Goal: Task Accomplishment & Management: Use online tool/utility

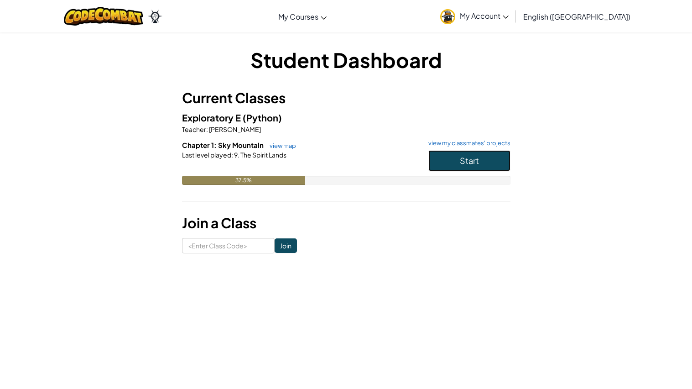
click at [449, 156] on button "Start" at bounding box center [469, 160] width 82 height 21
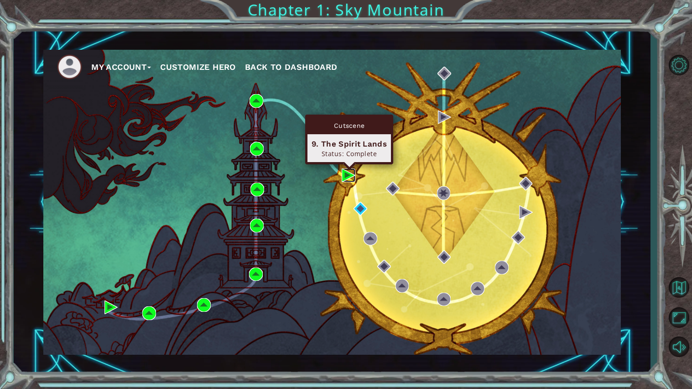
click at [342, 173] on img at bounding box center [349, 175] width 14 height 14
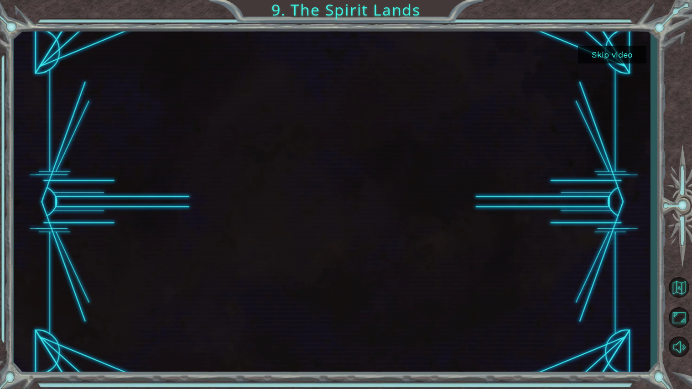
click at [594, 52] on button "Skip video" at bounding box center [612, 55] width 68 height 18
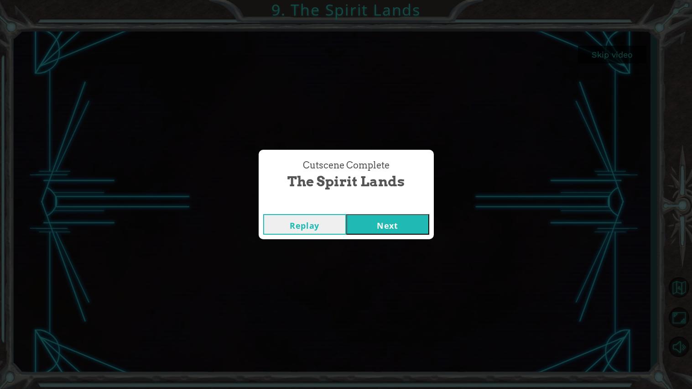
click at [392, 221] on button "Next" at bounding box center [387, 224] width 83 height 21
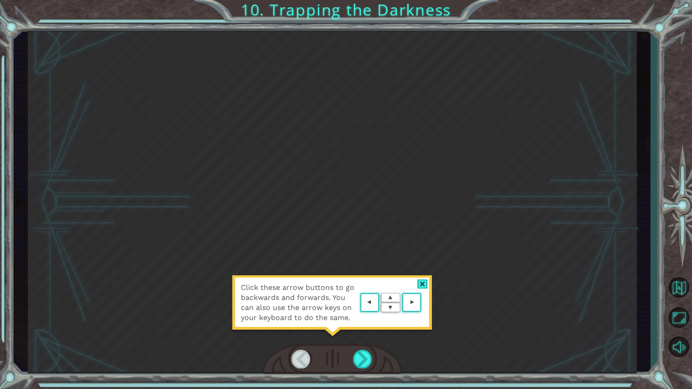
click at [423, 302] on area at bounding box center [423, 302] width 0 height 0
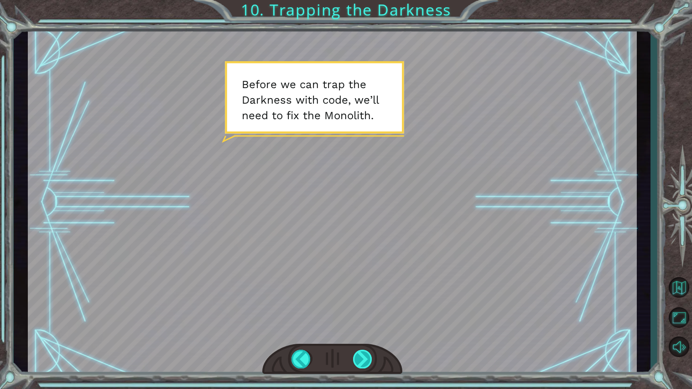
click at [360, 356] on div at bounding box center [363, 358] width 20 height 19
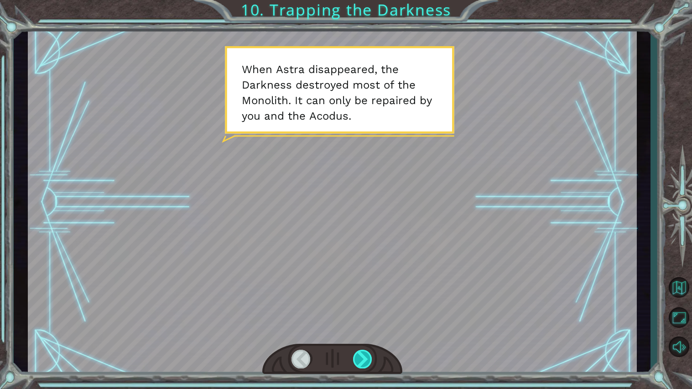
click at [360, 356] on div at bounding box center [363, 358] width 20 height 19
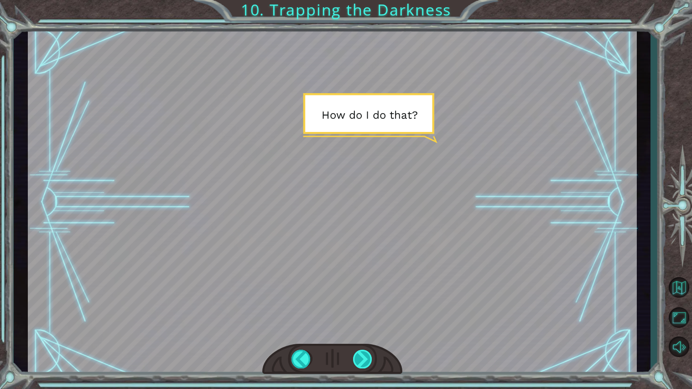
click at [360, 356] on div at bounding box center [363, 358] width 20 height 19
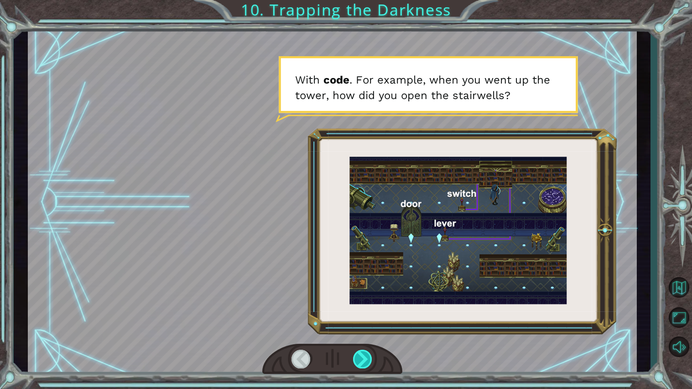
click at [360, 356] on div at bounding box center [363, 358] width 20 height 19
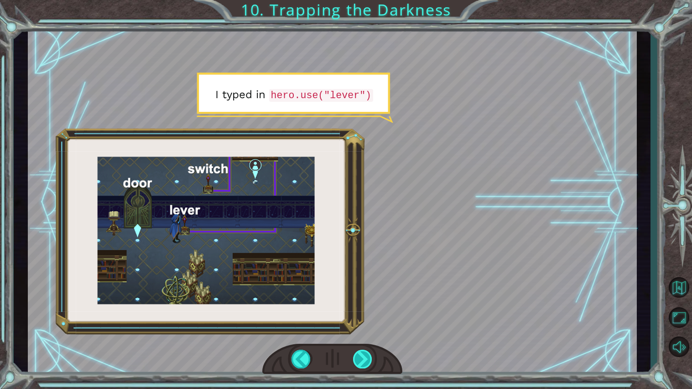
click at [360, 356] on div at bounding box center [363, 358] width 20 height 19
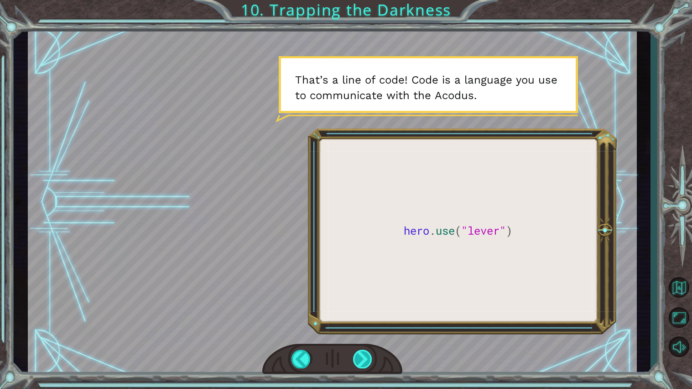
click at [360, 356] on div at bounding box center [363, 358] width 20 height 19
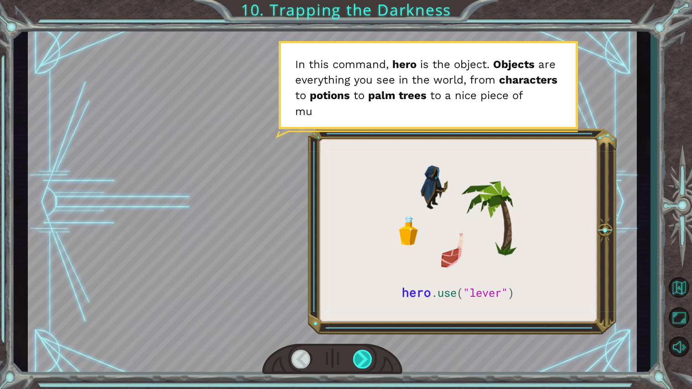
click at [360, 356] on div at bounding box center [363, 358] width 20 height 19
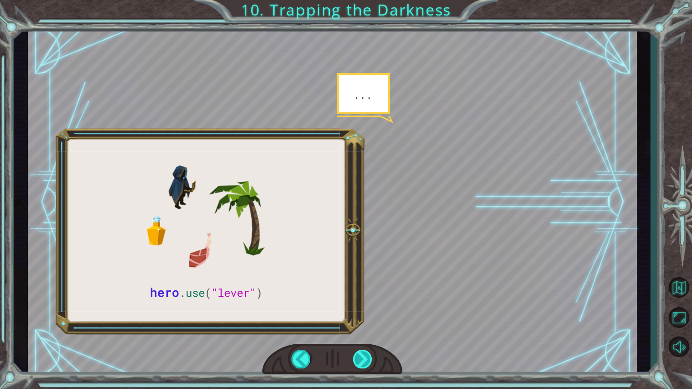
click at [360, 356] on div at bounding box center [363, 358] width 20 height 19
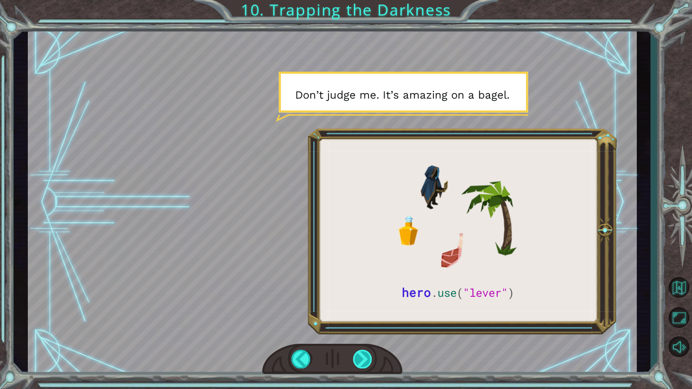
click at [360, 356] on div at bounding box center [363, 358] width 20 height 19
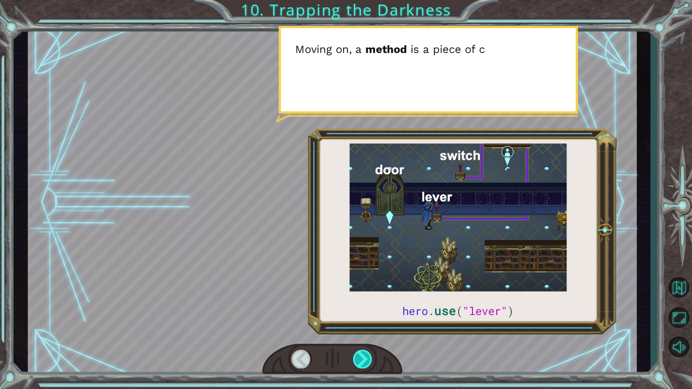
click at [360, 356] on div at bounding box center [363, 358] width 20 height 19
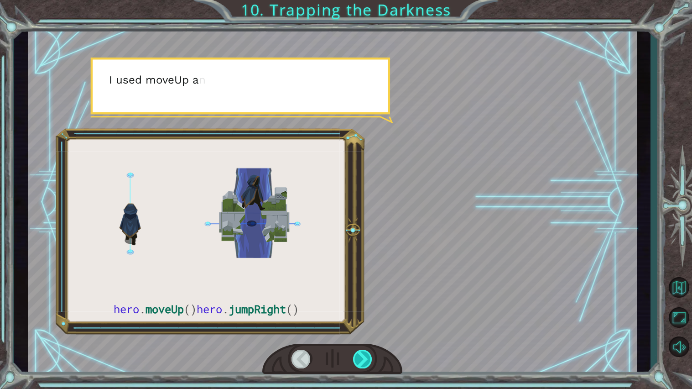
click at [360, 356] on div at bounding box center [363, 358] width 20 height 19
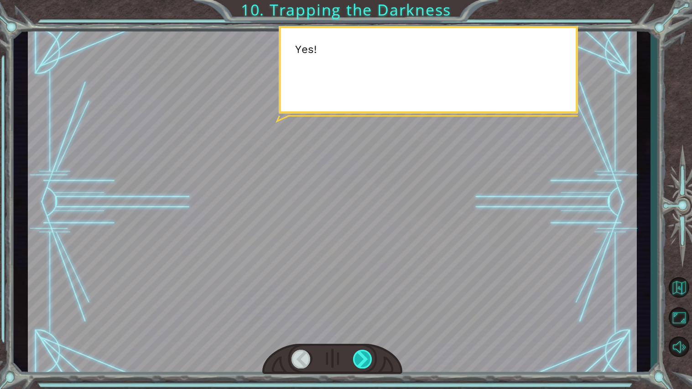
click at [360, 356] on div at bounding box center [363, 358] width 20 height 19
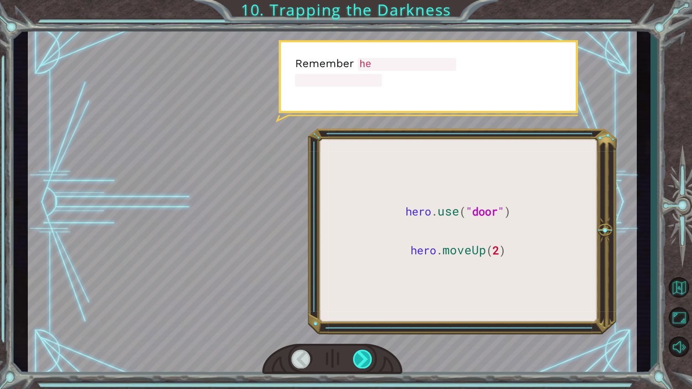
click at [360, 356] on div at bounding box center [363, 358] width 20 height 19
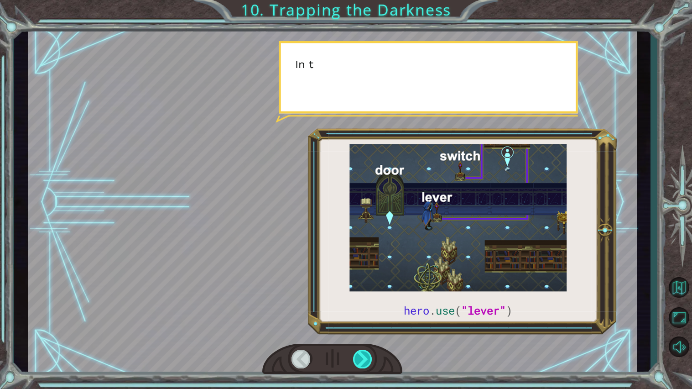
click at [360, 356] on div at bounding box center [363, 358] width 20 height 19
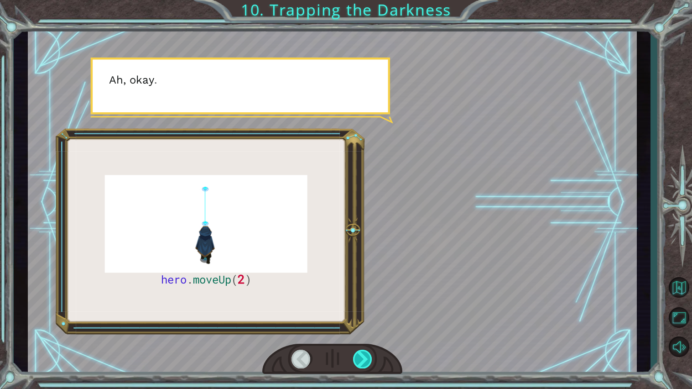
click at [360, 356] on div at bounding box center [363, 358] width 20 height 19
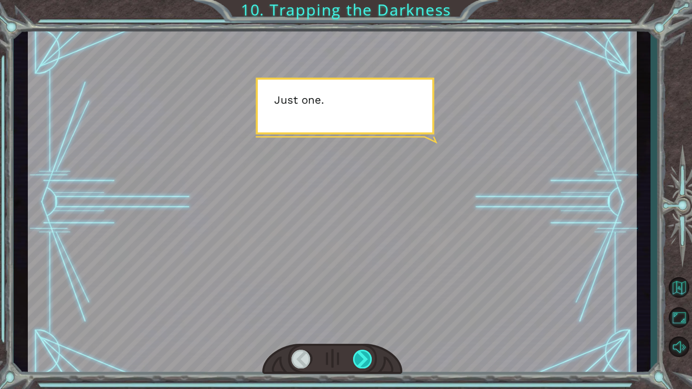
click at [360, 356] on div at bounding box center [363, 358] width 20 height 19
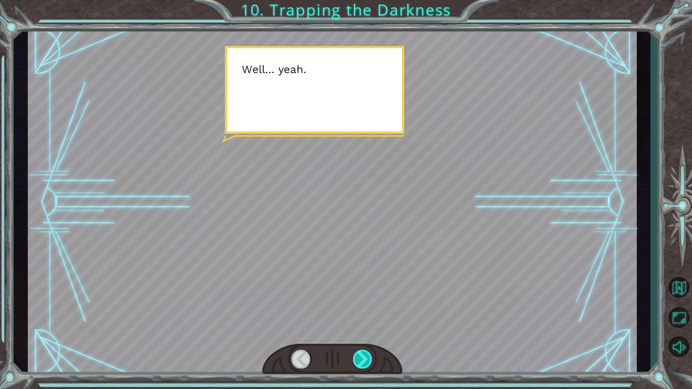
click at [360, 356] on div at bounding box center [363, 358] width 20 height 19
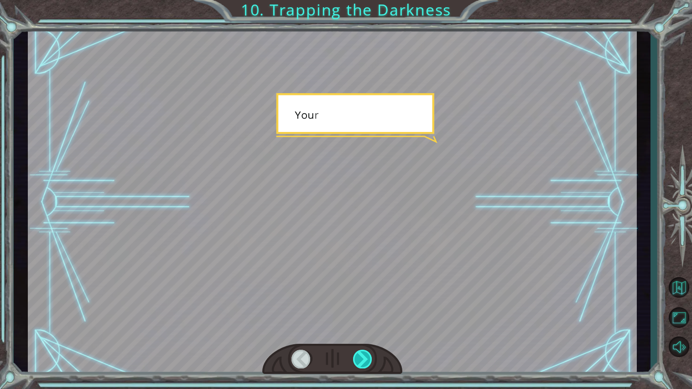
click at [360, 356] on div at bounding box center [363, 358] width 20 height 19
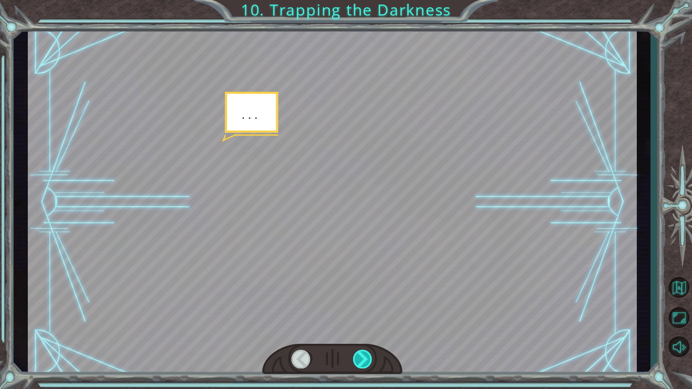
click at [360, 356] on div at bounding box center [363, 358] width 20 height 19
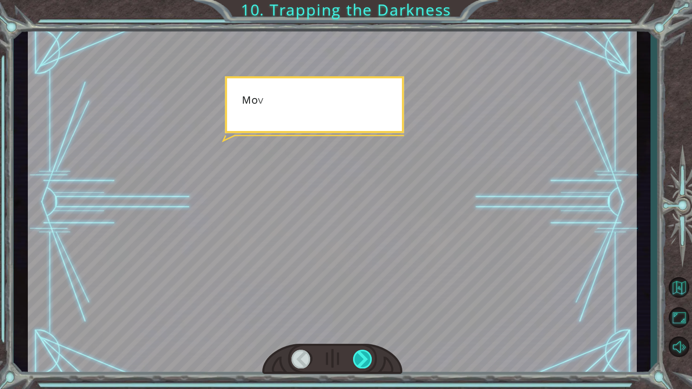
click at [360, 356] on div at bounding box center [363, 358] width 20 height 19
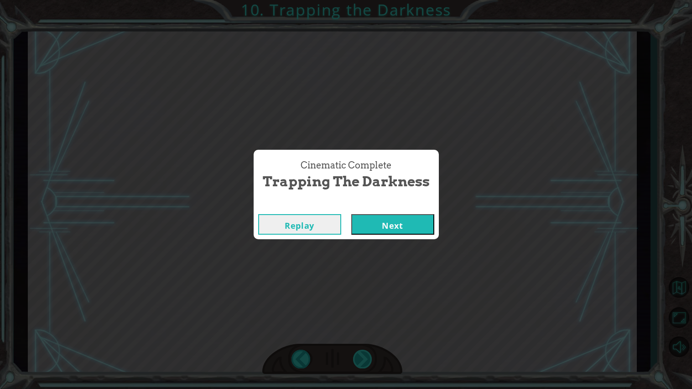
click at [360, 356] on div "Cinematic Complete Trapping the Darkness Replay Next" at bounding box center [346, 194] width 692 height 389
click at [390, 230] on button "Next" at bounding box center [392, 224] width 83 height 21
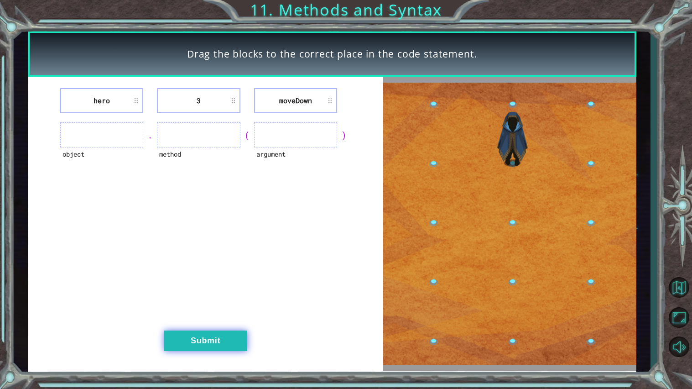
click at [180, 344] on button "Submit" at bounding box center [205, 340] width 83 height 21
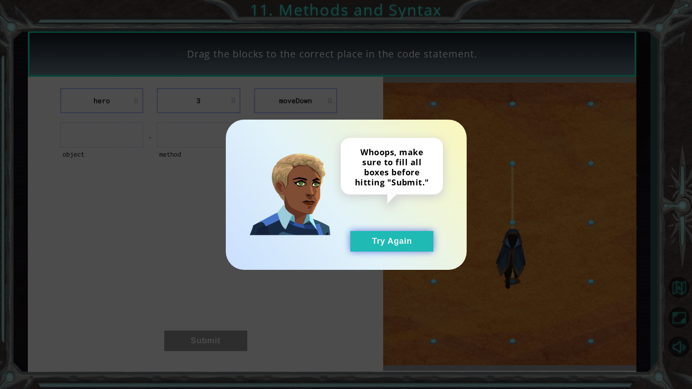
click at [392, 245] on button "Try Again" at bounding box center [391, 241] width 83 height 21
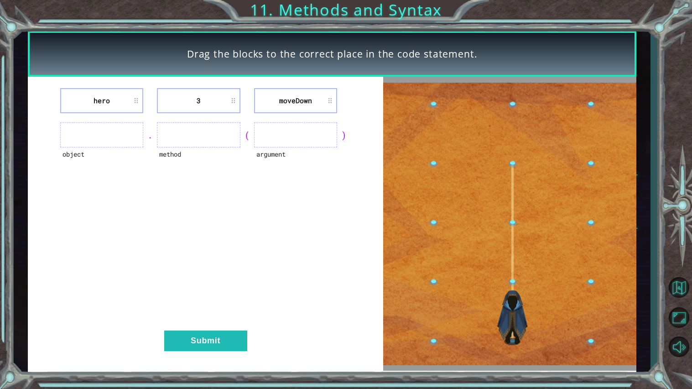
click at [79, 140] on ul at bounding box center [101, 134] width 83 height 25
click at [120, 129] on ul at bounding box center [101, 134] width 83 height 25
click at [207, 99] on li "3" at bounding box center [198, 100] width 83 height 25
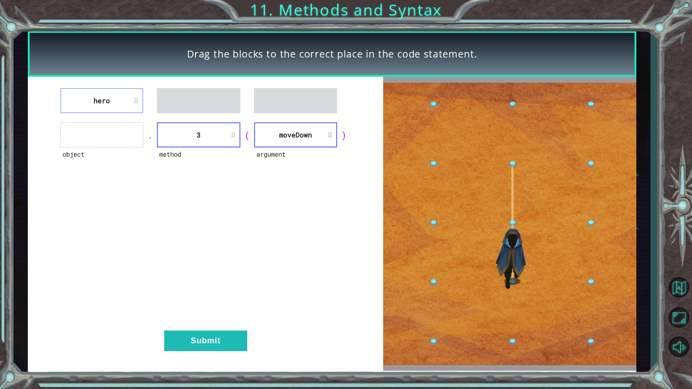
click at [247, 137] on div "(" at bounding box center [247, 135] width 14 height 13
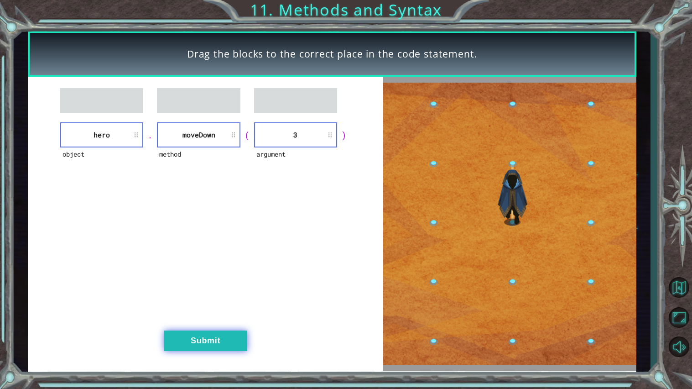
click at [193, 336] on button "Submit" at bounding box center [205, 340] width 83 height 21
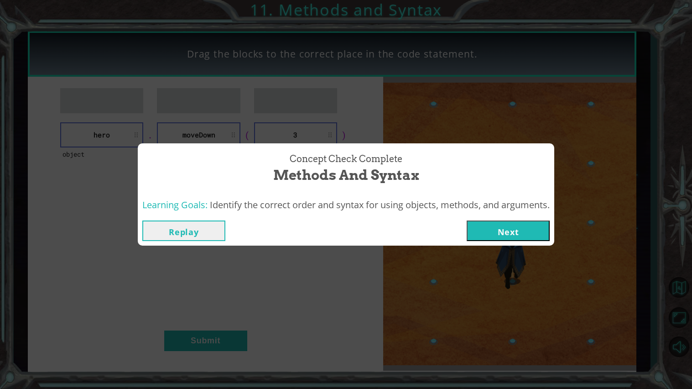
click at [501, 234] on button "Next" at bounding box center [508, 230] width 83 height 21
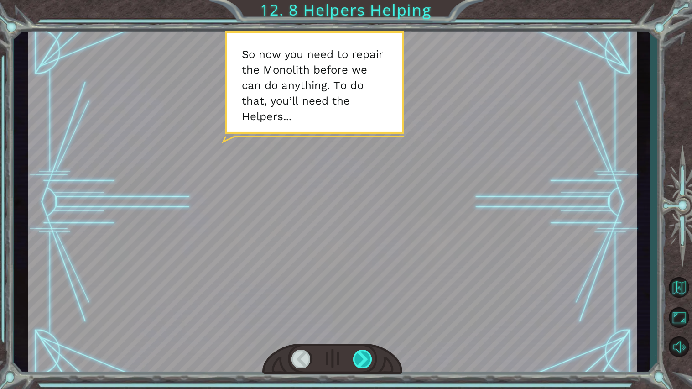
click at [362, 355] on div at bounding box center [363, 358] width 20 height 19
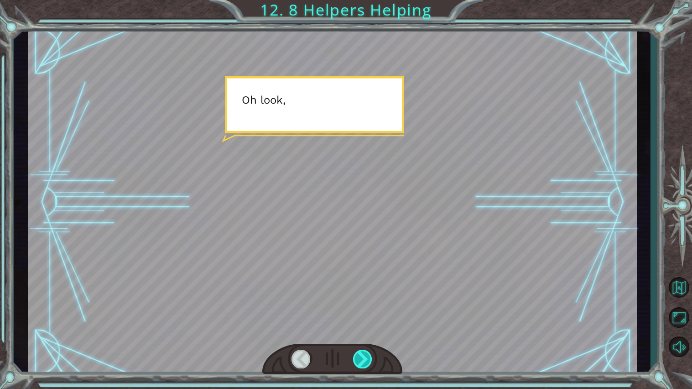
click at [362, 355] on div at bounding box center [363, 358] width 20 height 19
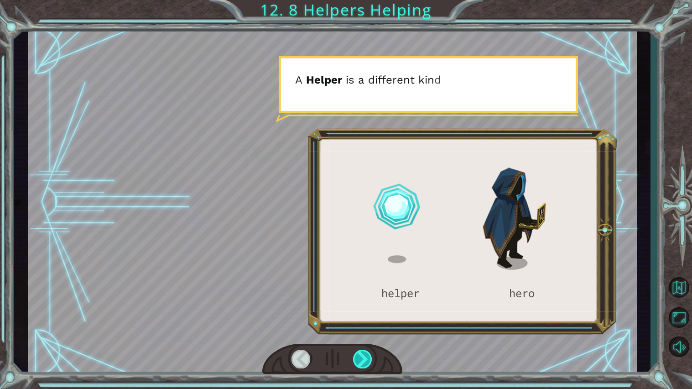
click at [362, 355] on div at bounding box center [363, 358] width 20 height 19
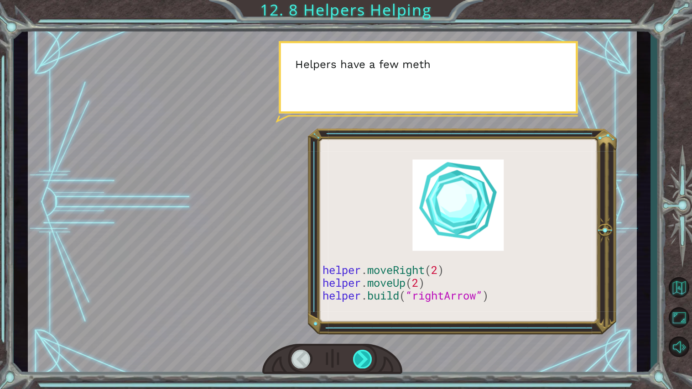
click at [362, 355] on div at bounding box center [363, 358] width 20 height 19
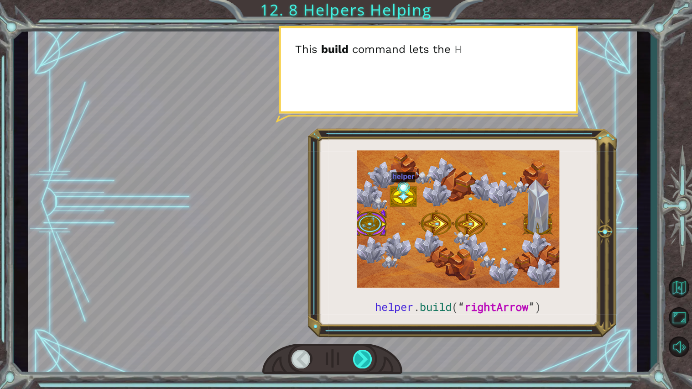
click at [362, 355] on div at bounding box center [363, 358] width 20 height 19
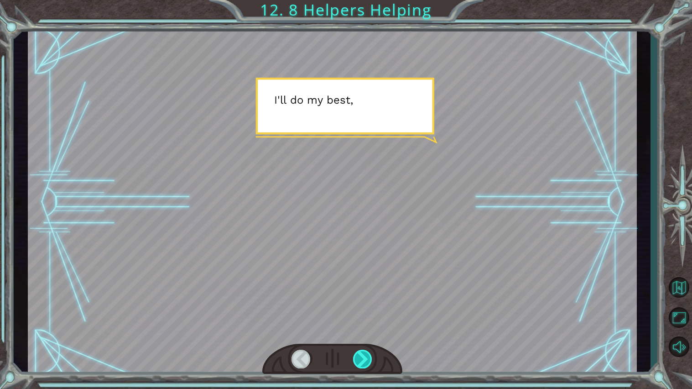
click at [362, 355] on div at bounding box center [363, 358] width 20 height 19
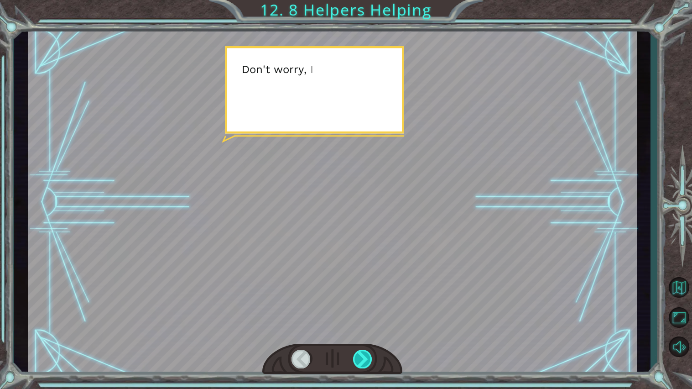
click at [362, 355] on div at bounding box center [363, 358] width 20 height 19
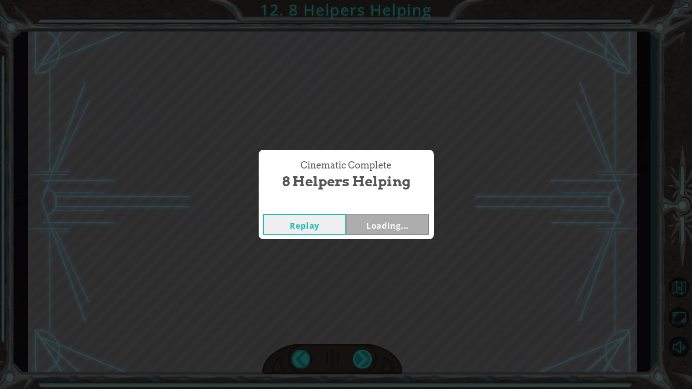
click at [362, 355] on div "Cinematic Complete 8 Helpers Helping Replay Loading..." at bounding box center [346, 194] width 692 height 389
click at [391, 220] on button "Next" at bounding box center [387, 224] width 83 height 21
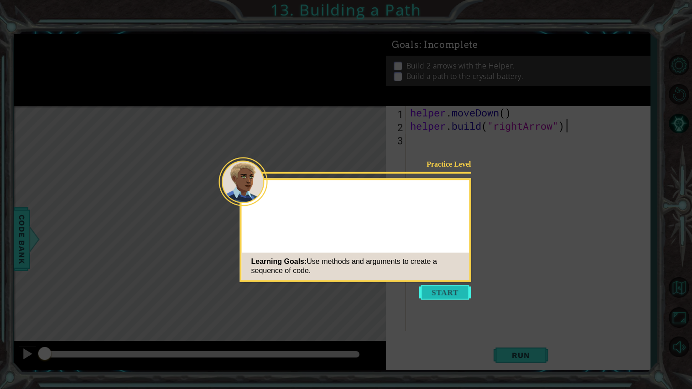
click at [454, 290] on button "Start" at bounding box center [445, 292] width 52 height 15
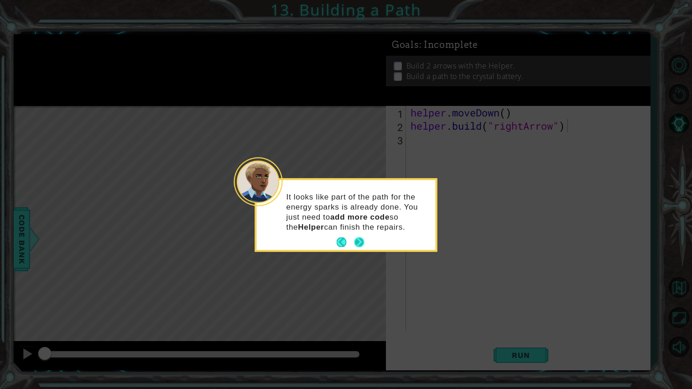
click at [357, 237] on button "Next" at bounding box center [359, 242] width 10 height 10
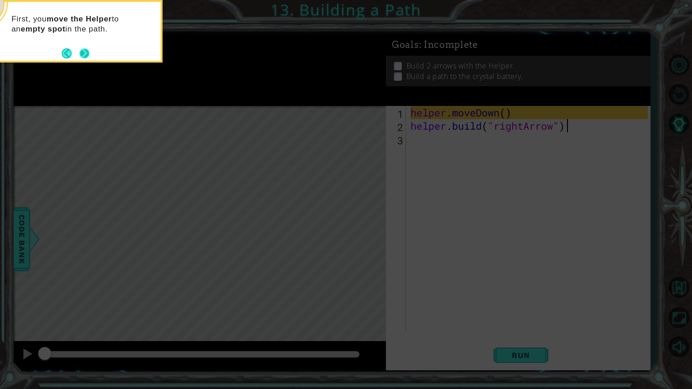
click at [83, 49] on button "Next" at bounding box center [84, 53] width 10 height 10
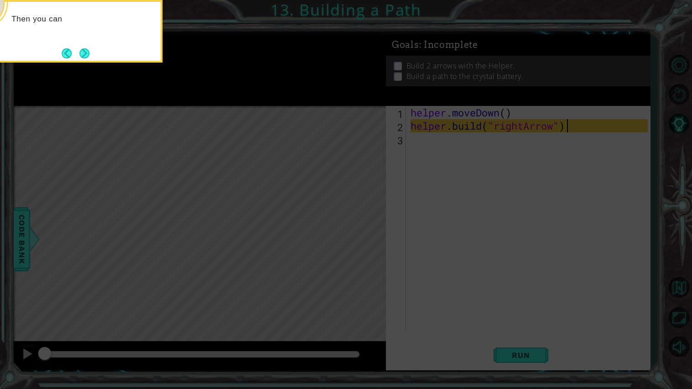
click at [83, 49] on button "Next" at bounding box center [84, 53] width 10 height 10
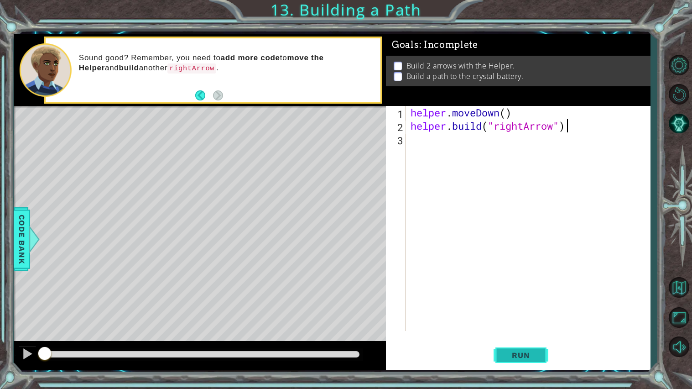
click at [509, 353] on span "Run" at bounding box center [521, 354] width 36 height 9
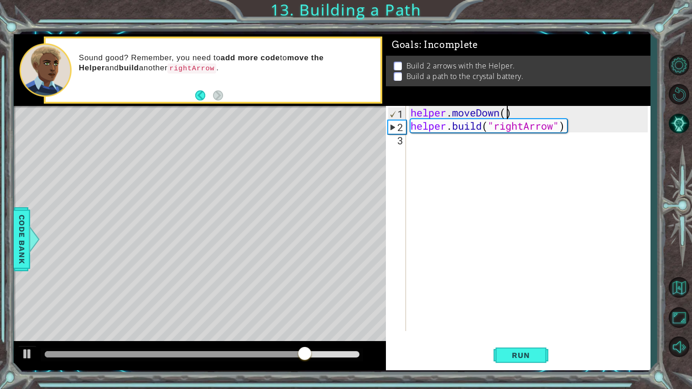
click at [506, 114] on div "helper . moveDown ( ) helper . build ( "rightArrow" )" at bounding box center [531, 231] width 244 height 251
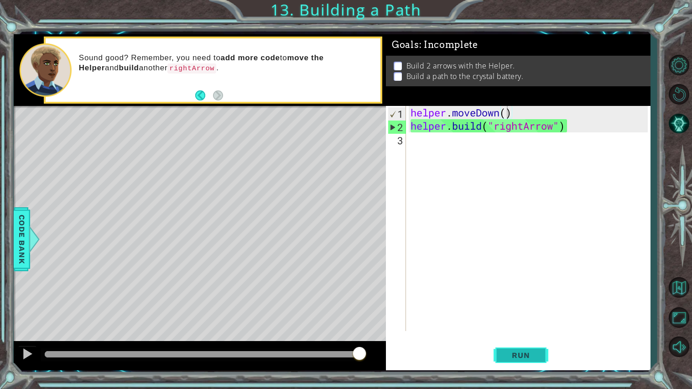
click at [504, 355] on span "Run" at bounding box center [521, 354] width 36 height 9
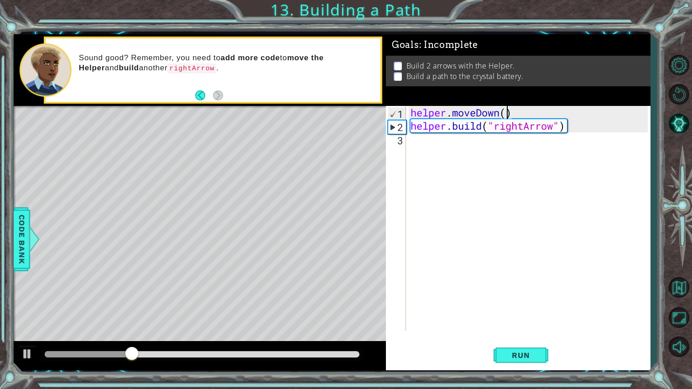
click at [510, 112] on div "helper . moveDown ( ) helper . build ( "rightArrow" )" at bounding box center [531, 231] width 244 height 251
click at [485, 127] on div "helper . moveDown ( 1 ) helper . build ( "rightArrow" )" at bounding box center [531, 231] width 244 height 251
type textarea "[DOMAIN_NAME]("rightArrow")"
click at [413, 145] on div "helper . moveDown ( 1 ) helper . build ( "rightArrow" )" at bounding box center [531, 231] width 244 height 251
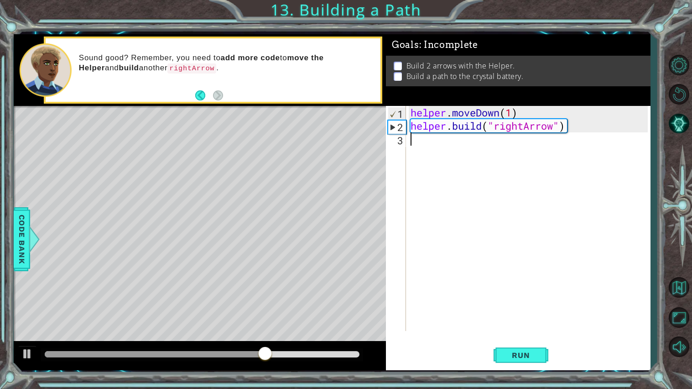
scroll to position [0, 0]
click at [507, 355] on span "Run" at bounding box center [521, 354] width 36 height 9
click at [530, 349] on button "Run" at bounding box center [521, 355] width 55 height 26
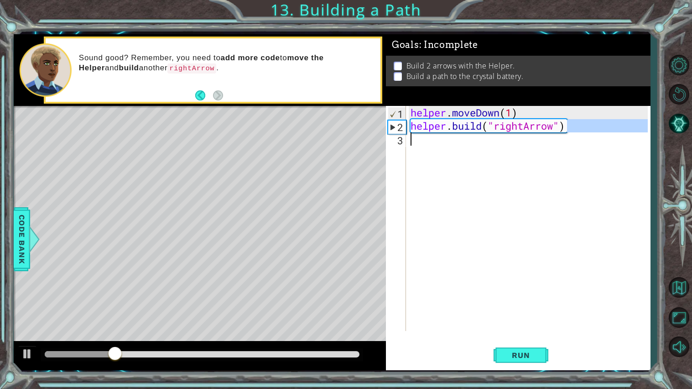
drag, startPoint x: 570, startPoint y: 129, endPoint x: 437, endPoint y: 144, distance: 133.7
click at [437, 144] on div "helper . moveDown ( 1 ) helper . build ( "rightArrow" )" at bounding box center [531, 231] width 244 height 251
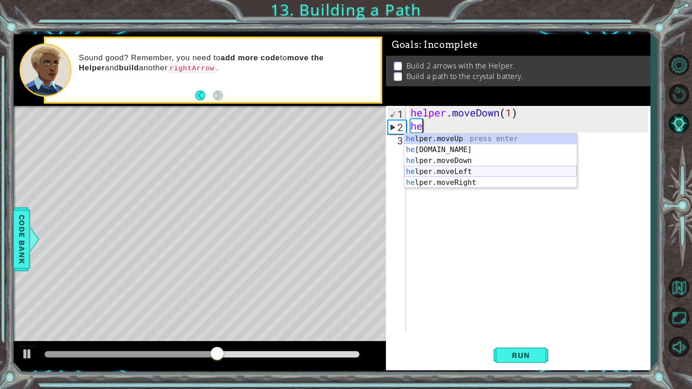
click at [446, 170] on div "he lper.moveUp press enter he [DOMAIN_NAME] press enter he lper.moveDown press …" at bounding box center [490, 171] width 172 height 77
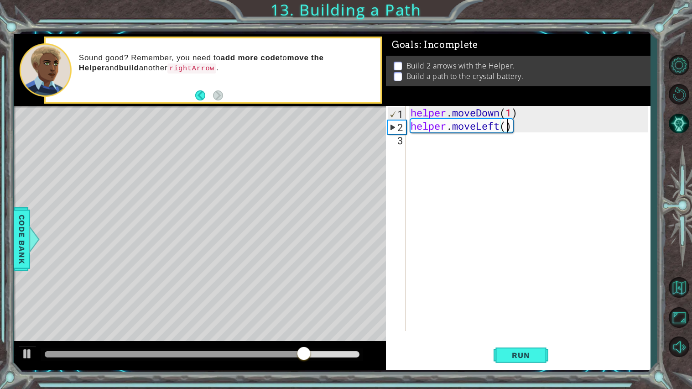
scroll to position [0, 4]
click at [511, 357] on span "Run" at bounding box center [521, 354] width 36 height 9
click at [500, 130] on div "helper . moveDown ( 1 ) helper . moveLeft ( 3 )" at bounding box center [531, 231] width 244 height 251
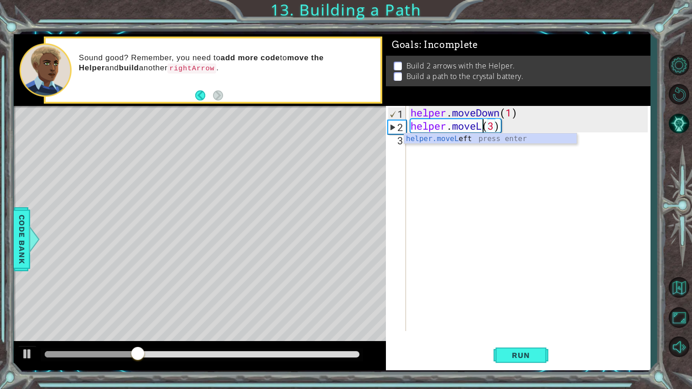
scroll to position [0, 3]
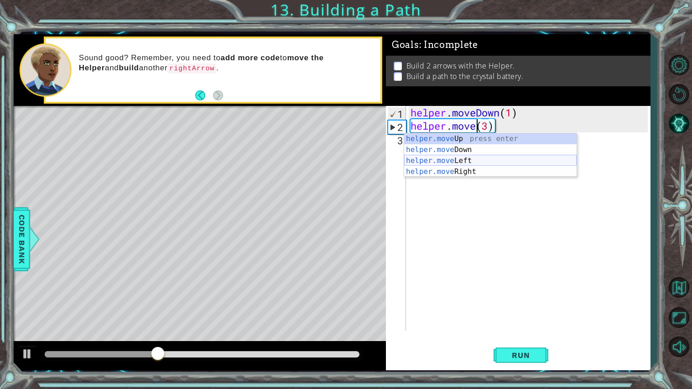
click at [481, 169] on div "helper.move Up press enter helper.move Down press enter helper.move Left press …" at bounding box center [490, 166] width 172 height 66
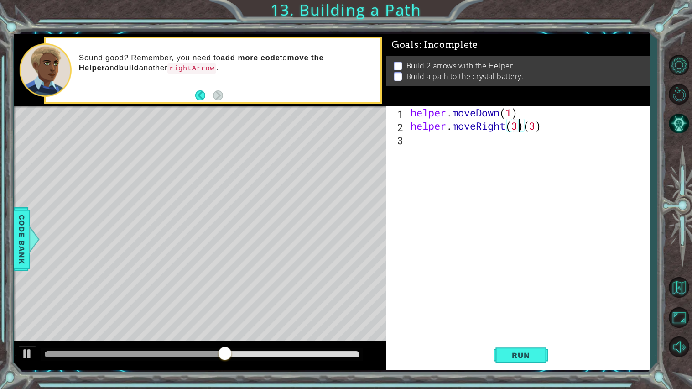
scroll to position [0, 5]
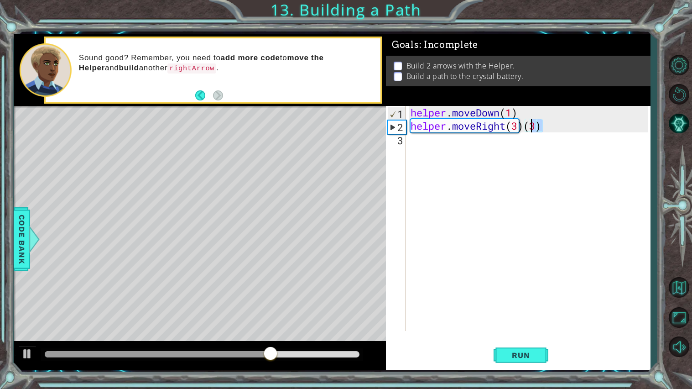
drag, startPoint x: 545, startPoint y: 129, endPoint x: 528, endPoint y: 128, distance: 16.4
click at [528, 128] on div "helper . moveDown ( 1 ) helper . moveRight ( 3 ) ( 3 )" at bounding box center [531, 231] width 244 height 251
click at [542, 127] on div "helper . moveDown ( 1 ) helper . moveRight ( 3 ) 3 ) (" at bounding box center [531, 231] width 244 height 251
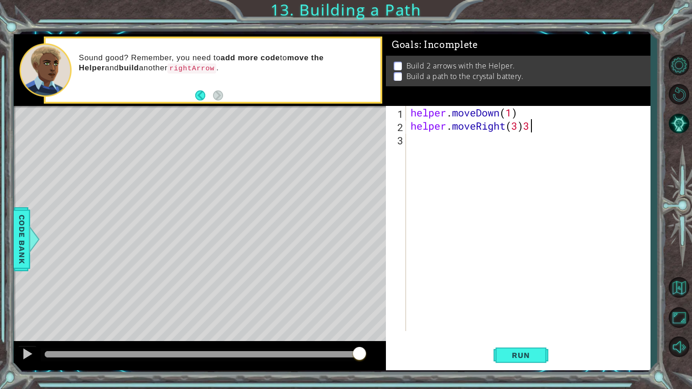
scroll to position [0, 4]
click at [516, 350] on span "Run" at bounding box center [521, 354] width 36 height 9
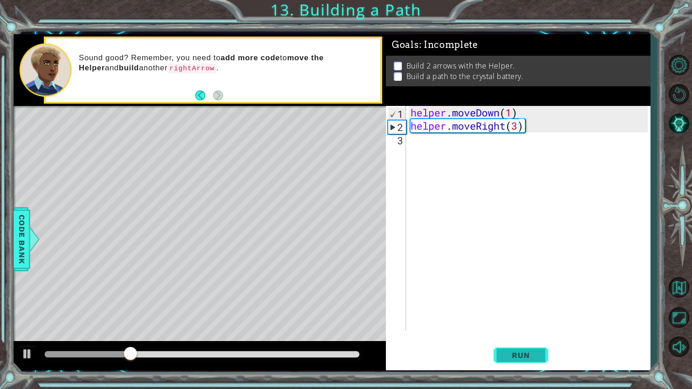
click at [516, 350] on span "Run" at bounding box center [521, 354] width 36 height 9
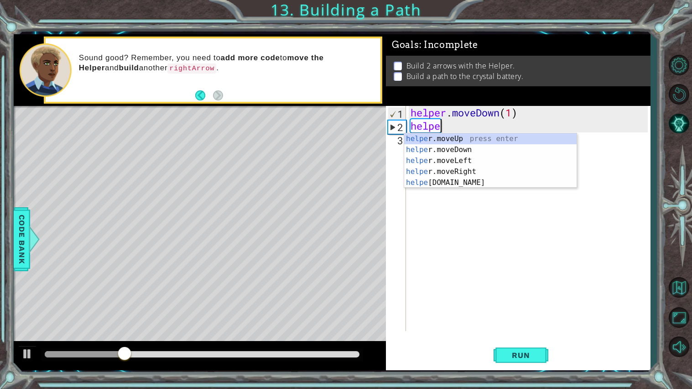
scroll to position [0, 0]
click at [473, 168] on div "help er.moveUp press enter help er.moveDown press enter help er.moveLeft press …" at bounding box center [490, 171] width 172 height 77
type textarea "[DOMAIN_NAME]("rightArrow")"
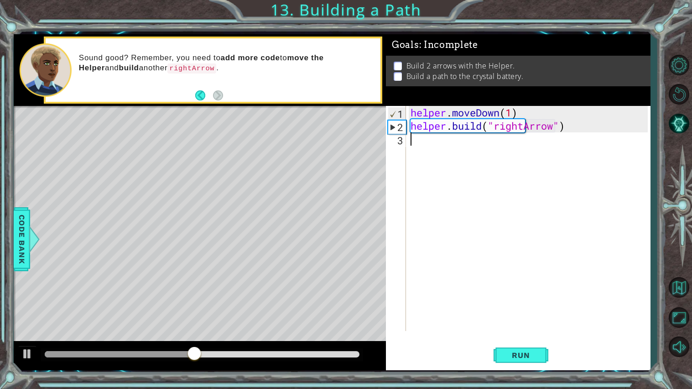
click at [417, 141] on div "helper . moveDown ( 1 ) helper . build ( "rightArrow" )" at bounding box center [531, 231] width 244 height 251
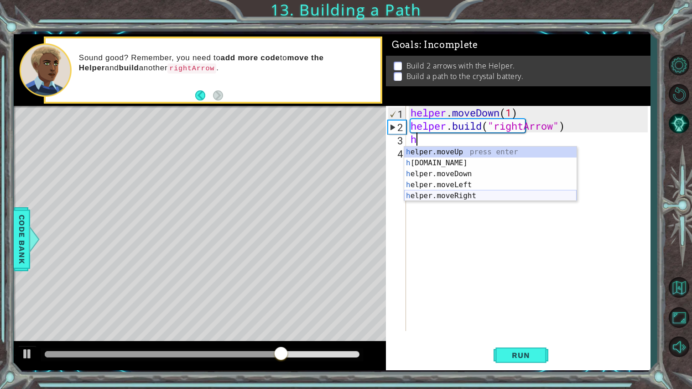
click at [442, 198] on div "h elper.moveUp press enter h [DOMAIN_NAME] press enter h elper.moveDown press e…" at bounding box center [490, 184] width 172 height 77
type textarea "helper.moveRight(1)"
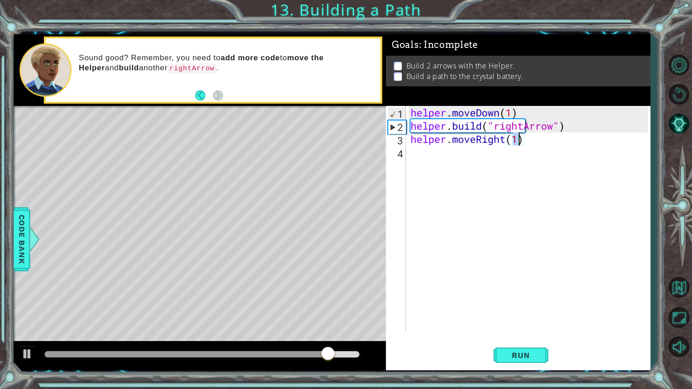
click at [412, 157] on div "helper . moveDown ( 1 ) helper . build ( "rightArrow" ) helper . moveRight ( 1 )" at bounding box center [531, 231] width 244 height 251
click at [517, 141] on div "helper . moveDown ( 1 ) helper . build ( "rightArrow" ) helper . moveRight ( 1 )" at bounding box center [531, 231] width 244 height 251
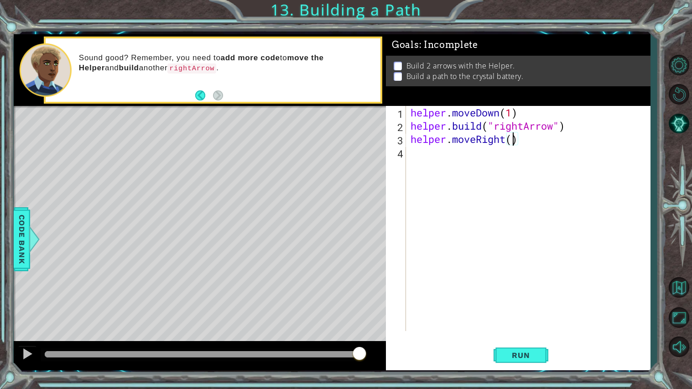
scroll to position [0, 4]
type textarea "helper.moveRight(2)"
click at [408, 155] on div "helper.moveRight(2) 1 2 3 4 helper . moveDown ( 1 ) helper . build ( "rightArro…" at bounding box center [517, 218] width 262 height 225
click at [413, 151] on div "helper . moveDown ( 1 ) helper . build ( "rightArrow" ) helper . moveRight ( 2 )" at bounding box center [531, 231] width 244 height 251
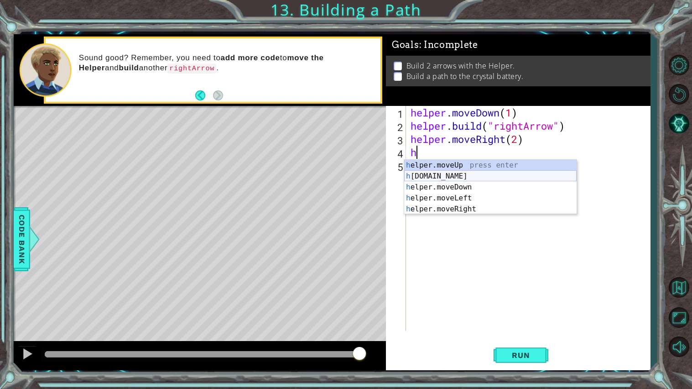
click at [448, 177] on div "h elper.moveUp press enter h [DOMAIN_NAME] press enter h elper.moveDown press e…" at bounding box center [490, 198] width 172 height 77
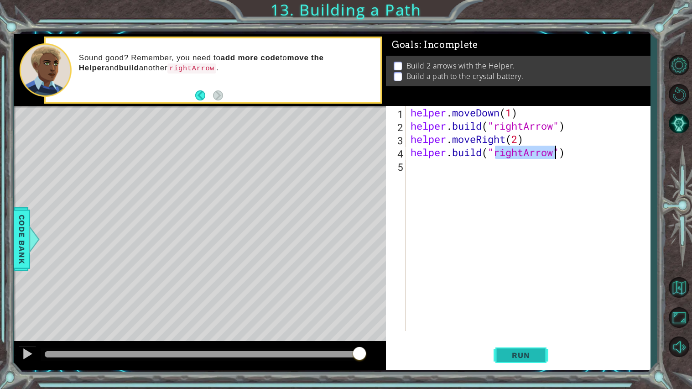
click at [516, 353] on span "Run" at bounding box center [521, 354] width 36 height 9
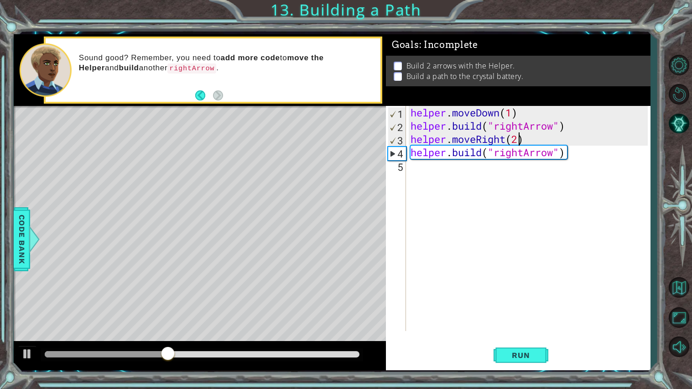
click at [518, 142] on div "helper . moveDown ( 1 ) helper . build ( "rightArrow" ) helper . moveRight ( 2 …" at bounding box center [531, 231] width 244 height 251
type textarea "helper.moveRight(3)"
click at [513, 359] on span "Run" at bounding box center [521, 354] width 36 height 9
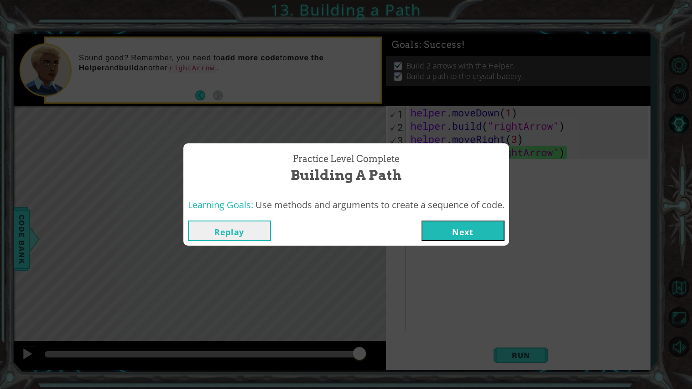
click at [471, 231] on button "Next" at bounding box center [463, 230] width 83 height 21
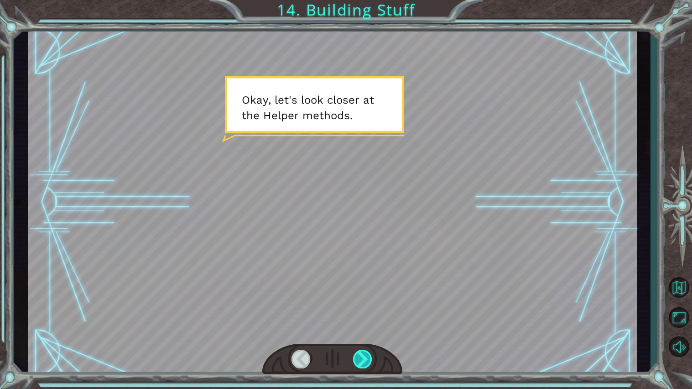
click at [359, 362] on div at bounding box center [363, 358] width 20 height 19
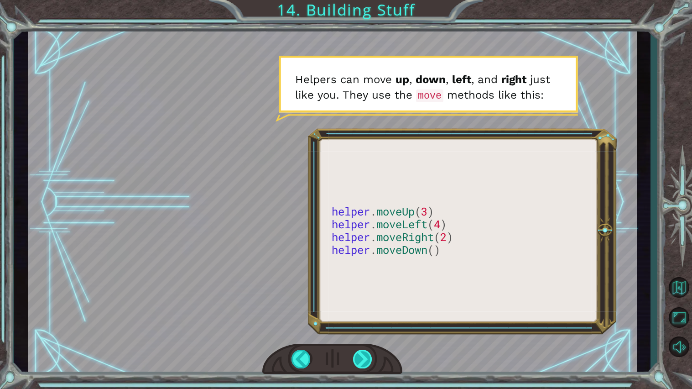
click at [359, 362] on div at bounding box center [363, 358] width 20 height 19
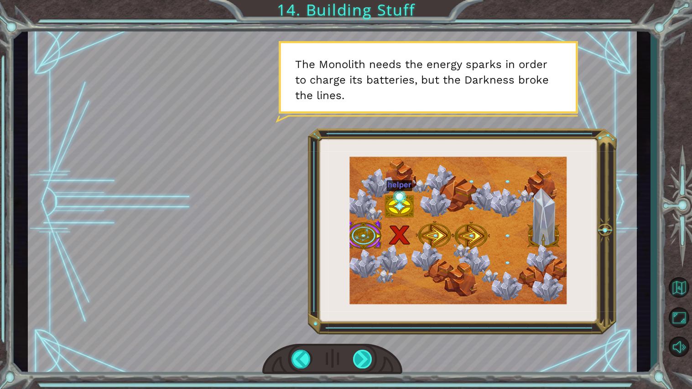
click at [359, 362] on div at bounding box center [363, 358] width 20 height 19
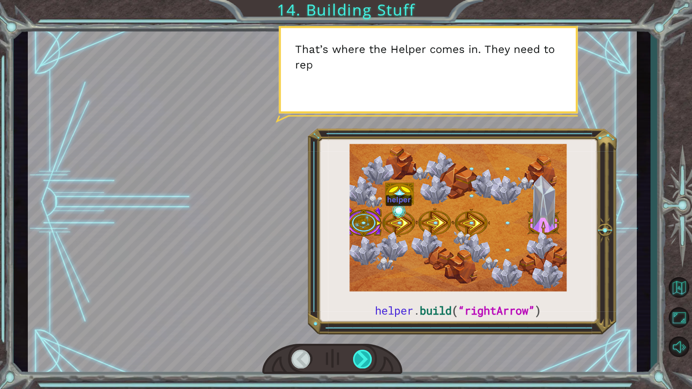
click at [359, 362] on div at bounding box center [363, 358] width 20 height 19
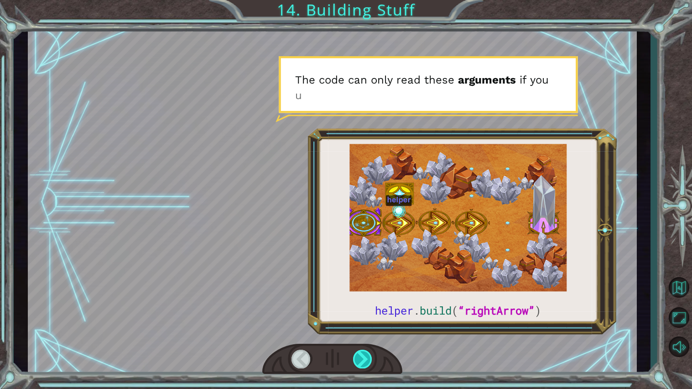
click at [359, 362] on div at bounding box center [363, 358] width 20 height 19
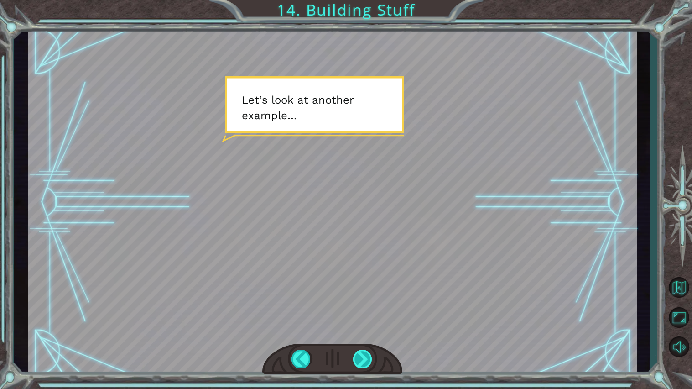
click at [359, 360] on div at bounding box center [363, 358] width 20 height 19
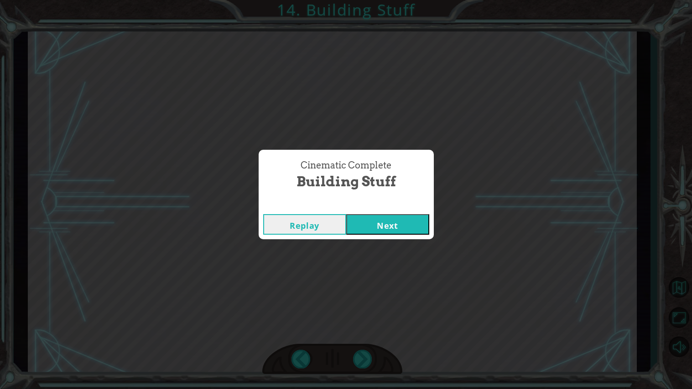
click at [384, 219] on button "Next" at bounding box center [387, 224] width 83 height 21
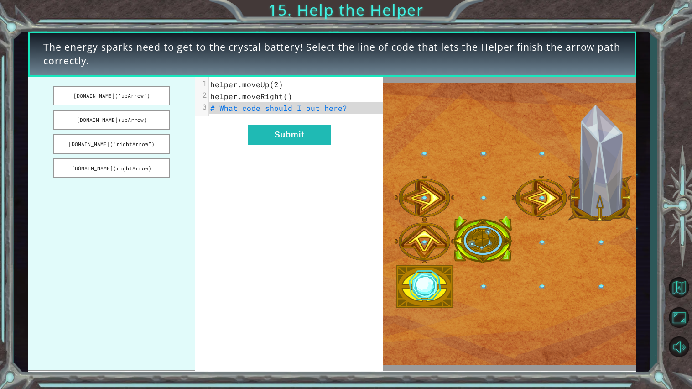
click at [285, 96] on span "helper.moveRight()" at bounding box center [251, 96] width 82 height 10
click at [286, 97] on span "helper.moveRight()" at bounding box center [251, 96] width 82 height 10
click at [283, 97] on span "helper.moveRight()" at bounding box center [251, 96] width 82 height 10
drag, startPoint x: 112, startPoint y: 89, endPoint x: 232, endPoint y: 116, distance: 122.9
click at [232, 116] on div "[DOMAIN_NAME](“upArrow”) [DOMAIN_NAME](upArrow) [DOMAIN_NAME](“rightArrow”) [DO…" at bounding box center [205, 224] width 355 height 294
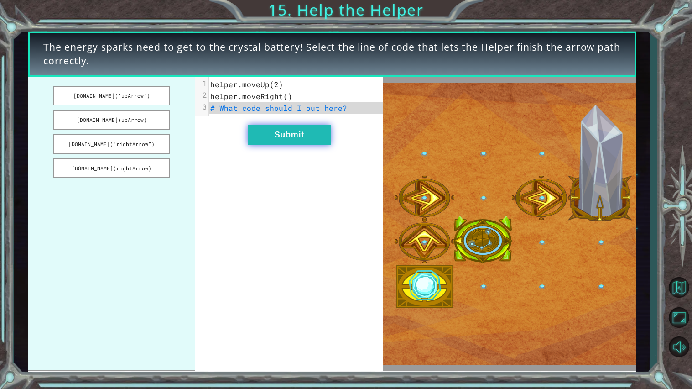
click at [278, 136] on button "Submit" at bounding box center [289, 135] width 83 height 21
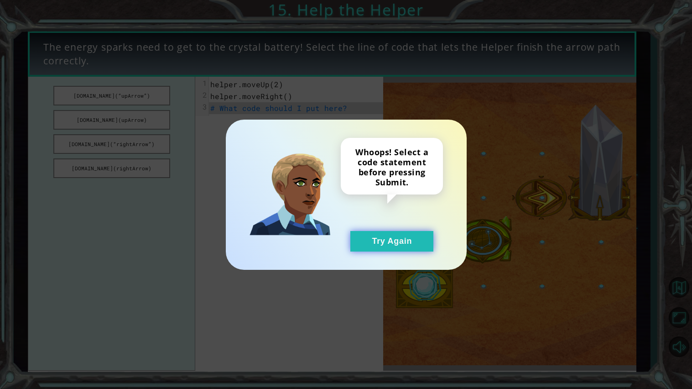
click at [382, 235] on button "Try Again" at bounding box center [391, 241] width 83 height 21
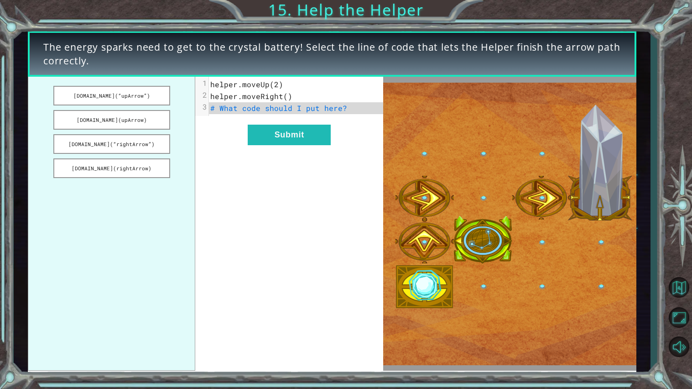
click at [307, 111] on span "# What code should I put here?" at bounding box center [278, 108] width 137 height 10
drag, startPoint x: 116, startPoint y: 123, endPoint x: 281, endPoint y: 120, distance: 164.7
click at [281, 120] on div "[DOMAIN_NAME](“upArrow”) [DOMAIN_NAME](upArrow) [DOMAIN_NAME](“rightArrow”) [DO…" at bounding box center [205, 224] width 355 height 294
click at [103, 141] on button "[DOMAIN_NAME](“rightArrow”)" at bounding box center [111, 144] width 117 height 20
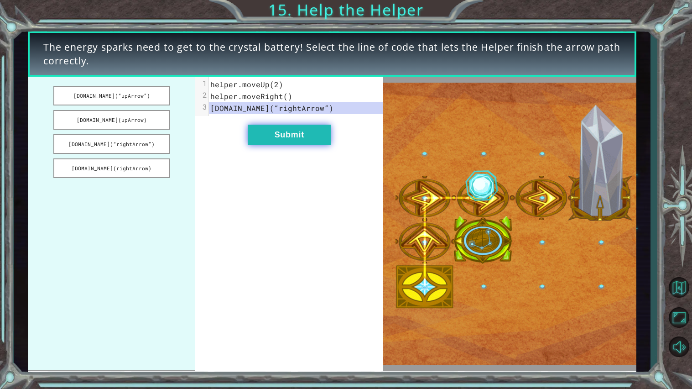
click at [302, 130] on button "Submit" at bounding box center [289, 135] width 83 height 21
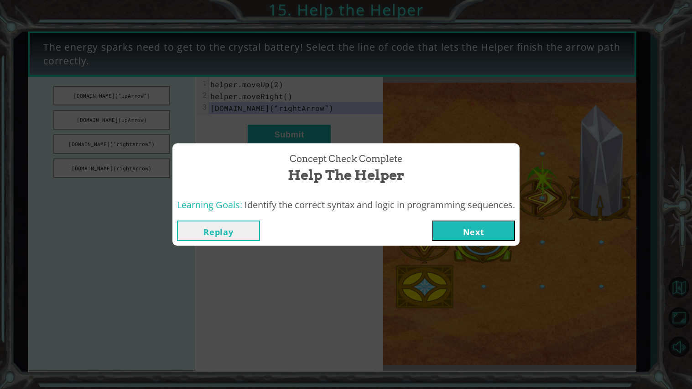
click at [444, 229] on button "Next" at bounding box center [473, 230] width 83 height 21
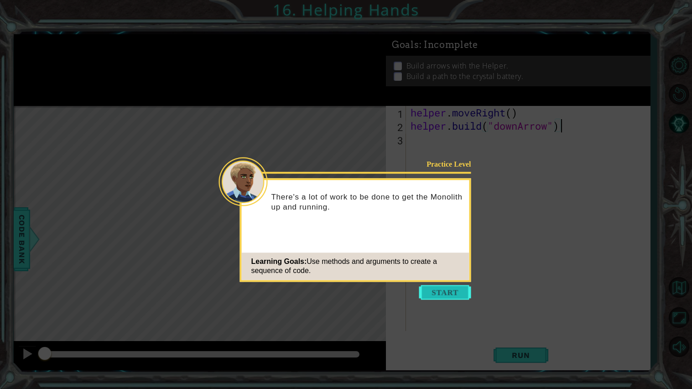
click at [438, 291] on button "Start" at bounding box center [445, 292] width 52 height 15
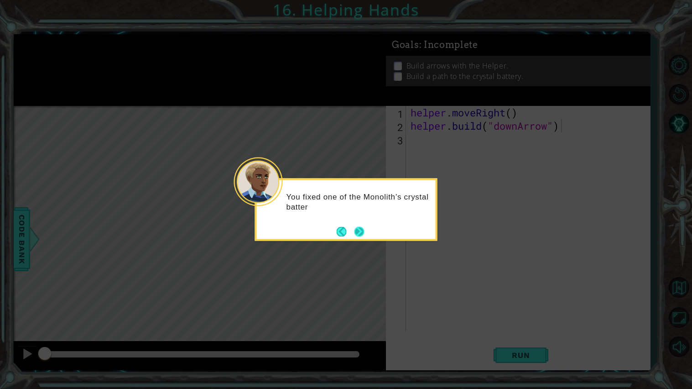
click at [357, 231] on button "Next" at bounding box center [360, 231] width 10 height 10
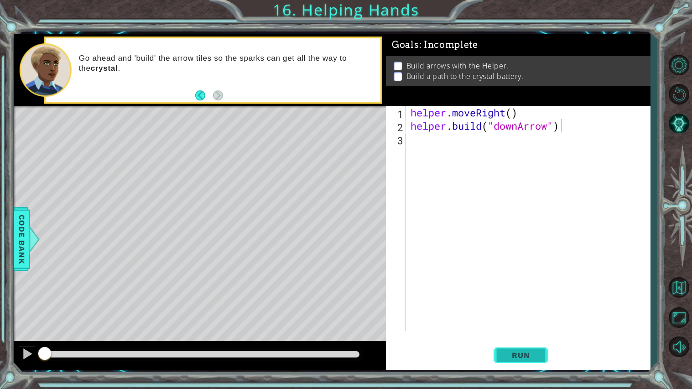
click at [511, 351] on span "Run" at bounding box center [521, 354] width 36 height 9
click at [508, 351] on span "Run" at bounding box center [521, 354] width 36 height 9
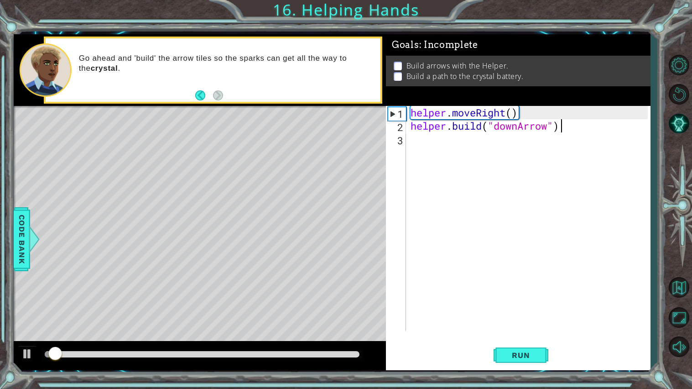
click at [515, 114] on div "helper . moveRight ( ) helper . build ( "downArrow" )" at bounding box center [531, 231] width 244 height 251
type textarea "helper.moveRight()"
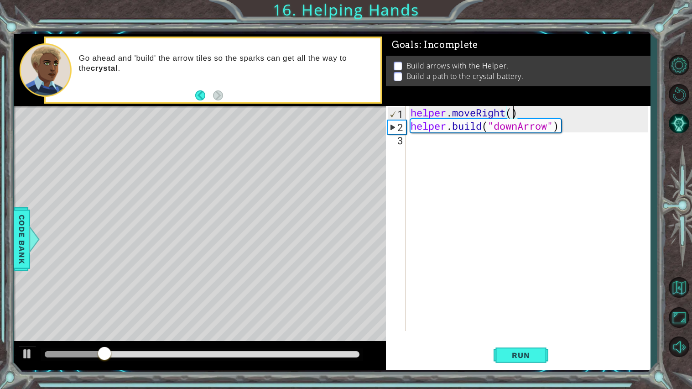
click at [410, 141] on div "helper . moveRight ( ) helper . build ( "downArrow" )" at bounding box center [531, 231] width 244 height 251
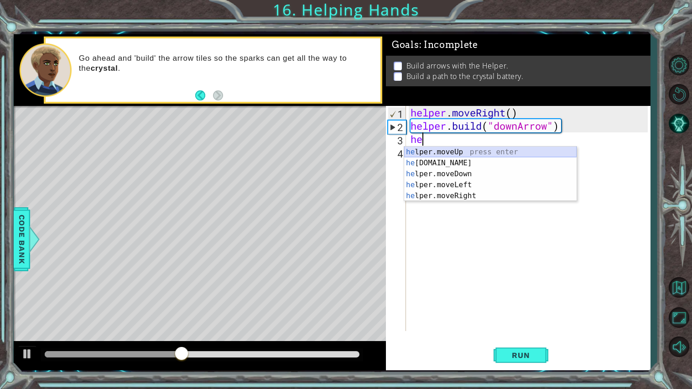
click at [426, 150] on div "he lper.moveUp press enter he [DOMAIN_NAME] press enter he lper.moveDown press …" at bounding box center [490, 184] width 172 height 77
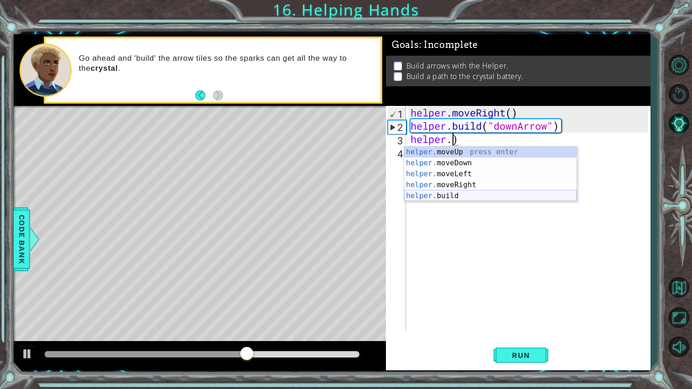
click at [436, 199] on div "helper. moveUp press enter helper. moveDown press enter helper. moveLeft press …" at bounding box center [490, 184] width 172 height 77
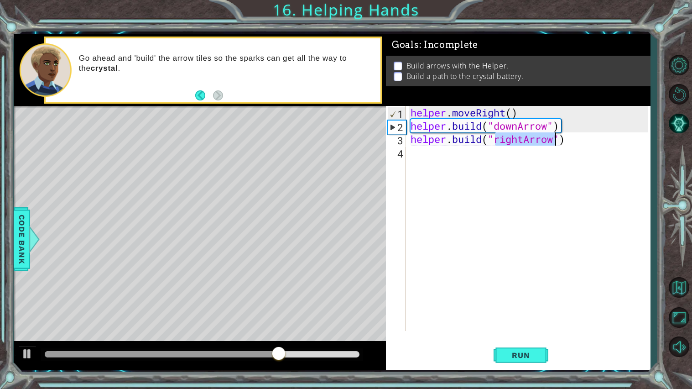
click at [522, 139] on div "helper . moveRight ( ) helper . build ( "downArrow" ) helper . build ( "rightAr…" at bounding box center [528, 218] width 239 height 225
click at [523, 141] on div "helper . moveRight ( ) helper . build ( "downArrow" ) helper . build ( "rightAr…" at bounding box center [531, 231] width 244 height 251
type textarea "[DOMAIN_NAME]("downArrow")"
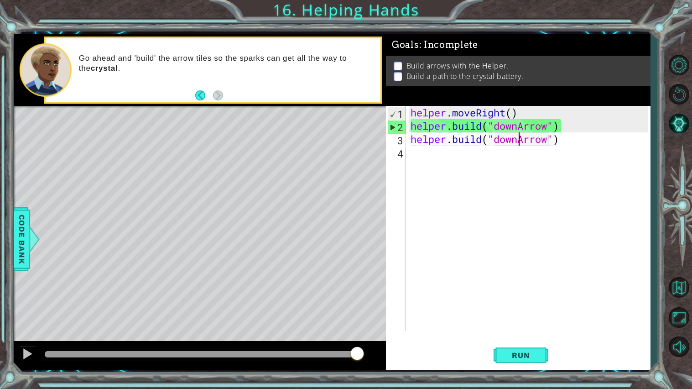
click at [416, 150] on div "helper . moveRight ( ) helper . build ( "downArrow" ) helper . build ( "downArr…" at bounding box center [531, 231] width 244 height 251
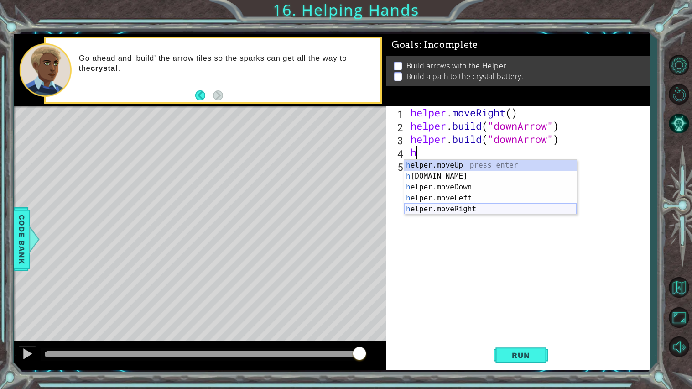
click at [451, 205] on div "h elper.moveUp press enter h [DOMAIN_NAME] press enter h elper.moveDown press e…" at bounding box center [490, 198] width 172 height 77
type textarea "helper.moveRight(1)"
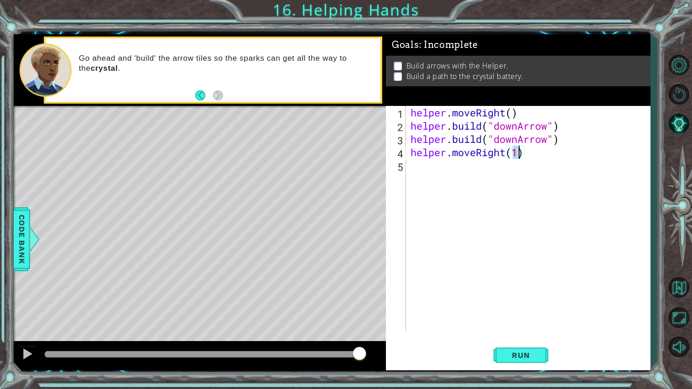
click at [418, 167] on div "helper . moveRight ( ) helper . build ( "downArrow" ) helper . build ( "downArr…" at bounding box center [531, 231] width 244 height 251
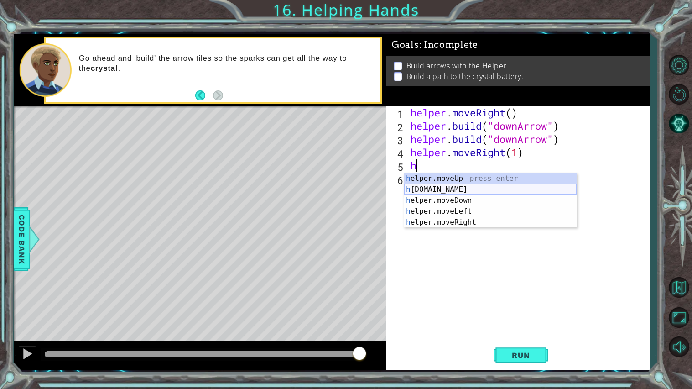
click at [438, 190] on div "h elper.moveUp press enter h [DOMAIN_NAME] press enter h elper.moveDown press e…" at bounding box center [490, 211] width 172 height 77
type textarea "[DOMAIN_NAME]("rightArrow")"
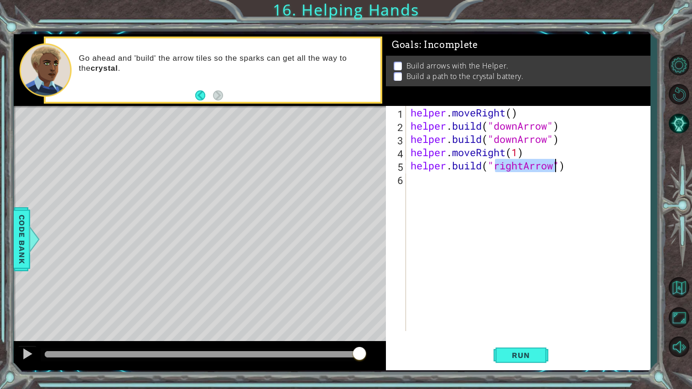
click at [413, 183] on div "helper . moveRight ( ) helper . build ( "downArrow" ) helper . build ( "downArr…" at bounding box center [531, 231] width 244 height 251
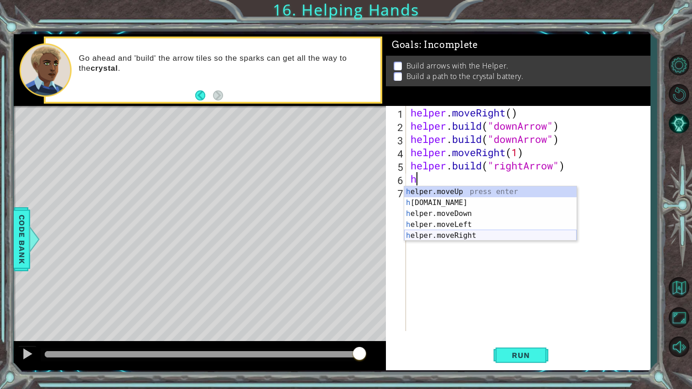
click at [439, 234] on div "h elper.moveUp press enter h [DOMAIN_NAME] press enter h elper.moveDown press e…" at bounding box center [490, 224] width 172 height 77
type textarea "helper.moveRight(1)"
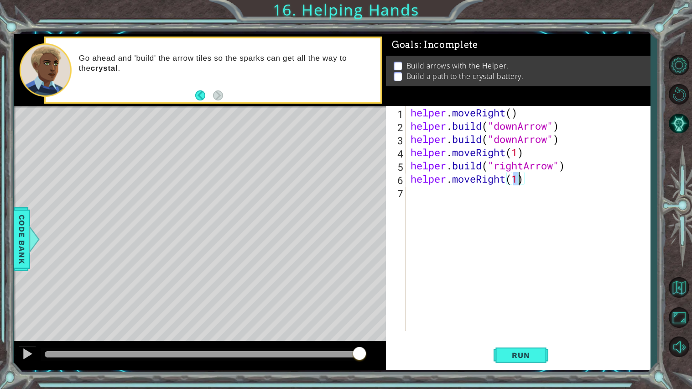
click at [421, 195] on div "helper . moveRight ( ) helper . build ( "downArrow" ) helper . build ( "downArr…" at bounding box center [531, 231] width 244 height 251
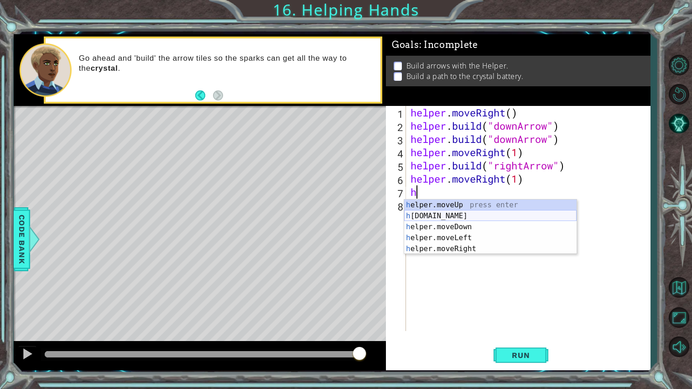
click at [452, 214] on div "h elper.moveUp press enter h [DOMAIN_NAME] press enter h elper.moveDown press e…" at bounding box center [490, 237] width 172 height 77
type textarea "[DOMAIN_NAME]("rightArrow")"
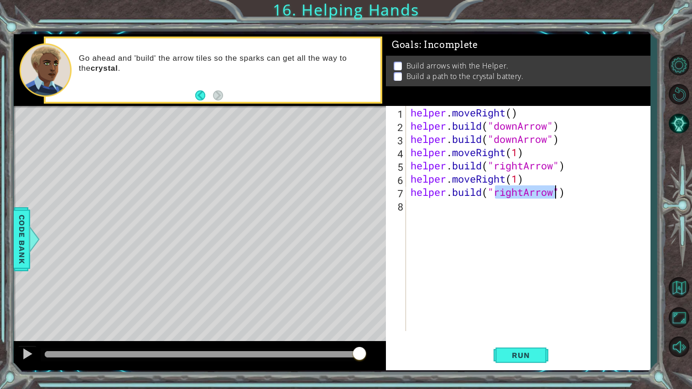
click at [410, 205] on div "helper . moveRight ( ) helper . build ( "downArrow" ) helper . build ( "downArr…" at bounding box center [531, 231] width 244 height 251
click at [499, 350] on button "Run" at bounding box center [521, 355] width 55 height 26
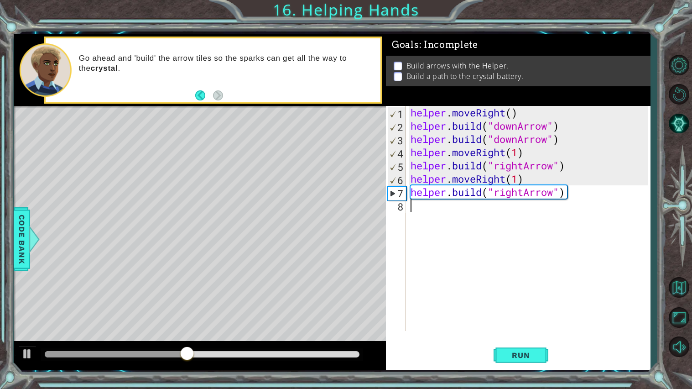
click at [561, 138] on div "helper . moveRight ( ) helper . build ( "downArrow" ) helper . build ( "downArr…" at bounding box center [531, 231] width 244 height 251
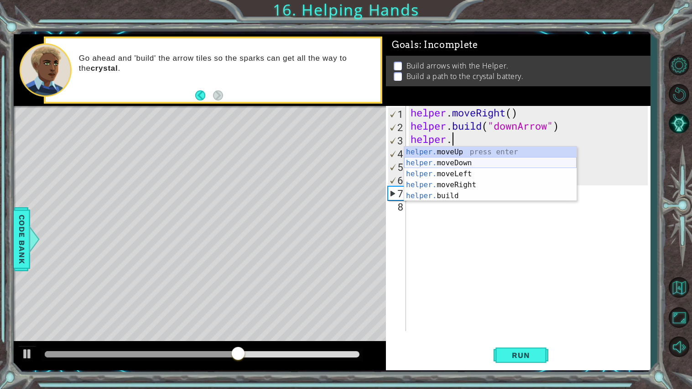
click at [485, 161] on div "helper. moveUp press enter helper. moveDown press enter helper. moveLeft press …" at bounding box center [490, 184] width 172 height 77
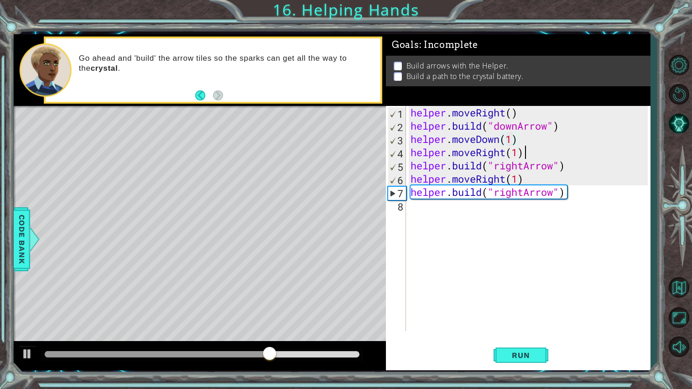
click at [530, 156] on div "helper . moveRight ( ) helper . build ( "downArrow" ) helper . moveDown ( 1 ) h…" at bounding box center [531, 231] width 244 height 251
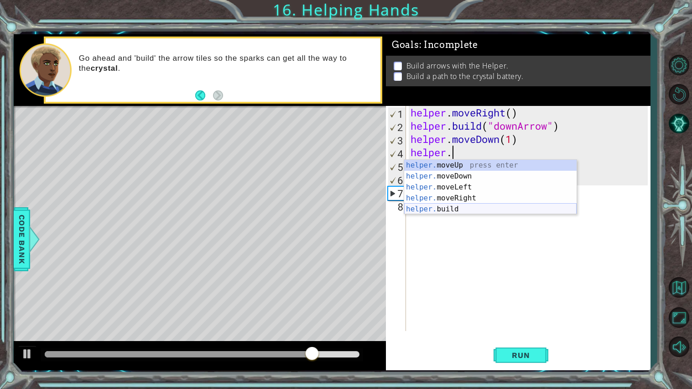
click at [486, 205] on div "helper. moveUp press enter helper. moveDown press enter helper. moveLeft press …" at bounding box center [490, 198] width 172 height 77
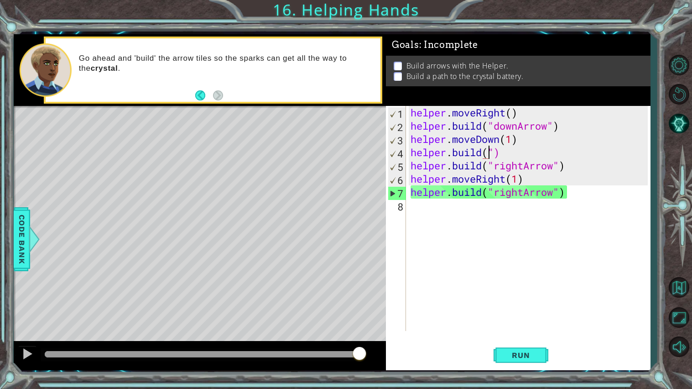
scroll to position [0, 3]
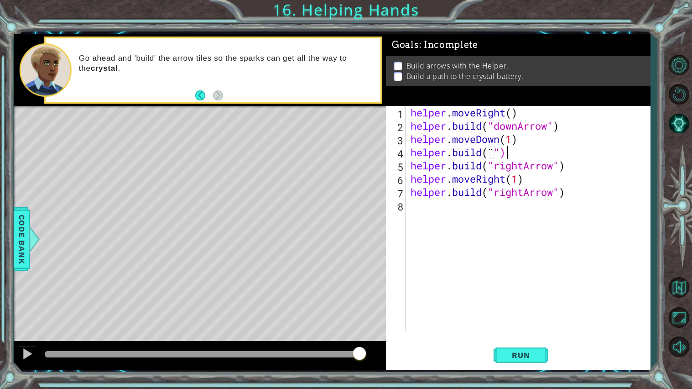
click at [519, 153] on div "helper . moveRight ( ) helper . build ( "downArrow" ) helper . moveDown ( 1 ) h…" at bounding box center [531, 231] width 244 height 251
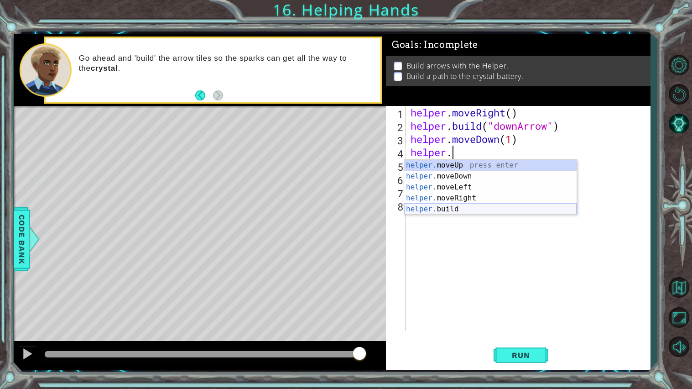
click at [483, 205] on div "helper. moveUp press enter helper. moveDown press enter helper. moveLeft press …" at bounding box center [490, 198] width 172 height 77
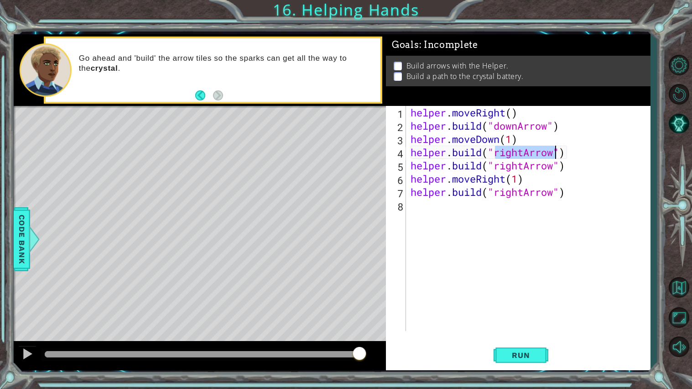
click at [526, 152] on div "helper . moveRight ( ) helper . build ( "downArrow" ) helper . moveDown ( 1 ) h…" at bounding box center [528, 218] width 239 height 225
click at [509, 354] on span "Run" at bounding box center [521, 354] width 36 height 9
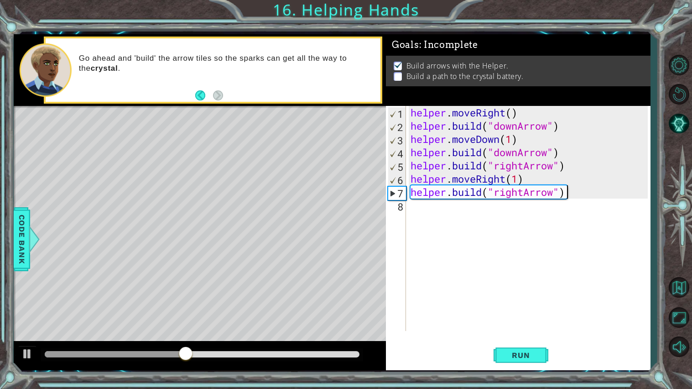
click at [565, 197] on div "helper . moveRight ( ) helper . build ( "downArrow" ) helper . moveDown ( 1 ) h…" at bounding box center [531, 231] width 244 height 251
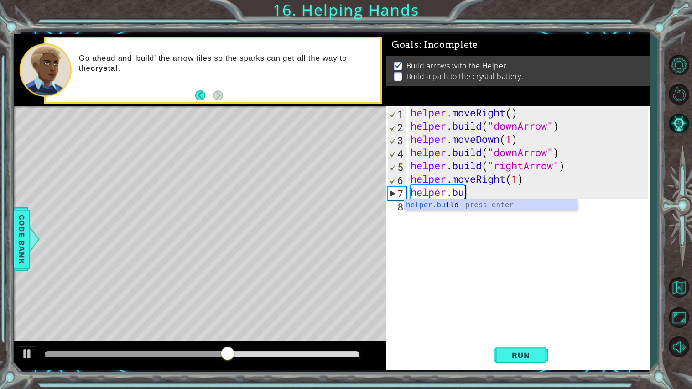
scroll to position [0, 1]
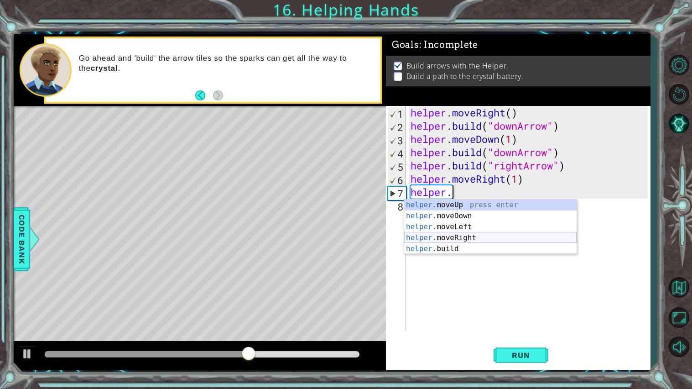
click at [500, 240] on div "helper. moveUp press enter helper. moveDown press enter helper. moveLeft press …" at bounding box center [490, 237] width 172 height 77
type textarea "helper.moveRight(1)"
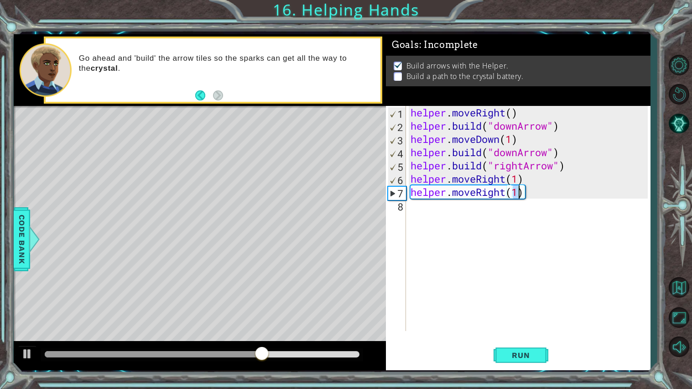
click at [422, 206] on div "helper . moveRight ( ) helper . build ( "downArrow" ) helper . moveDown ( 1 ) h…" at bounding box center [531, 231] width 244 height 251
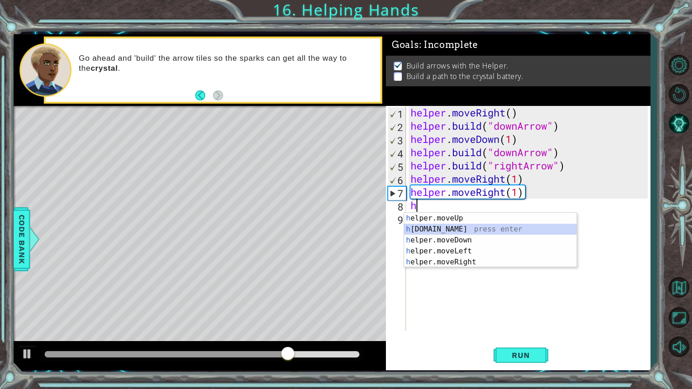
click at [431, 228] on div "h elper.moveUp press enter h [DOMAIN_NAME] press enter h elper.moveDown press e…" at bounding box center [490, 251] width 172 height 77
type textarea "[DOMAIN_NAME]("rightArrow")"
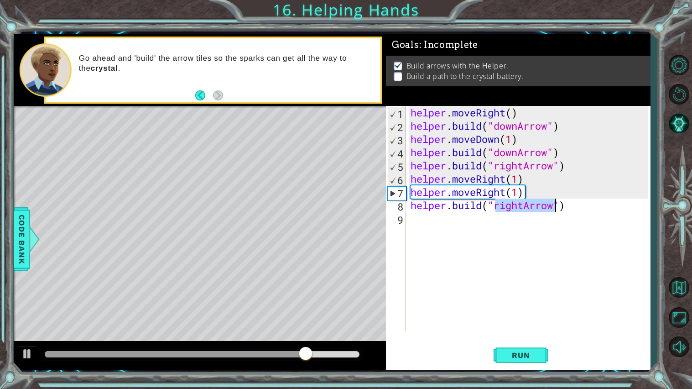
click at [419, 224] on div "helper . moveRight ( ) helper . build ( "downArrow" ) helper . moveDown ( 1 ) h…" at bounding box center [531, 231] width 244 height 251
click at [524, 354] on span "Run" at bounding box center [521, 354] width 36 height 9
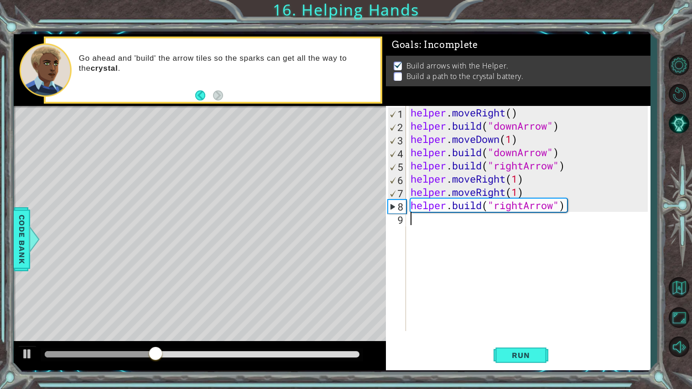
click at [508, 193] on div "helper . moveRight ( ) helper . build ( "downArrow" ) helper . moveDown ( 1 ) h…" at bounding box center [531, 231] width 244 height 251
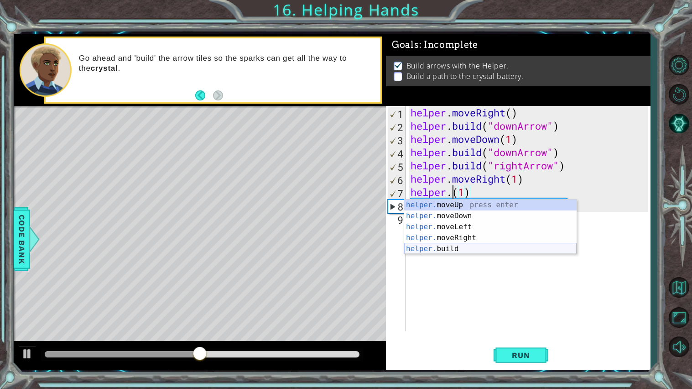
click at [450, 247] on div "helper. moveUp press enter helper. moveDown press enter helper. moveLeft press …" at bounding box center [490, 237] width 172 height 77
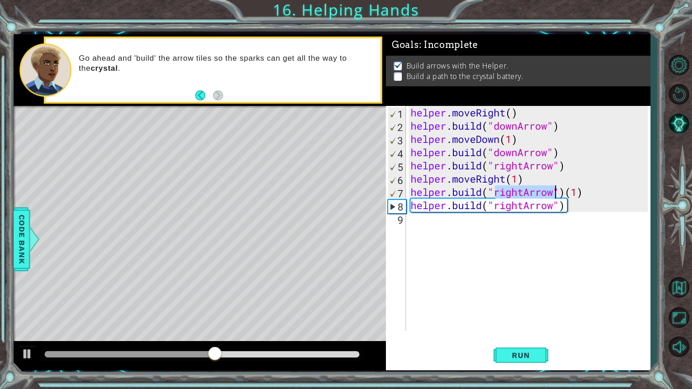
click at [585, 192] on div "helper . moveRight ( ) helper . build ( "downArrow" ) helper . moveDown ( 1 ) h…" at bounding box center [531, 231] width 244 height 251
click at [516, 351] on span "Run" at bounding box center [521, 354] width 36 height 9
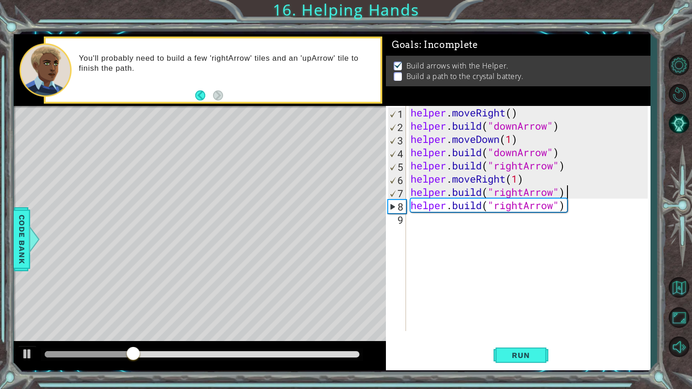
click at [571, 209] on div "helper . moveRight ( ) helper . build ( "downArrow" ) helper . moveDown ( 1 ) h…" at bounding box center [531, 231] width 244 height 251
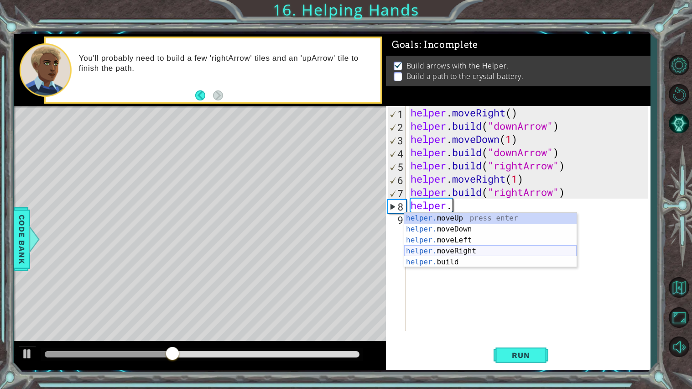
click at [521, 249] on div "helper. moveUp press enter helper. moveDown press enter helper. moveLeft press …" at bounding box center [490, 251] width 172 height 77
type textarea "helper.moveRight(1)"
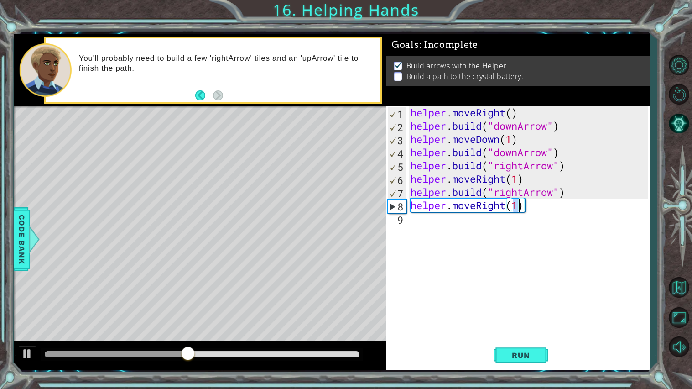
click at [413, 220] on div "helper . moveRight ( ) helper . build ( "downArrow" ) helper . moveDown ( 1 ) h…" at bounding box center [531, 231] width 244 height 251
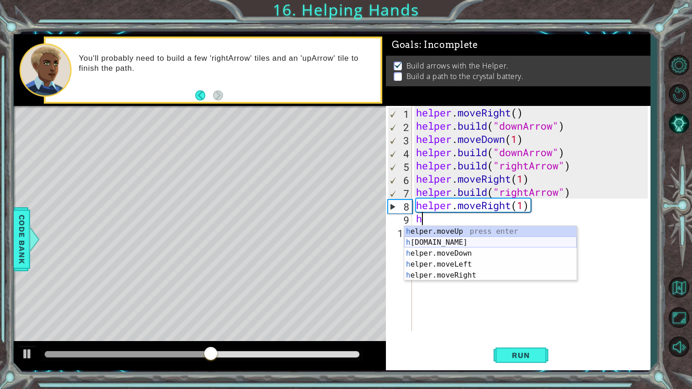
click at [422, 243] on div "h elper.moveUp press enter h [DOMAIN_NAME] press enter h elper.moveDown press e…" at bounding box center [490, 264] width 172 height 77
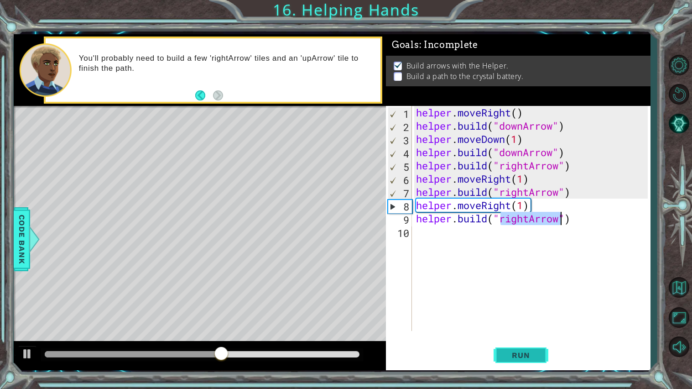
type textarea "[DOMAIN_NAME]("rightArrow")"
click at [515, 351] on span "Run" at bounding box center [521, 354] width 36 height 9
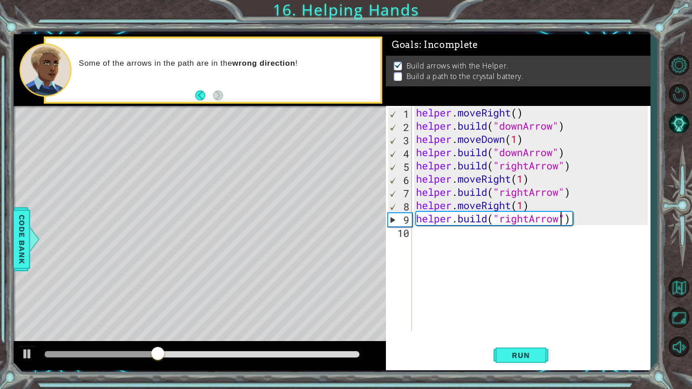
click at [417, 235] on div "helper . moveRight ( ) helper . build ( "downArrow" ) helper . moveDown ( 1 ) h…" at bounding box center [533, 231] width 238 height 251
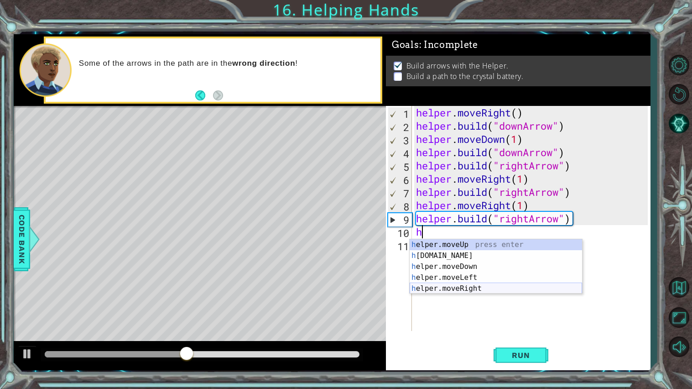
click at [443, 287] on div "h elper.moveUp press enter h [DOMAIN_NAME] press enter h elper.moveDown press e…" at bounding box center [496, 277] width 172 height 77
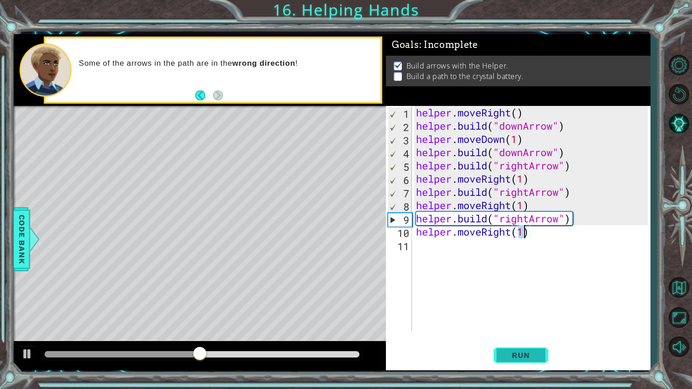
click at [532, 352] on span "Run" at bounding box center [521, 354] width 36 height 9
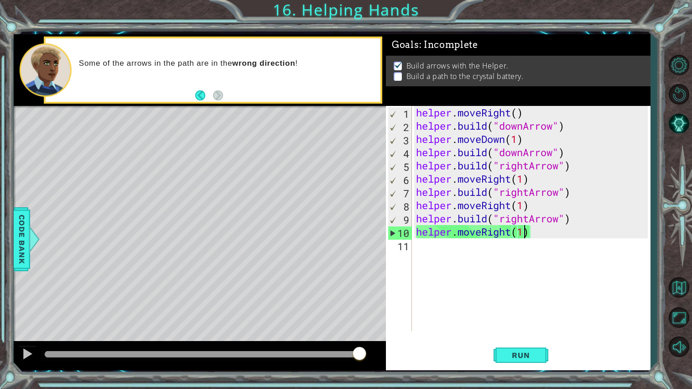
click at [524, 156] on div "helper . moveRight ( ) helper . build ( "downArrow" ) helper . moveDown ( 1 ) h…" at bounding box center [533, 231] width 238 height 251
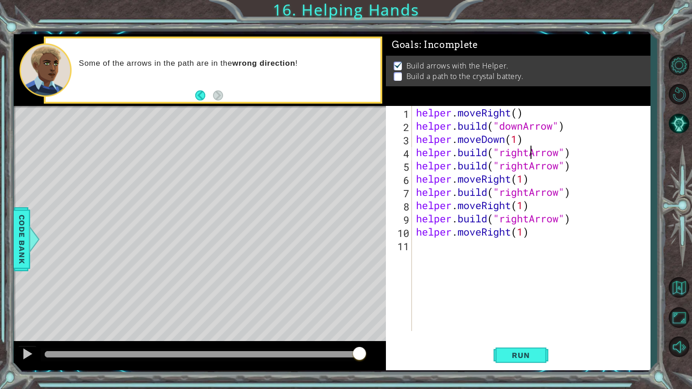
scroll to position [0, 5]
click at [517, 353] on span "Run" at bounding box center [521, 354] width 36 height 9
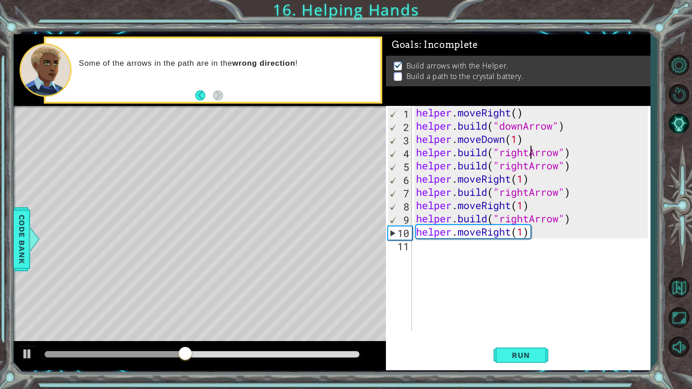
click at [562, 221] on div "helper . moveRight ( ) helper . build ( "downArrow" ) helper . moveDown ( 1 ) h…" at bounding box center [533, 231] width 238 height 251
click at [529, 222] on div "helper . moveRight ( ) helper . build ( "downArrow" ) helper . moveDown ( 1 ) h…" at bounding box center [533, 231] width 238 height 251
type textarea "[DOMAIN_NAME]("upArrow")"
click at [521, 357] on span "Run" at bounding box center [521, 354] width 36 height 9
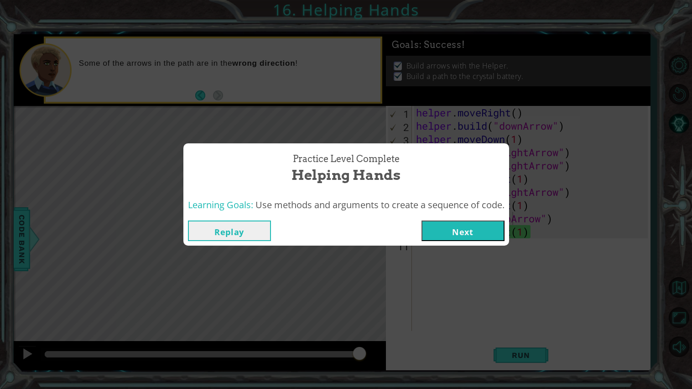
click at [464, 230] on button "Next" at bounding box center [463, 230] width 83 height 21
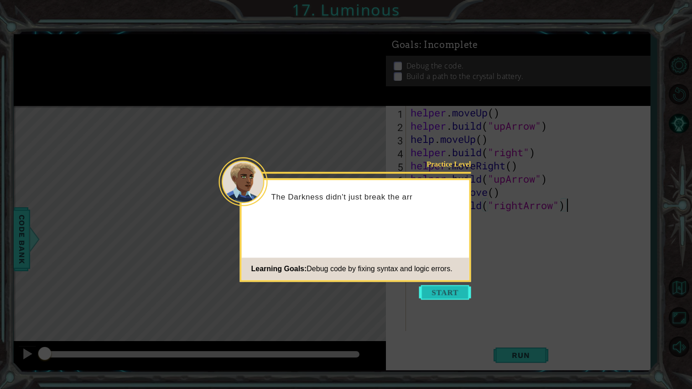
click at [440, 291] on button "Start" at bounding box center [445, 292] width 52 height 15
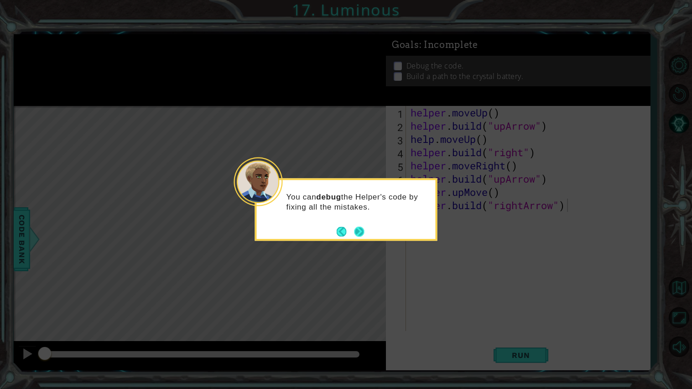
click at [358, 229] on button "Next" at bounding box center [359, 231] width 10 height 10
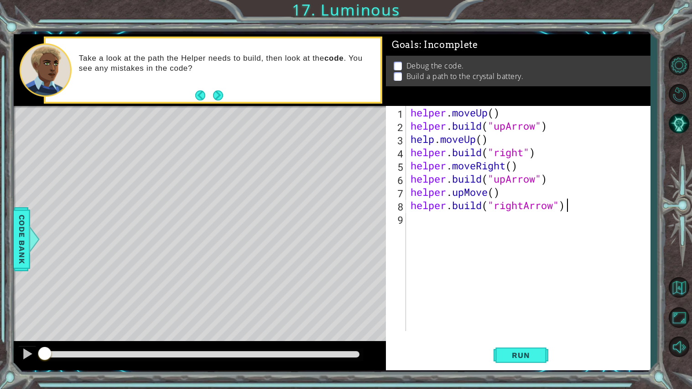
click at [548, 126] on div "helper . moveUp ( ) helper . build ( "upArrow" ) help . moveUp ( ) helper . bui…" at bounding box center [531, 231] width 244 height 251
click at [518, 140] on div "helper.b uild press enter" at bounding box center [490, 149] width 172 height 33
click at [523, 127] on div "helper . moveUp ( ) helper . build ( "rightArrow" ) help . moveUp ( ) helper . …" at bounding box center [528, 218] width 239 height 225
click at [515, 357] on span "Run" at bounding box center [521, 354] width 36 height 9
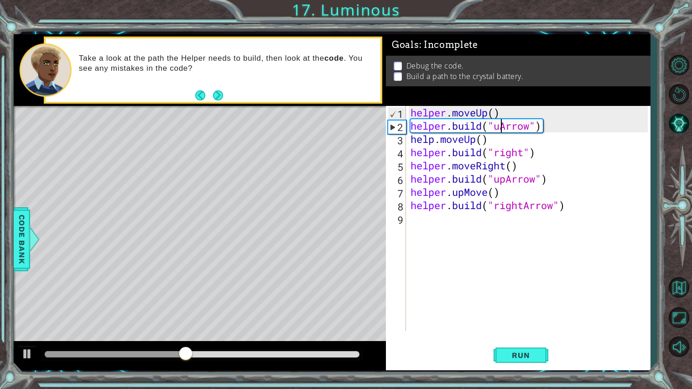
scroll to position [0, 4]
click at [478, 143] on div "helper . moveUp ( ) helper . build ( "upArrow" ) help . moveUp ( ) helper . bui…" at bounding box center [531, 231] width 244 height 251
click at [433, 142] on div "helper . moveUp ( ) helper . build ( "upArrow" ) help . moveUp ( ) helper . bui…" at bounding box center [531, 231] width 244 height 251
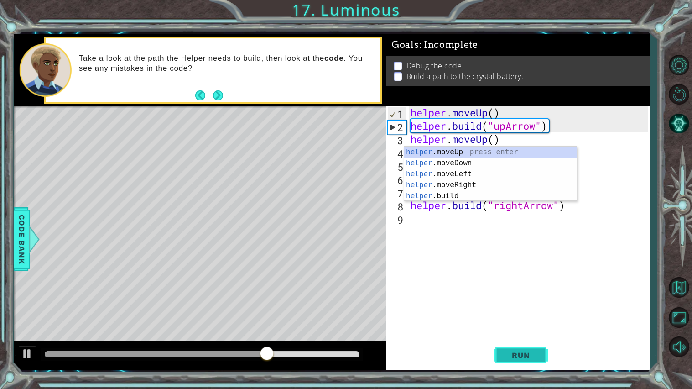
click at [516, 357] on span "Run" at bounding box center [521, 354] width 36 height 9
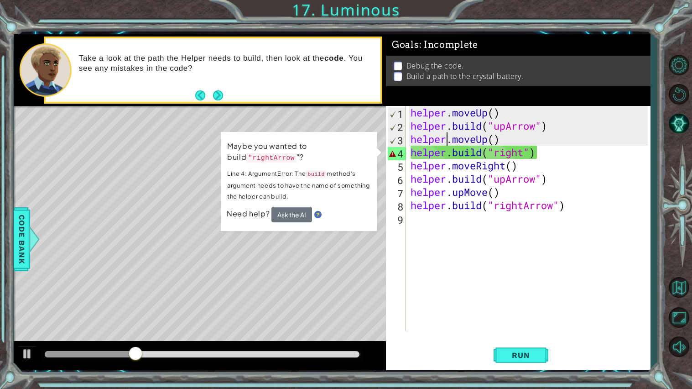
click at [524, 154] on div "helper . moveUp ( ) helper . build ( "upArrow" ) helper . moveUp ( ) helper . b…" at bounding box center [531, 231] width 244 height 251
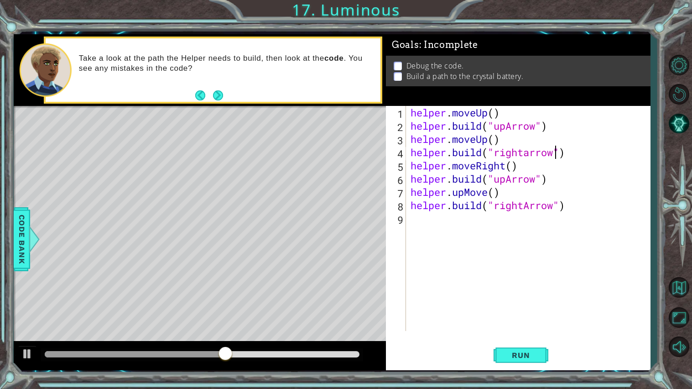
scroll to position [0, 6]
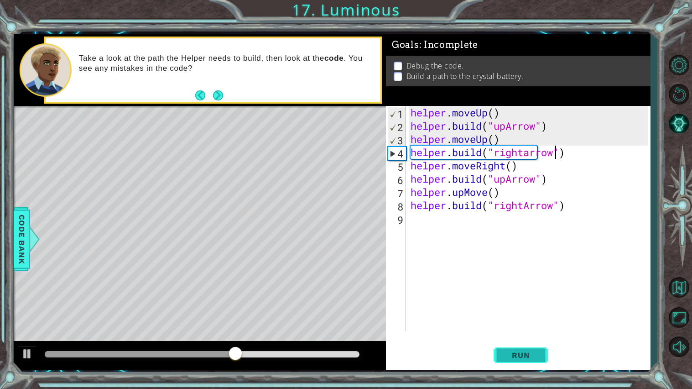
click at [513, 354] on span "Run" at bounding box center [521, 354] width 36 height 9
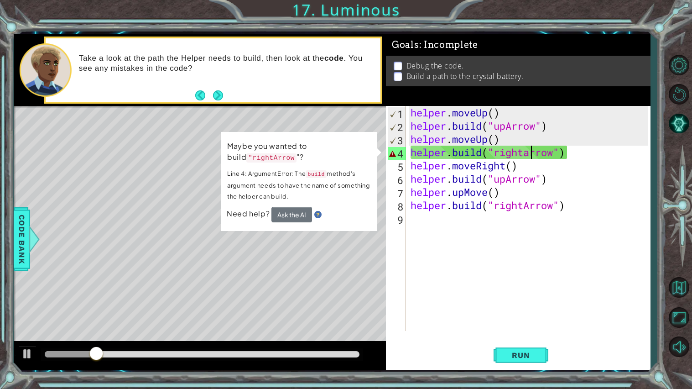
click at [531, 156] on div "helper . moveUp ( ) helper . build ( "upArrow" ) helper . moveUp ( ) helper . b…" at bounding box center [531, 231] width 244 height 251
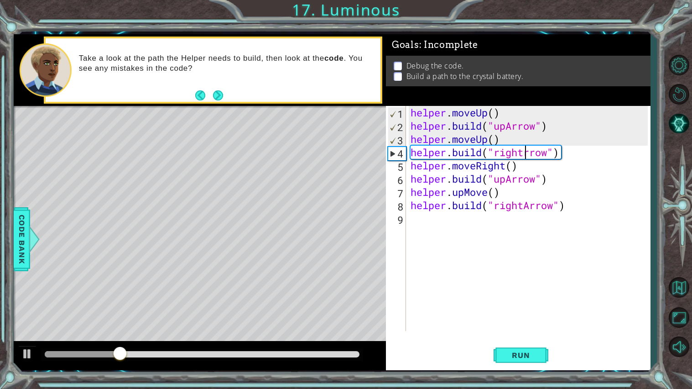
scroll to position [0, 5]
click at [519, 352] on span "Run" at bounding box center [521, 354] width 36 height 9
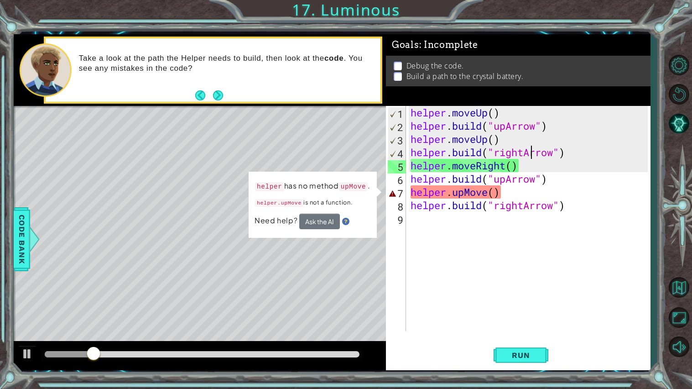
click at [466, 194] on div "helper . moveUp ( ) helper . build ( "upArrow" ) helper . moveUp ( ) helper . b…" at bounding box center [531, 231] width 244 height 251
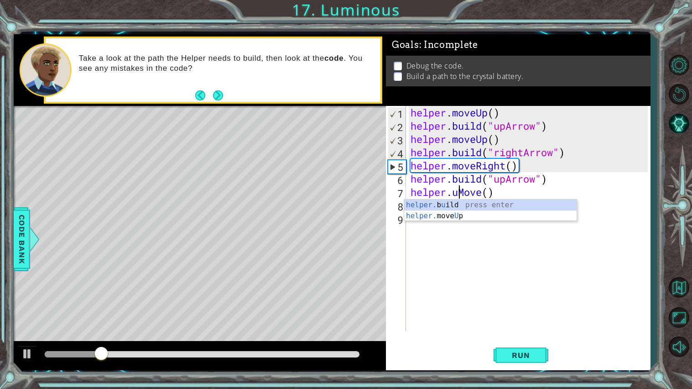
scroll to position [0, 3]
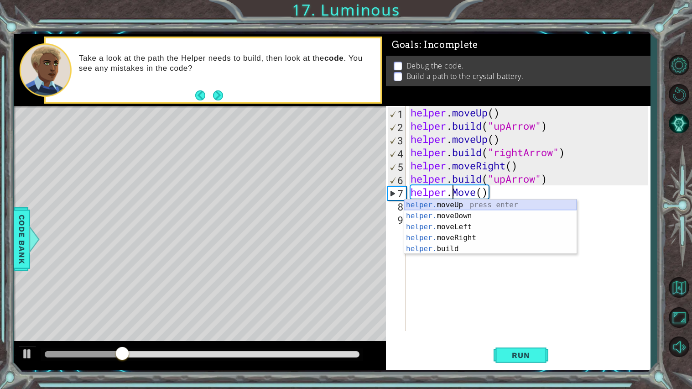
click at [466, 205] on div "helper. moveUp press enter helper. moveDown press enter helper. moveLeft press …" at bounding box center [490, 237] width 172 height 77
type textarea "helper.moveUp(1)"
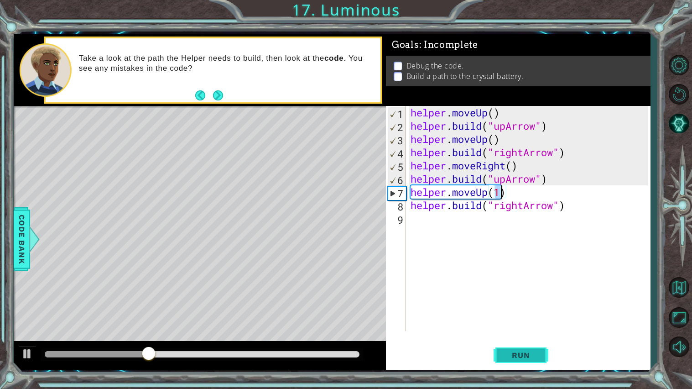
click at [514, 355] on span "Run" at bounding box center [521, 354] width 36 height 9
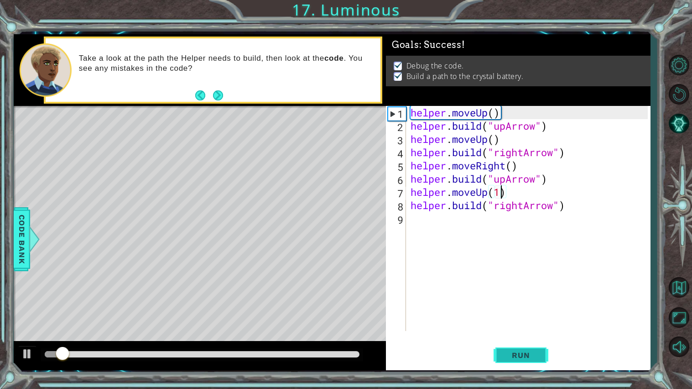
click at [514, 355] on span "Run" at bounding box center [521, 354] width 36 height 9
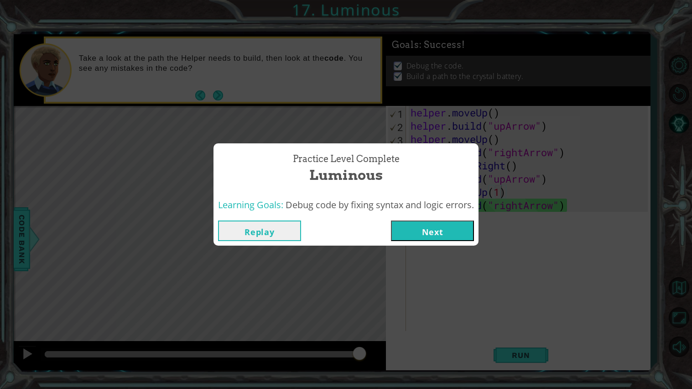
click at [420, 228] on button "Next" at bounding box center [432, 230] width 83 height 21
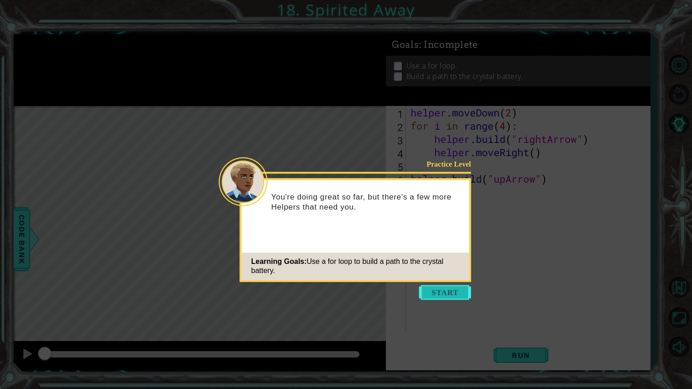
click at [450, 291] on button "Start" at bounding box center [445, 292] width 52 height 15
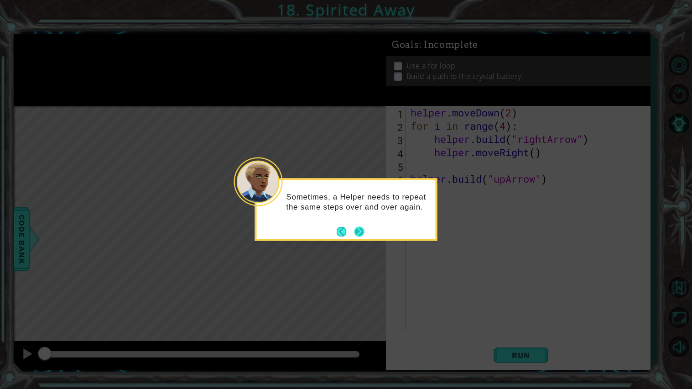
click at [359, 233] on button "Next" at bounding box center [359, 231] width 10 height 10
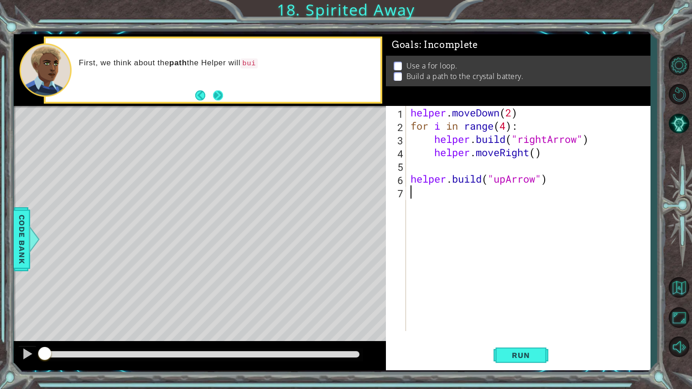
click at [218, 98] on button "Next" at bounding box center [218, 95] width 10 height 10
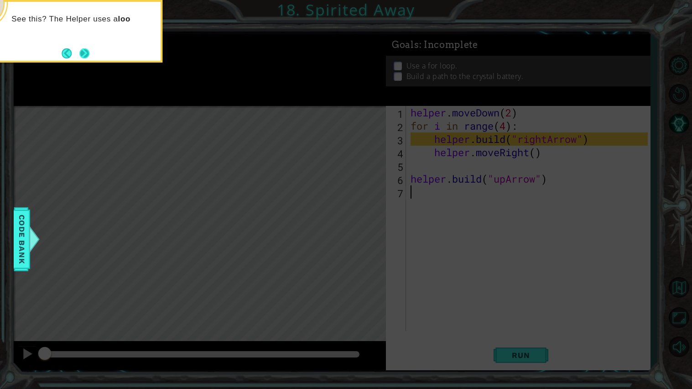
click at [87, 49] on button "Next" at bounding box center [84, 53] width 10 height 10
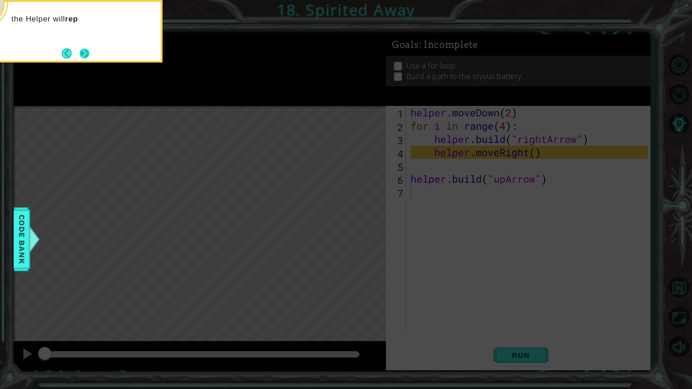
click at [83, 49] on button "Next" at bounding box center [84, 53] width 10 height 10
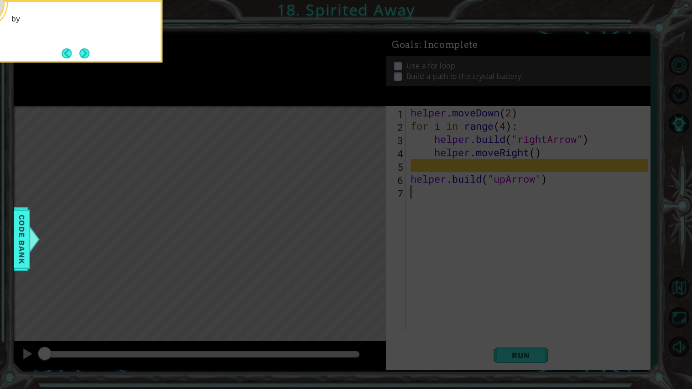
click at [83, 49] on button "Next" at bounding box center [84, 53] width 10 height 10
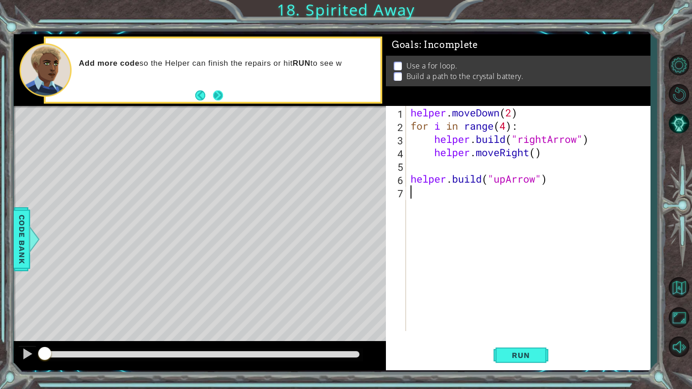
click at [219, 90] on button "Next" at bounding box center [218, 95] width 10 height 10
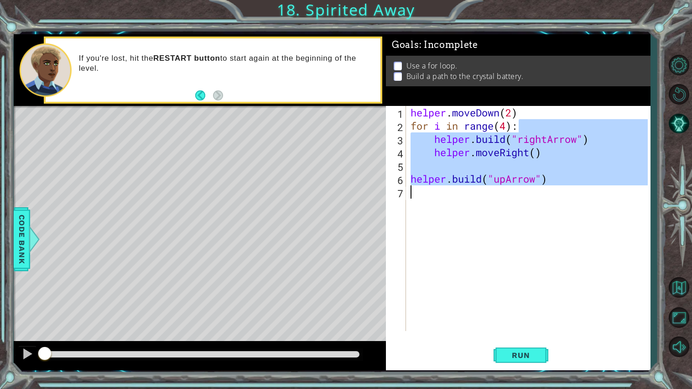
drag, startPoint x: 520, startPoint y: 128, endPoint x: 476, endPoint y: 209, distance: 92.3
click at [476, 209] on div "helper . moveDown ( 2 ) for i in range ( 4 ) : helper . build ( "rightArrow" ) …" at bounding box center [531, 231] width 244 height 251
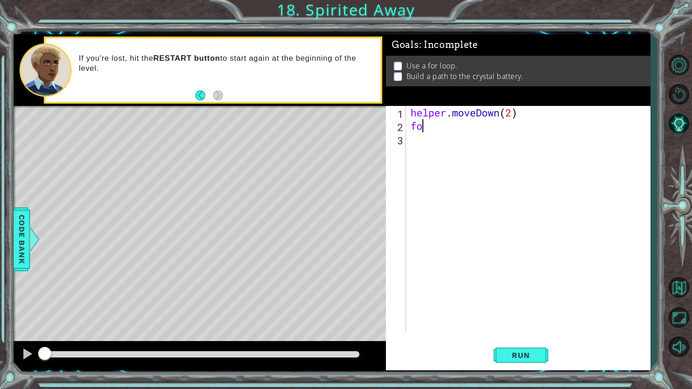
type textarea "f"
click at [501, 112] on div "helper . moveDown ( 2 )" at bounding box center [531, 231] width 244 height 251
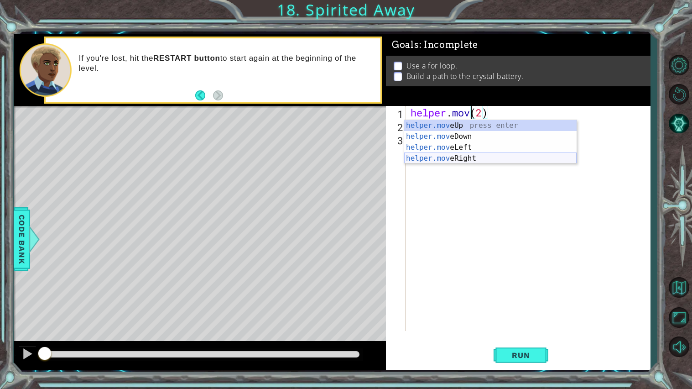
click at [467, 157] on div "helper.mov eUp press enter helper.mov eDown press enter helper.mov eLeft press …" at bounding box center [490, 153] width 172 height 66
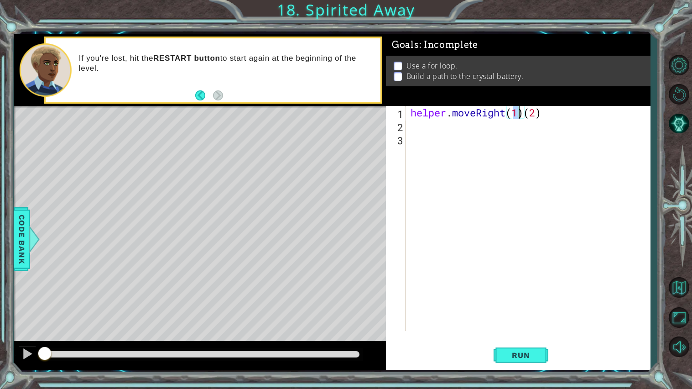
click at [546, 118] on div "helper . moveRight ( 1 ) ( 2 )" at bounding box center [531, 231] width 244 height 251
click at [519, 114] on div "helper . moveRight ( 1 )" at bounding box center [531, 231] width 244 height 251
type textarea "helper.moveRight(2)"
click at [417, 126] on div "helper . moveRight ( 2 )" at bounding box center [531, 231] width 244 height 251
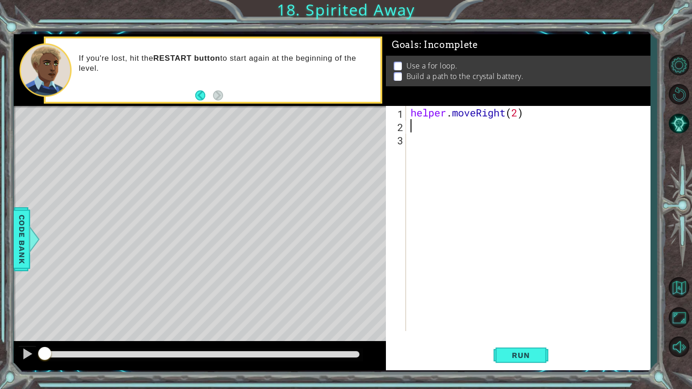
scroll to position [0, 0]
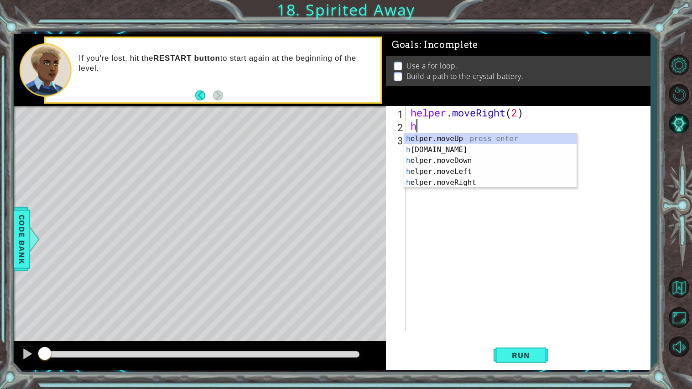
click at [519, 117] on div "helper . moveRight ( 2 ) h" at bounding box center [531, 231] width 244 height 251
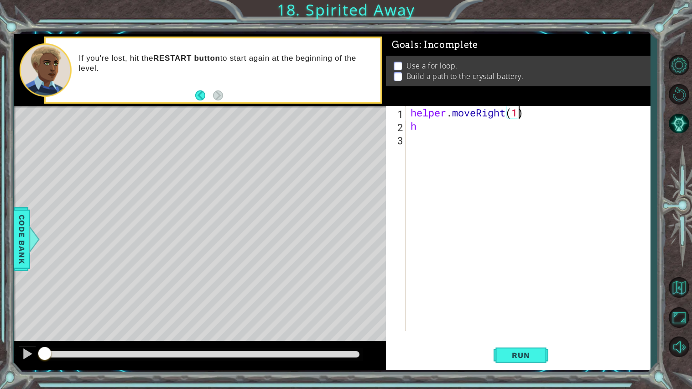
scroll to position [0, 4]
click at [424, 124] on div "helper . moveRight ( 1 ) h" at bounding box center [531, 231] width 244 height 251
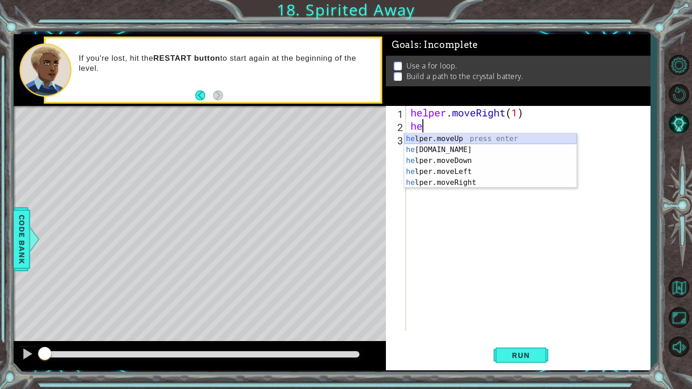
click at [437, 144] on div "he lper.moveUp press enter he [DOMAIN_NAME] press enter he lper.moveDown press …" at bounding box center [490, 171] width 172 height 77
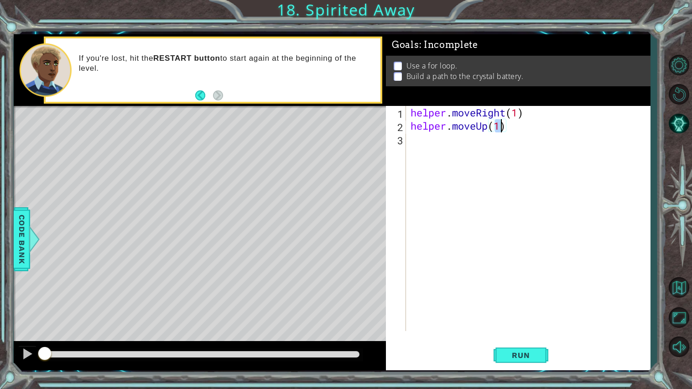
click at [486, 129] on div "helper . moveRight ( 1 ) helper . moveUp ( 1 )" at bounding box center [531, 231] width 244 height 251
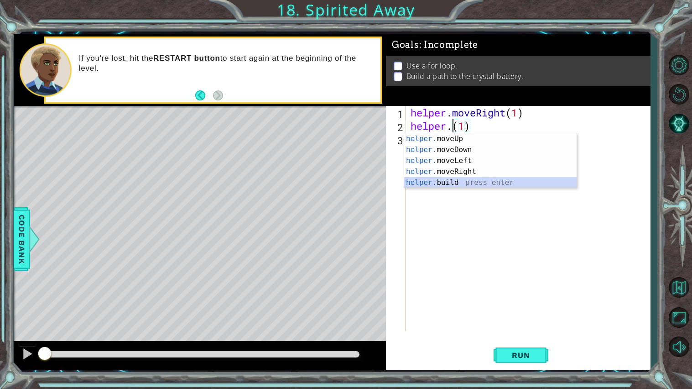
click at [462, 184] on div "helper. moveUp press enter helper. moveDown press enter helper. moveLeft press …" at bounding box center [490, 171] width 172 height 77
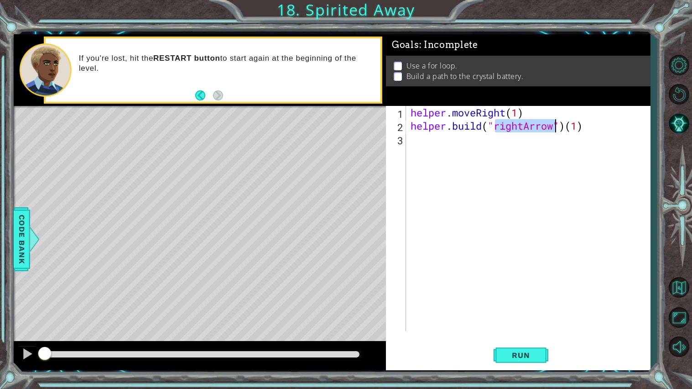
click at [589, 128] on div "helper . moveRight ( 1 ) helper . build ( "rightArrow" ) ( 1 )" at bounding box center [531, 231] width 244 height 251
type textarea "[DOMAIN_NAME]("rightArrow")"
click at [412, 141] on div "helper . moveRight ( 1 ) helper . build ( "rightArrow" )" at bounding box center [531, 231] width 244 height 251
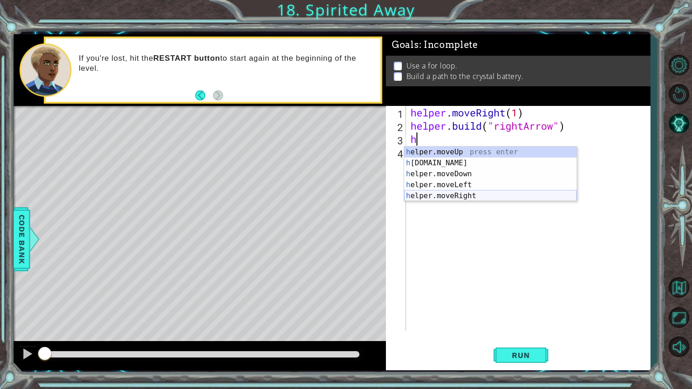
click at [437, 192] on div "h elper.moveUp press enter h [DOMAIN_NAME] press enter h elper.moveDown press e…" at bounding box center [490, 184] width 172 height 77
type textarea "helper.moveRight(1)"
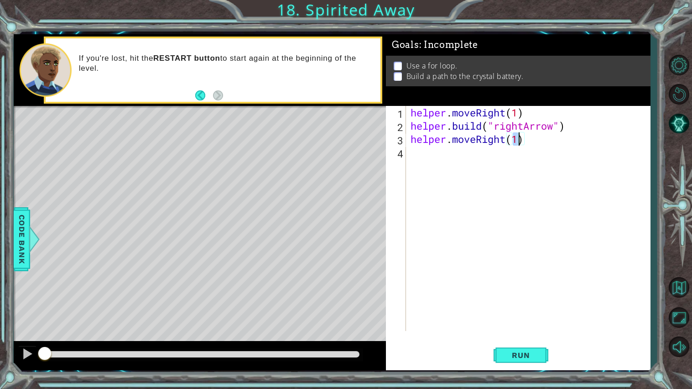
click at [415, 151] on div "helper . moveRight ( 1 ) helper . build ( "rightArrow" ) helper . moveRight ( 1…" at bounding box center [531, 231] width 244 height 251
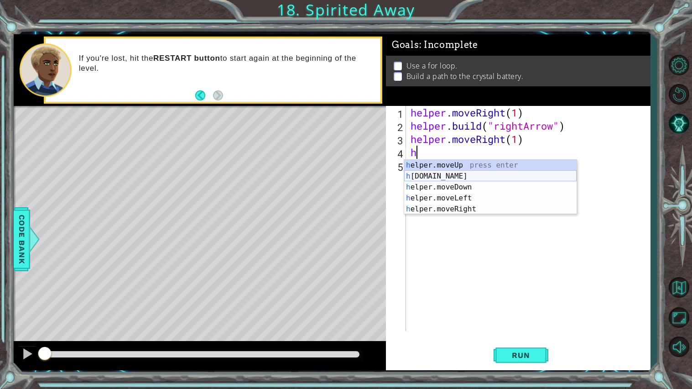
click at [416, 174] on div "h elper.moveUp press enter h [DOMAIN_NAME] press enter h elper.moveDown press e…" at bounding box center [490, 198] width 172 height 77
type textarea "[DOMAIN_NAME]("rightArrow")"
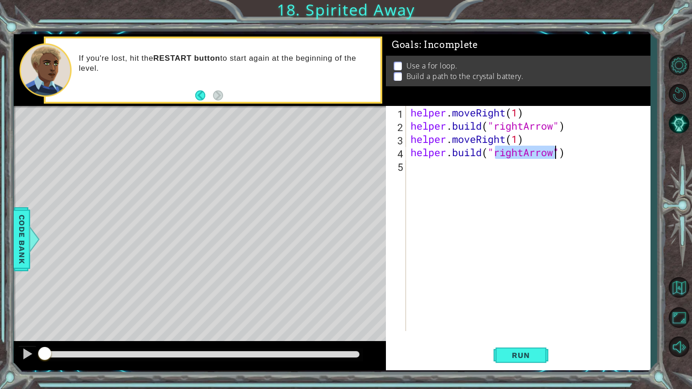
click at [416, 170] on div "helper . moveRight ( 1 ) helper . build ( "rightArrow" ) helper . moveRight ( 1…" at bounding box center [531, 231] width 244 height 251
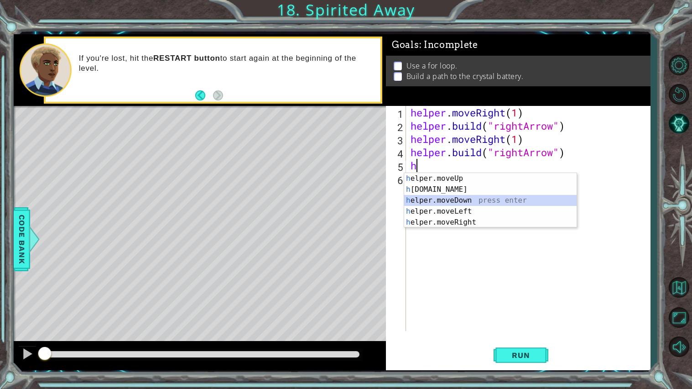
click at [463, 198] on div "h elper.moveUp press enter h [DOMAIN_NAME] press enter h elper.moveDown press e…" at bounding box center [490, 211] width 172 height 77
type textarea "helper.moveDown(1)"
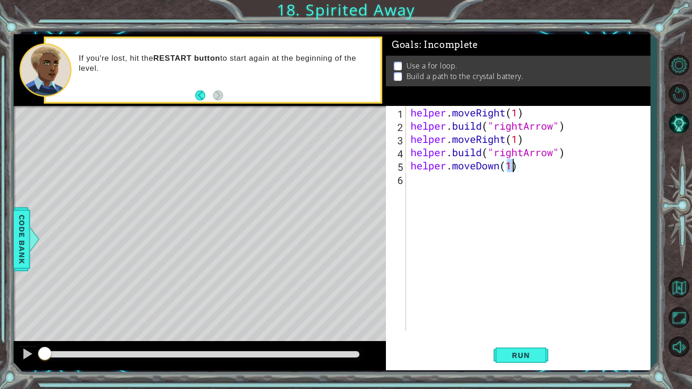
click at [417, 181] on div "helper . moveRight ( 1 ) helper . build ( "rightArrow" ) helper . moveRight ( 1…" at bounding box center [531, 231] width 244 height 251
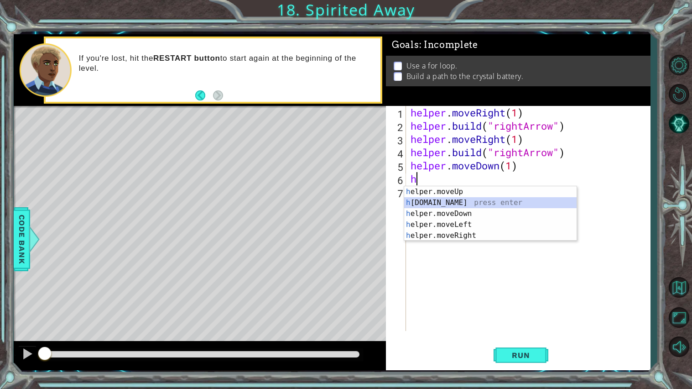
click at [442, 202] on div "h elper.moveUp press enter h [DOMAIN_NAME] press enter h elper.moveDown press e…" at bounding box center [490, 224] width 172 height 77
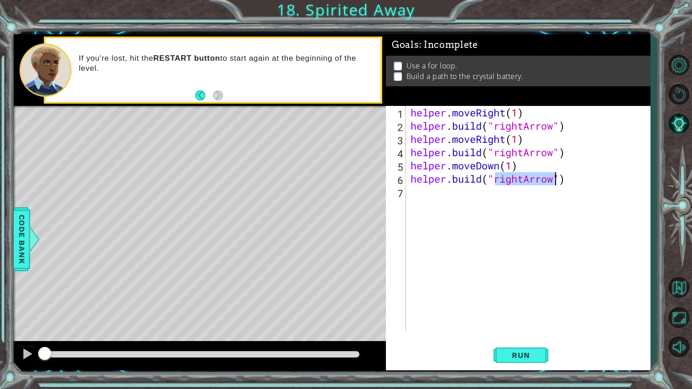
click at [524, 182] on div "helper . moveRight ( 1 ) helper . build ( "rightArrow" ) helper . moveRight ( 1…" at bounding box center [528, 218] width 239 height 225
type textarea "[DOMAIN_NAME]("downArrow")"
click at [412, 192] on div "helper . moveRight ( 1 ) helper . build ( "rightArrow" ) helper . moveRight ( 1…" at bounding box center [531, 231] width 244 height 251
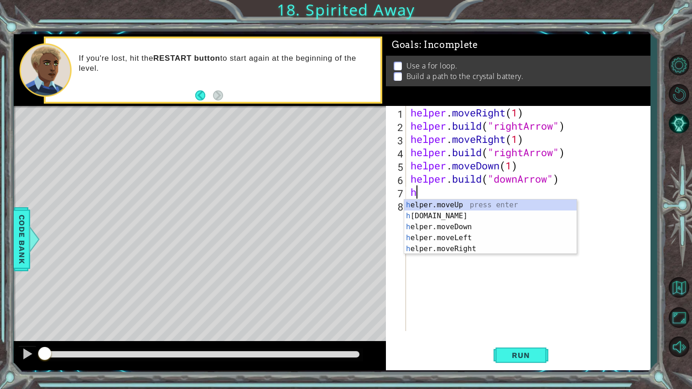
click at [506, 113] on div "helper . moveRight ( 1 ) helper . build ( "rightArrow" ) helper . moveRight ( 1…" at bounding box center [531, 231] width 244 height 251
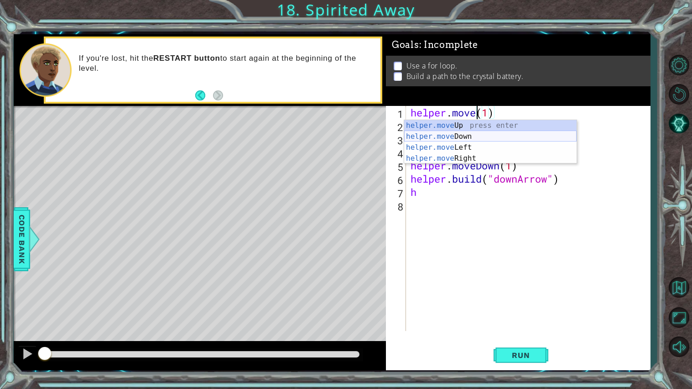
click at [476, 135] on div "helper.move Up press enter helper.move Down press enter helper.move Left press …" at bounding box center [490, 153] width 172 height 66
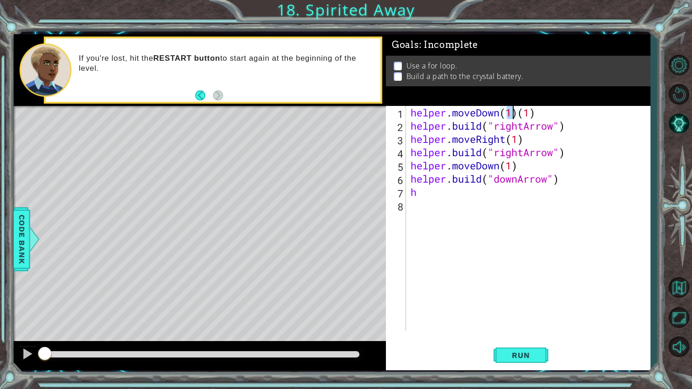
click at [524, 128] on div "helper . moveDown ( 1 ) ( 1 ) helper . build ( "rightArrow" ) helper . moveRigh…" at bounding box center [531, 231] width 244 height 251
click at [513, 112] on div "helper . moveDown ( 1 ) ( 1 ) helper . build ( "rArrow" ) helper . moveRight ( …" at bounding box center [531, 231] width 244 height 251
click at [533, 113] on div "helper . moveDown ( 2 ) ( 1 ) helper . build ( "rArrow" ) helper . moveRight ( …" at bounding box center [531, 231] width 244 height 251
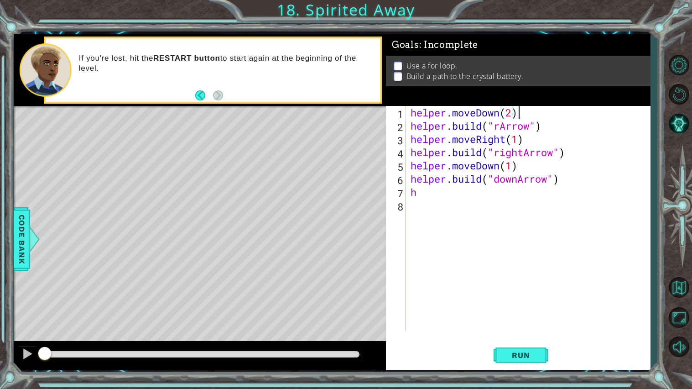
click at [502, 128] on div "helper . moveDown ( 2 ) helper . build ( "rArrow" ) helper . moveRight ( 1 ) he…" at bounding box center [531, 231] width 244 height 251
click at [499, 167] on div "helper . moveDown ( 2 ) helper . build ( "rightArrow" ) helper . moveRight ( 1 …" at bounding box center [531, 231] width 244 height 251
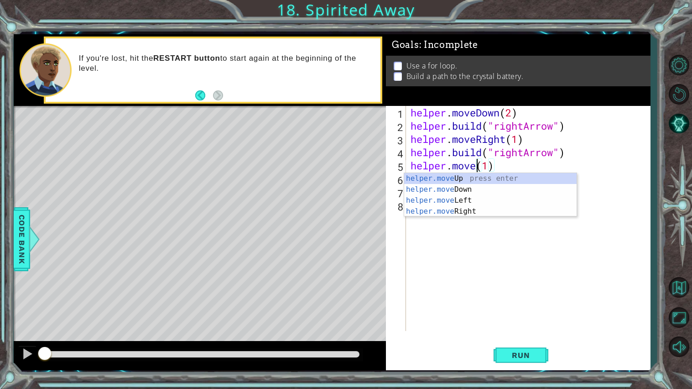
scroll to position [0, 3]
click at [462, 211] on div "helper.move Up press enter helper.move Down press enter helper.move Left press …" at bounding box center [490, 206] width 172 height 66
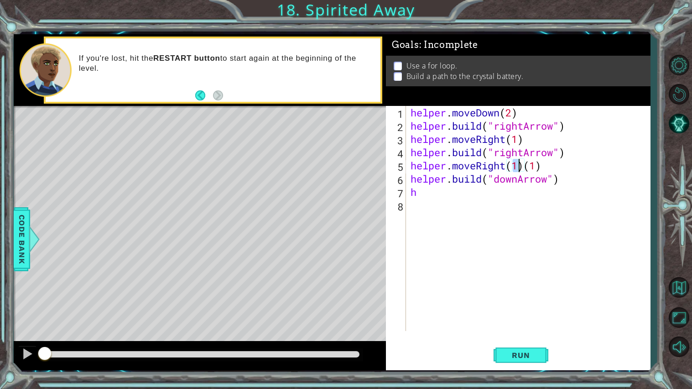
click at [543, 166] on div "helper . moveDown ( 2 ) helper . build ( "rightArrow" ) helper . moveRight ( 1 …" at bounding box center [531, 231] width 244 height 251
click at [518, 181] on div "helper . moveDown ( 2 ) helper . build ( "rightArrow" ) helper . moveRight ( 1 …" at bounding box center [531, 231] width 244 height 251
click at [421, 194] on div "helper . moveDown ( 2 ) helper . build ( "rightArrow" ) helper . moveRight ( 1 …" at bounding box center [531, 231] width 244 height 251
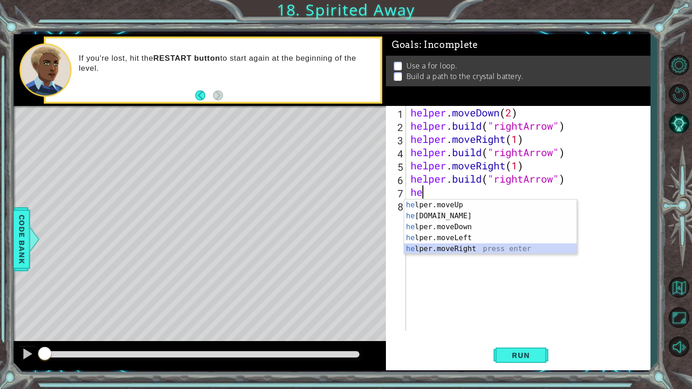
click at [452, 250] on div "he lper.moveUp press enter he [DOMAIN_NAME] press enter he lper.moveDown press …" at bounding box center [490, 237] width 172 height 77
type textarea "helper.moveRight(1)"
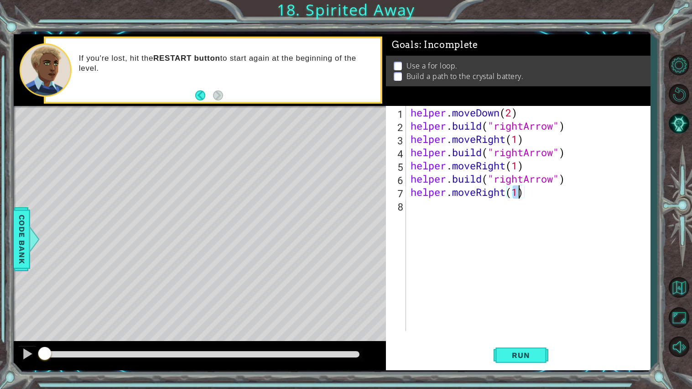
click at [412, 212] on div "helper . moveDown ( 2 ) helper . build ( "rightArrow" ) helper . moveRight ( 1 …" at bounding box center [531, 231] width 244 height 251
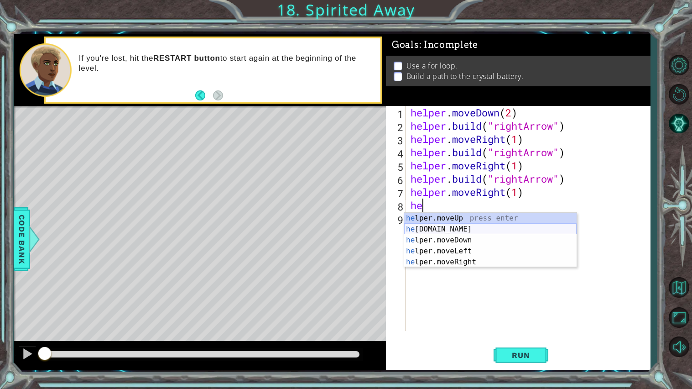
click at [450, 229] on div "he lper.moveUp press enter he [DOMAIN_NAME] press enter he lper.moveDown press …" at bounding box center [490, 251] width 172 height 77
type textarea "[DOMAIN_NAME]("rightArrow")"
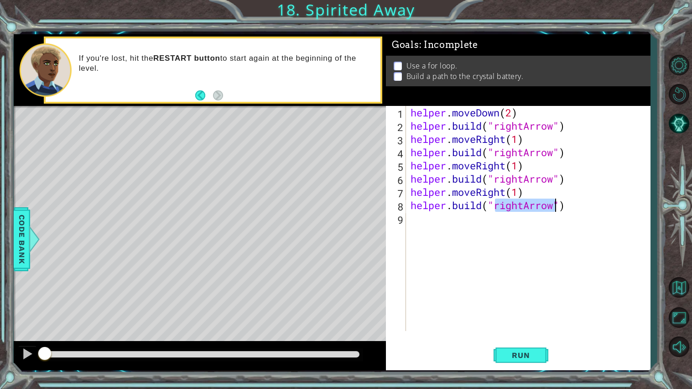
click at [413, 218] on div "helper . moveDown ( 2 ) helper . build ( "rightArrow" ) helper . moveRight ( 1 …" at bounding box center [531, 231] width 244 height 251
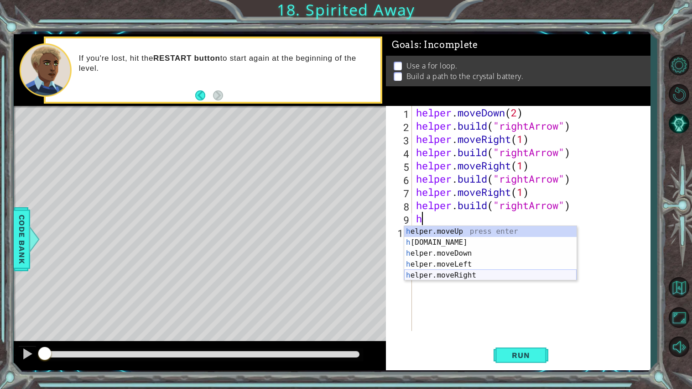
click at [444, 278] on div "h elper.moveUp press enter h [DOMAIN_NAME] press enter h elper.moveDown press e…" at bounding box center [490, 264] width 172 height 77
type textarea "helper.moveRight(1)"
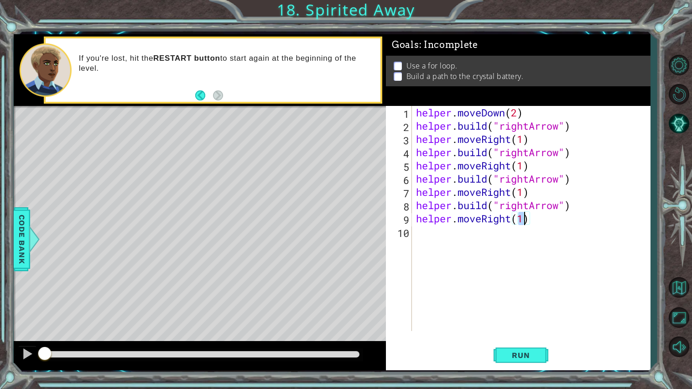
click at [414, 236] on div "helper . moveDown ( 2 ) helper . build ( "rightArrow" ) helper . moveRight ( 1 …" at bounding box center [533, 231] width 238 height 251
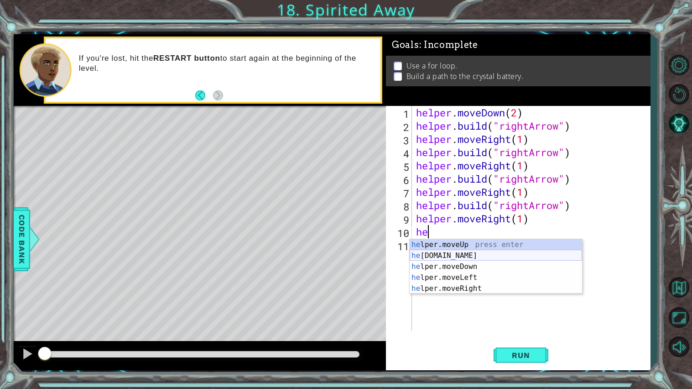
click at [453, 255] on div "he lper.moveUp press enter he [DOMAIN_NAME] press enter he lper.moveDown press …" at bounding box center [496, 277] width 172 height 77
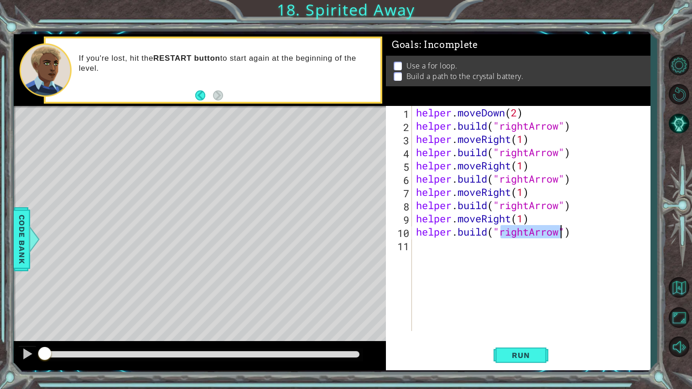
click at [529, 228] on div "helper . moveDown ( 2 ) helper . build ( "rightArrow" ) helper . moveRight ( 1 …" at bounding box center [531, 218] width 234 height 225
type textarea "[DOMAIN_NAME]("upArrow")"
click at [421, 248] on div "helper . moveDown ( 2 ) helper . build ( "rightArrow" ) helper . moveRight ( 1 …" at bounding box center [533, 231] width 238 height 251
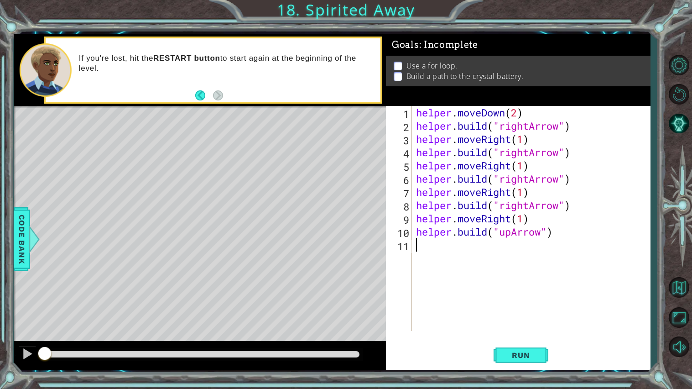
type textarea "h"
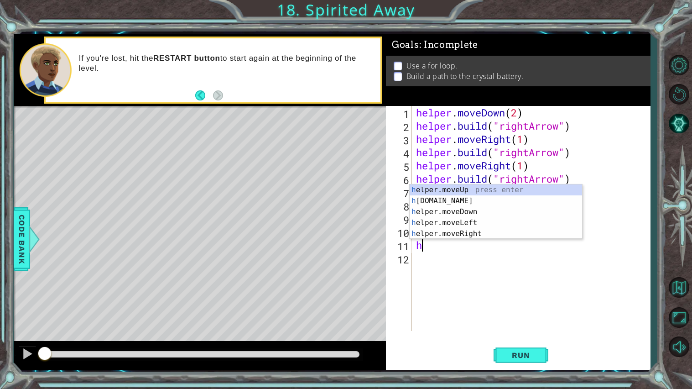
click at [428, 266] on div "helper . moveDown ( 2 ) helper . build ( "rightArrow" ) helper . moveRight ( 1 …" at bounding box center [533, 231] width 238 height 251
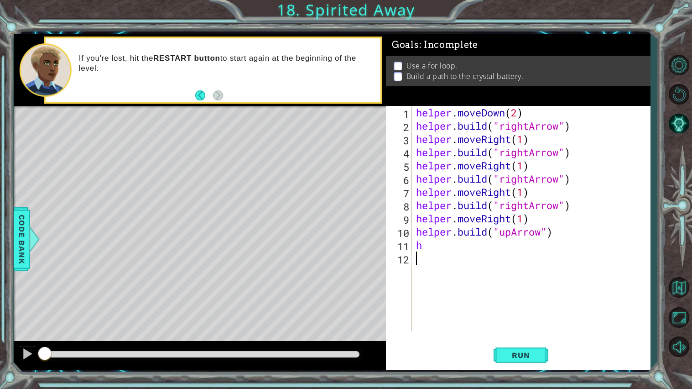
click at [430, 249] on div "helper . moveDown ( 2 ) helper . build ( "rightArrow" ) helper . moveRight ( 1 …" at bounding box center [533, 231] width 238 height 251
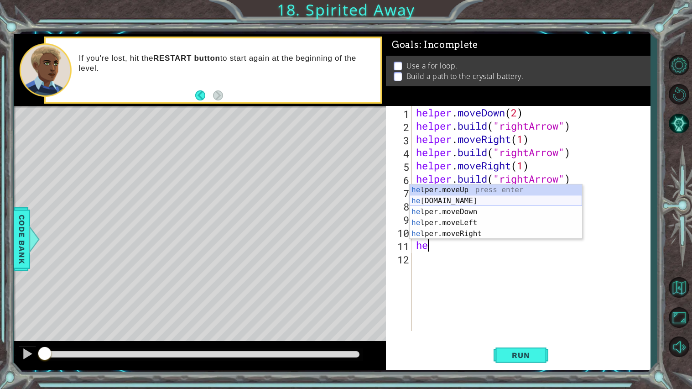
click at [463, 201] on div "he lper.moveUp press enter he [DOMAIN_NAME] press enter he lper.moveDown press …" at bounding box center [496, 222] width 172 height 77
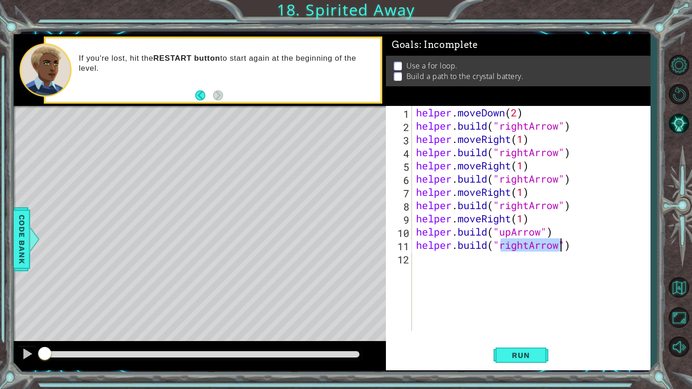
click at [530, 245] on div "helper . moveDown ( 2 ) helper . build ( "rightArrow" ) helper . moveRight ( 1 …" at bounding box center [531, 218] width 234 height 225
click at [516, 351] on span "Run" at bounding box center [521, 354] width 36 height 9
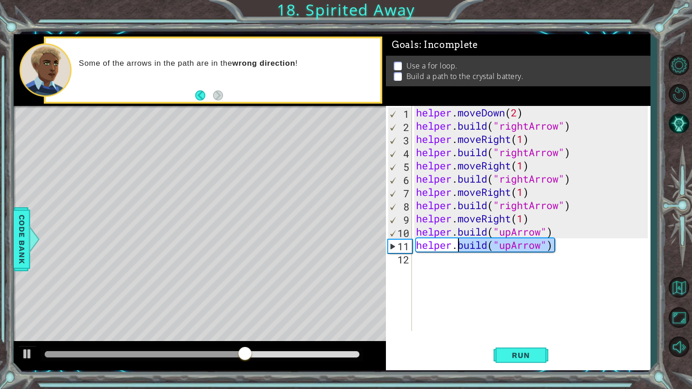
drag, startPoint x: 555, startPoint y: 245, endPoint x: 460, endPoint y: 245, distance: 95.4
click at [460, 245] on div "helper . moveDown ( 2 ) helper . build ( "rightArrow" ) helper . moveRight ( 1 …" at bounding box center [533, 231] width 238 height 251
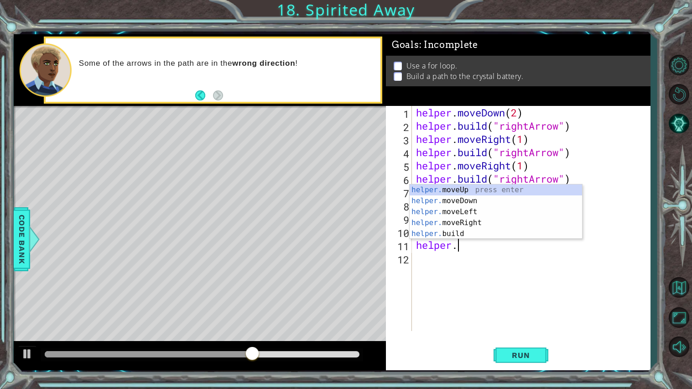
scroll to position [0, 1]
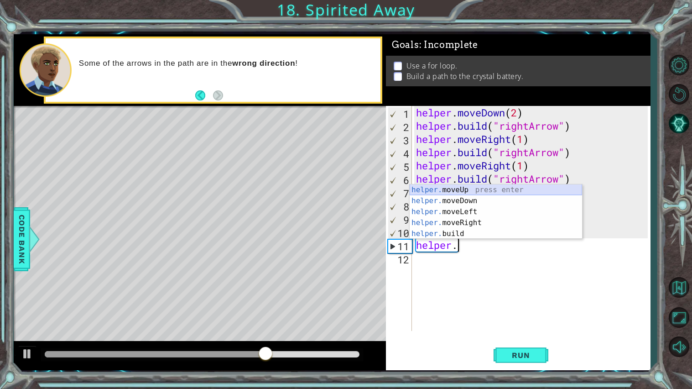
click at [464, 186] on div "helper. moveUp press enter helper. moveDown press enter helper. moveLeft press …" at bounding box center [496, 222] width 172 height 77
type textarea "helper.moveUp(1)"
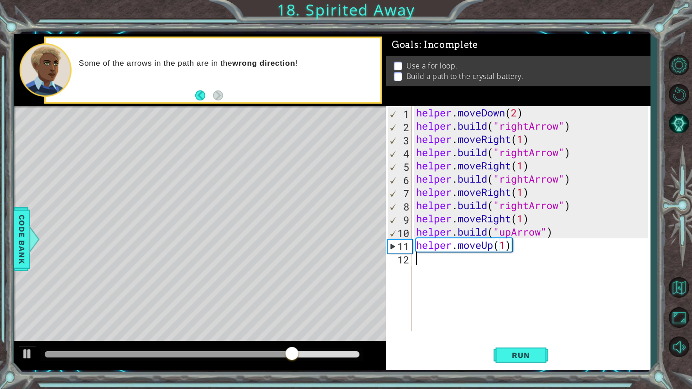
click at [422, 261] on div "helper . moveDown ( 2 ) helper . build ( "rightArrow" ) helper . moveRight ( 1 …" at bounding box center [533, 231] width 238 height 251
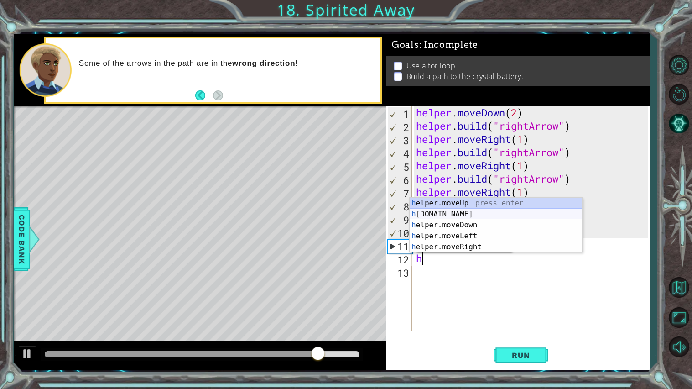
click at [444, 212] on div "h elper.moveUp press enter h [DOMAIN_NAME] press enter h elper.moveDown press e…" at bounding box center [496, 236] width 172 height 77
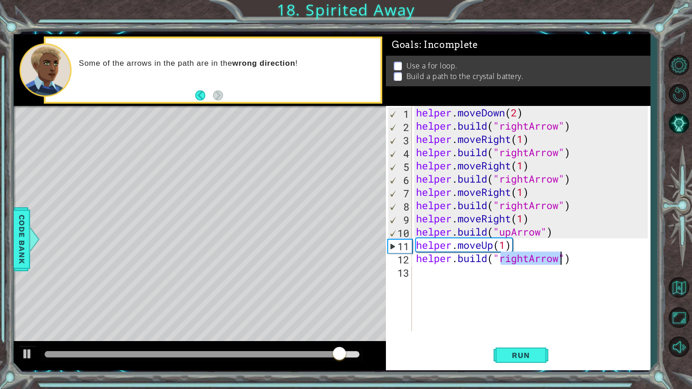
click at [531, 258] on div "helper . moveDown ( 2 ) helper . build ( "rightArrow" ) helper . moveRight ( 1 …" at bounding box center [531, 218] width 234 height 225
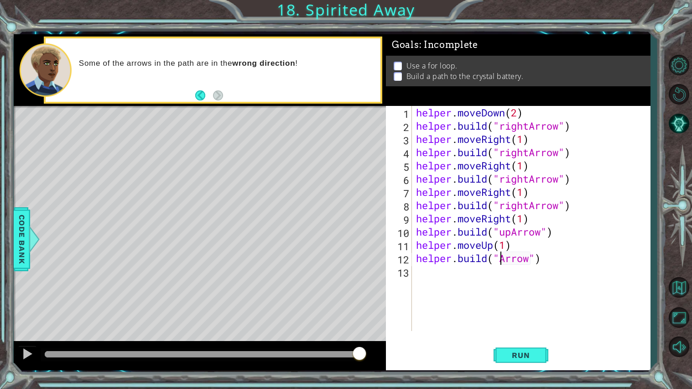
scroll to position [0, 4]
type textarea "[DOMAIN_NAME]("upArrow")"
click at [520, 351] on span "Run" at bounding box center [521, 354] width 36 height 9
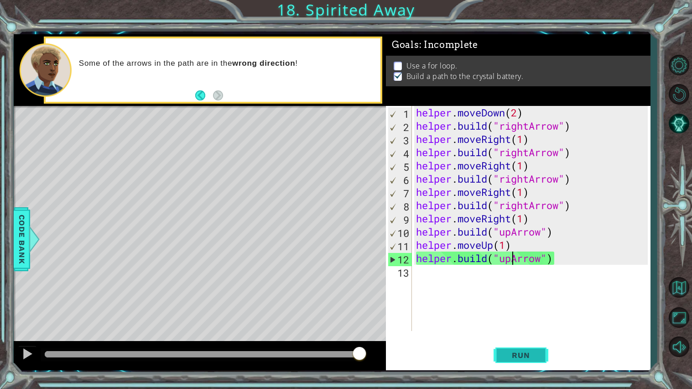
click at [515, 356] on span "Run" at bounding box center [521, 354] width 36 height 9
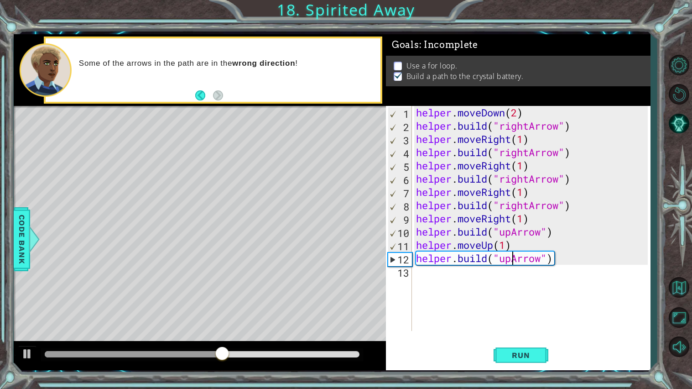
click at [419, 275] on div "helper . moveDown ( 2 ) helper . build ( "rightArrow" ) helper . moveRight ( 1 …" at bounding box center [533, 231] width 238 height 251
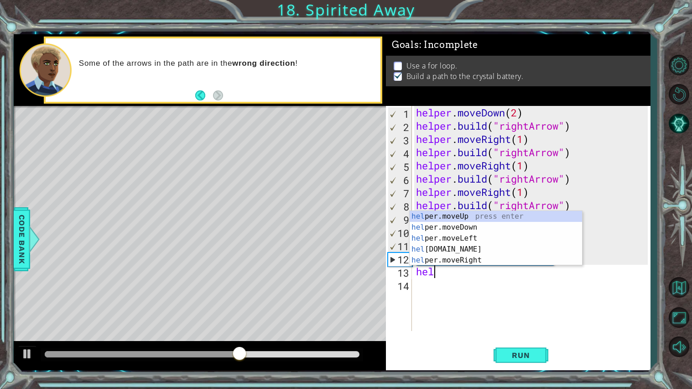
scroll to position [0, 0]
click at [460, 225] on div "help er.moveUp press enter help er.moveDown press enter help er.moveLeft press …" at bounding box center [496, 249] width 172 height 77
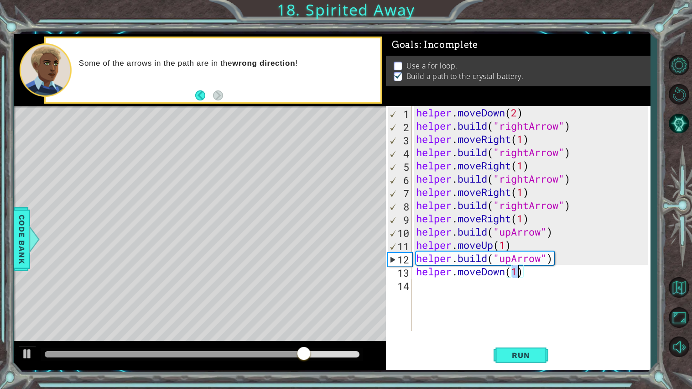
type textarea "helper.moveDown(1)"
click at [413, 287] on div "helper.moveDown(1) 1 2 3 4 5 6 7 8 9 10 11 12 13 14 helper . moveDown ( 2 ) hel…" at bounding box center [517, 218] width 262 height 225
click at [417, 284] on div "helper . moveDown ( 2 ) helper . build ( "rightArrow" ) helper . moveRight ( 1 …" at bounding box center [533, 231] width 238 height 251
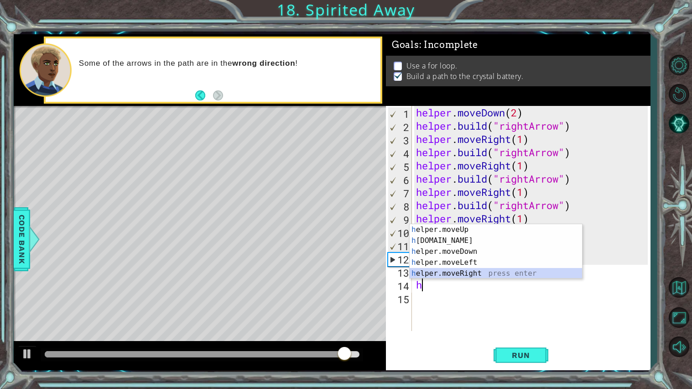
click at [439, 269] on div "h elper.moveUp press enter h [DOMAIN_NAME] press enter h elper.moveDown press e…" at bounding box center [496, 262] width 172 height 77
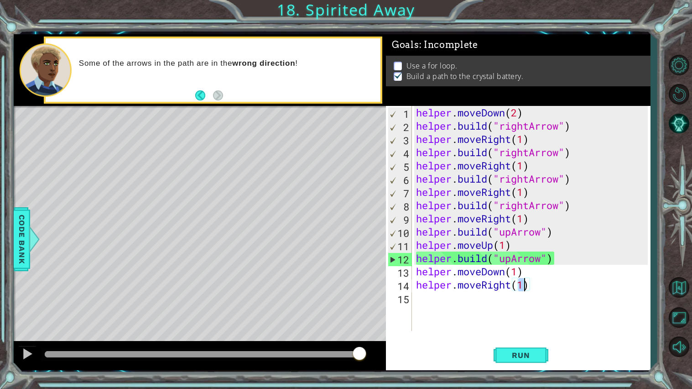
click at [525, 290] on div "helper . moveDown ( 2 ) helper . build ( "rightArrow" ) helper . moveRight ( 1 …" at bounding box center [531, 218] width 234 height 225
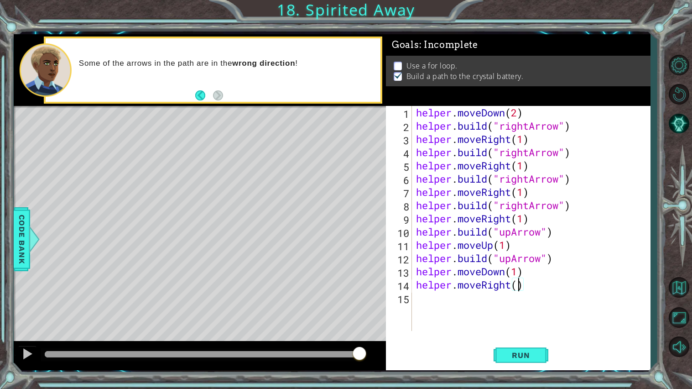
type textarea "helper.moveRight(2)"
click at [423, 300] on div "helper . moveDown ( 2 ) helper . build ( "rightArrow" ) helper . moveRight ( 1 …" at bounding box center [533, 231] width 238 height 251
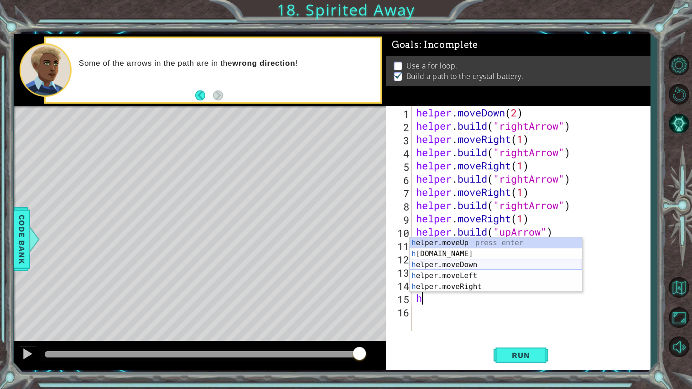
click at [448, 261] on div "h elper.moveUp press enter h [DOMAIN_NAME] press enter h elper.moveDown press e…" at bounding box center [496, 275] width 172 height 77
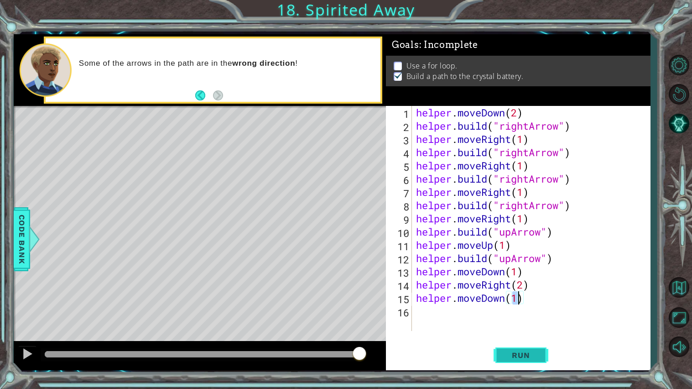
click at [521, 354] on span "Run" at bounding box center [521, 354] width 36 height 9
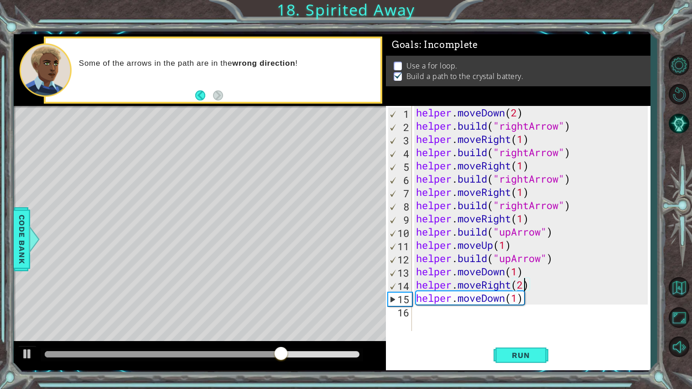
click at [524, 285] on div "helper . moveDown ( 2 ) helper . build ( "rightArrow" ) helper . moveRight ( 1 …" at bounding box center [533, 231] width 238 height 251
click at [509, 285] on div "helper . moveDown ( 2 ) helper . build ( "rightArrow" ) helper . moveRight ( 1 …" at bounding box center [533, 231] width 238 height 251
click at [513, 285] on div "helper . moveDown ( 2 ) helper . build ( "rightArrow" ) helper . moveRight ( 1 …" at bounding box center [533, 231] width 238 height 251
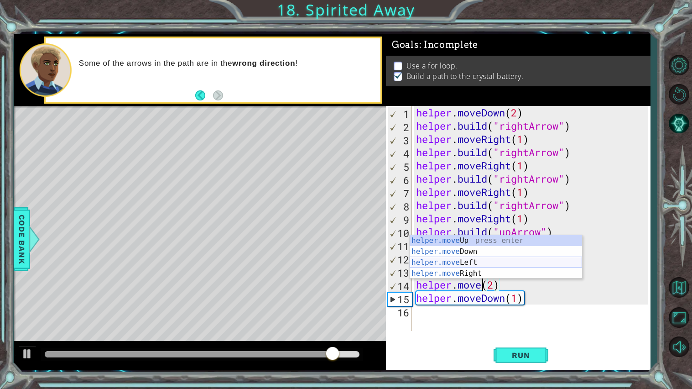
click at [483, 263] on div "helper.move Up press enter helper.move Down press enter helper.move Left press …" at bounding box center [496, 268] width 172 height 66
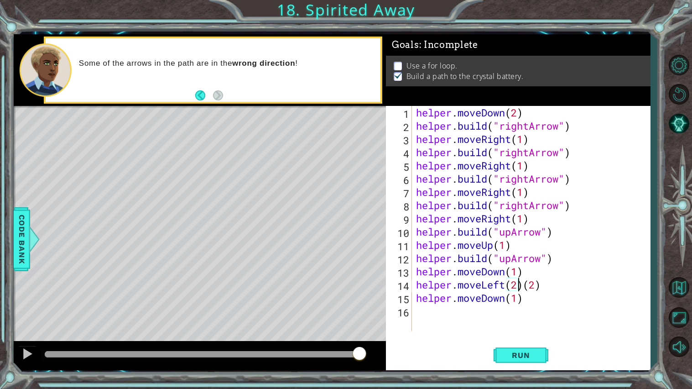
scroll to position [0, 5]
drag, startPoint x: 543, startPoint y: 283, endPoint x: 528, endPoint y: 285, distance: 15.6
click at [528, 285] on div "helper . moveDown ( 2 ) helper . build ( "rightArrow" ) helper . moveRight ( 1 …" at bounding box center [533, 231] width 238 height 251
click at [505, 351] on span "Run" at bounding box center [521, 354] width 36 height 9
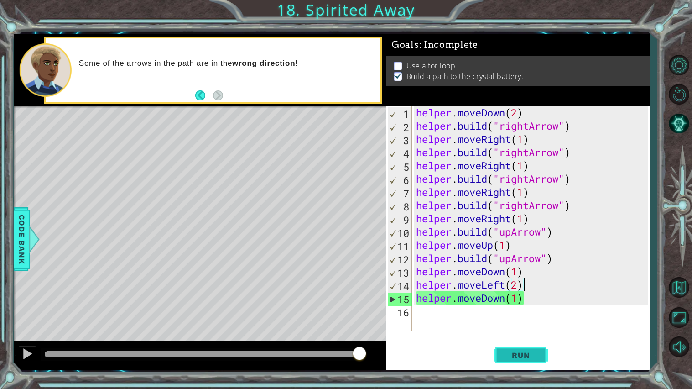
click at [505, 351] on span "Run" at bounding box center [521, 354] width 36 height 9
click at [529, 304] on div "helper . moveDown ( 2 ) helper . build ( "rightArrow" ) helper . moveRight ( 1 …" at bounding box center [533, 231] width 238 height 251
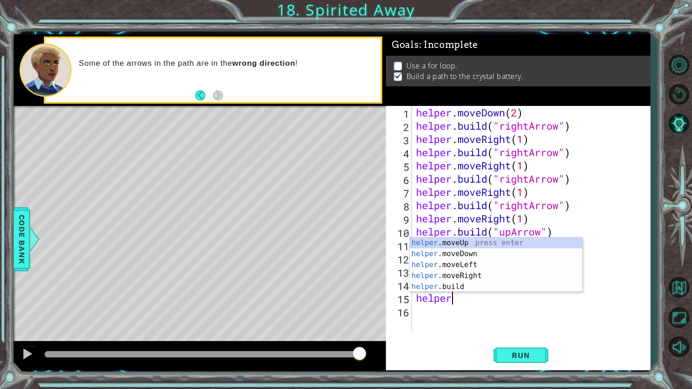
scroll to position [0, 1]
type textarea "h"
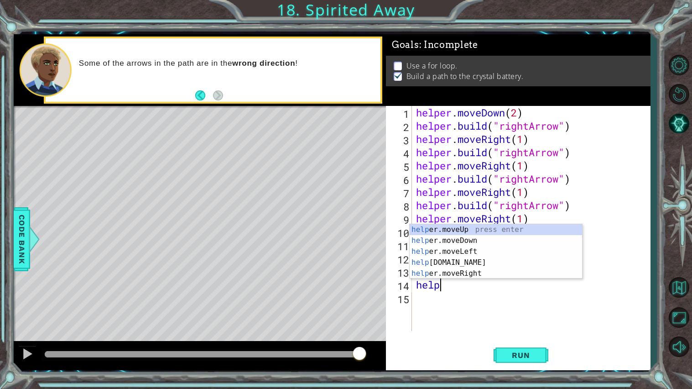
type textarea "h"
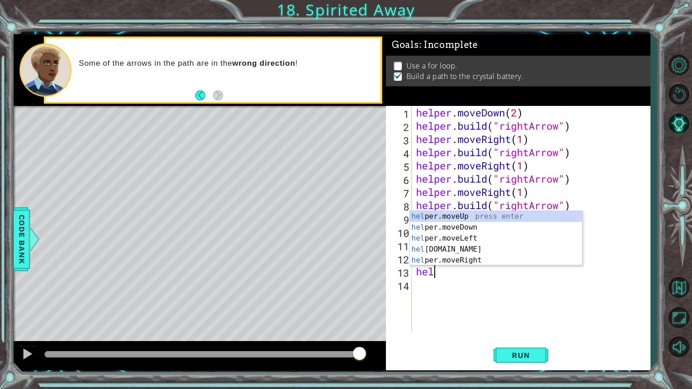
type textarea "h"
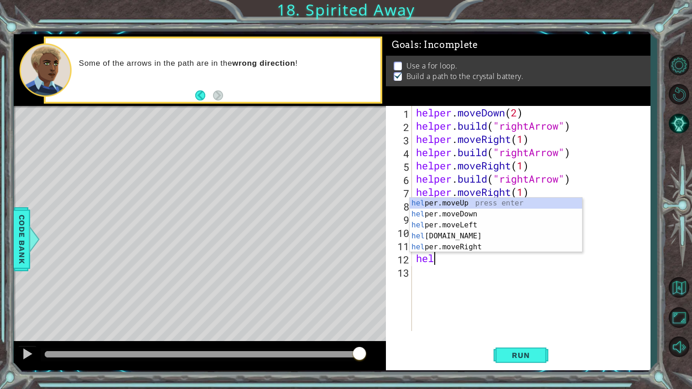
type textarea "h"
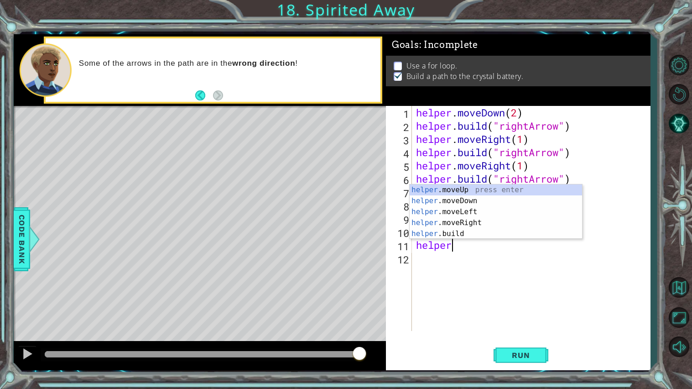
type textarea "h"
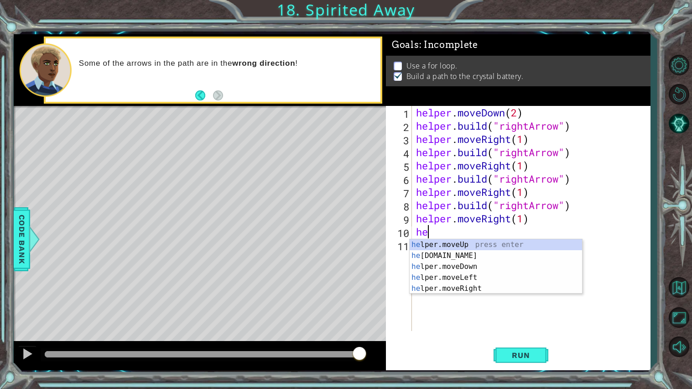
type textarea "h"
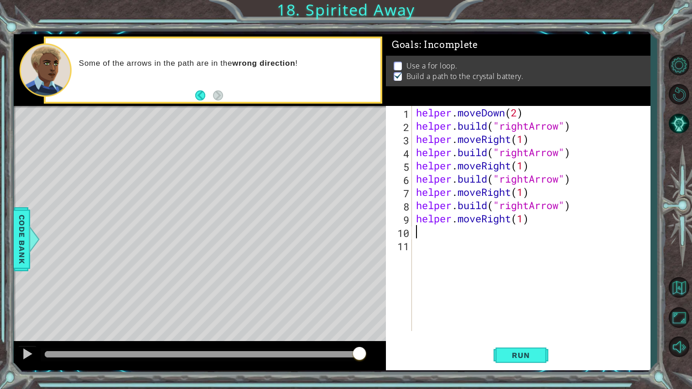
click at [530, 181] on div "helper . moveDown ( 2 ) helper . build ( "rightArrow" ) helper . moveRight ( 1 …" at bounding box center [533, 231] width 238 height 251
click at [511, 167] on div "helper . moveDown ( 2 ) helper . build ( "rightArrow" ) helper . moveRight ( 1 …" at bounding box center [533, 231] width 238 height 251
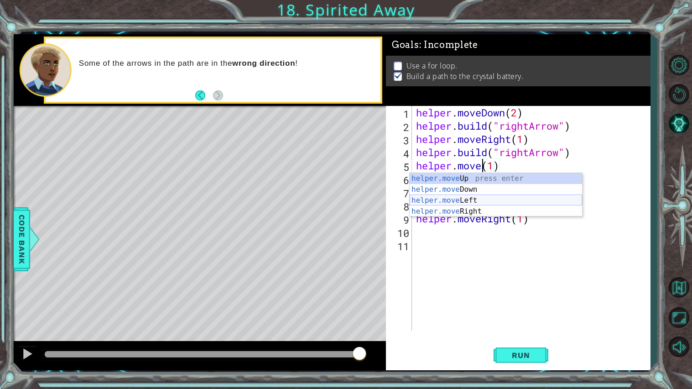
click at [473, 205] on div "helper.move Up press enter helper.move Down press enter helper.move Left press …" at bounding box center [496, 206] width 172 height 66
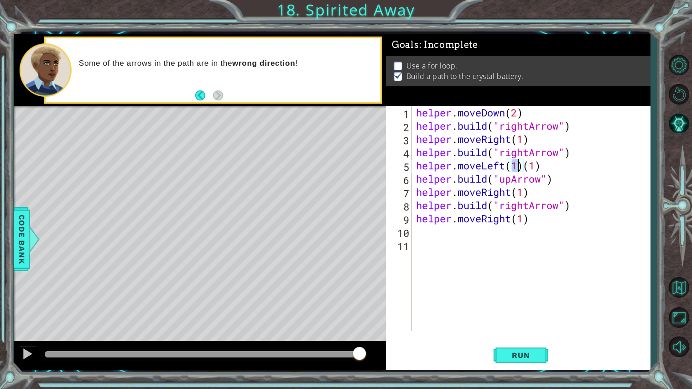
click at [540, 171] on div "helper . moveDown ( 2 ) helper . build ( "rightArrow" ) helper . moveRight ( 1 …" at bounding box center [533, 231] width 238 height 251
click at [552, 183] on div "helper . moveDown ( 2 ) helper . build ( "rightArrow" ) helper . moveRight ( 1 …" at bounding box center [533, 231] width 238 height 251
click at [555, 182] on div "helper . moveDown ( 2 ) helper . build ( "rightArrow" ) helper . moveRight ( 1 …" at bounding box center [533, 231] width 238 height 251
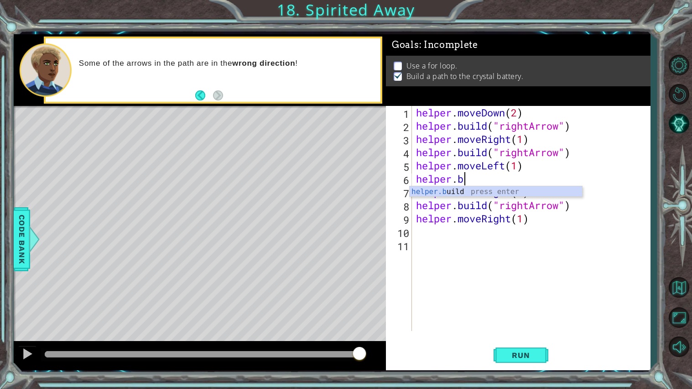
scroll to position [0, 1]
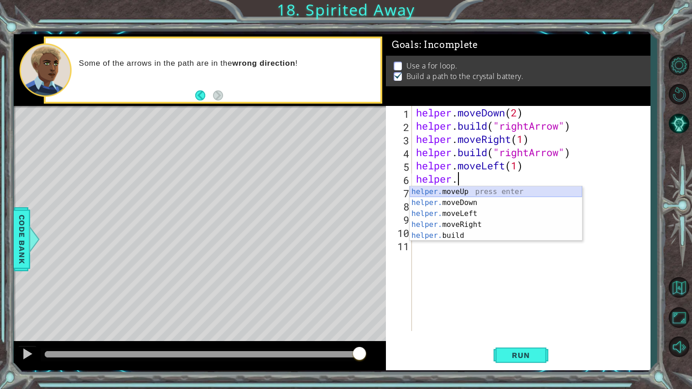
click at [543, 190] on div "helper. moveUp press enter helper. moveDown press enter helper. moveLeft press …" at bounding box center [496, 224] width 172 height 77
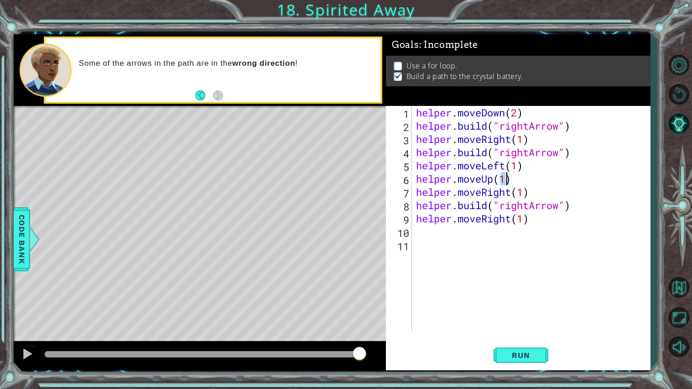
click at [512, 183] on div "helper . moveDown ( 2 ) helper . build ( "rightArrow" ) helper . moveRight ( 1 …" at bounding box center [533, 231] width 238 height 251
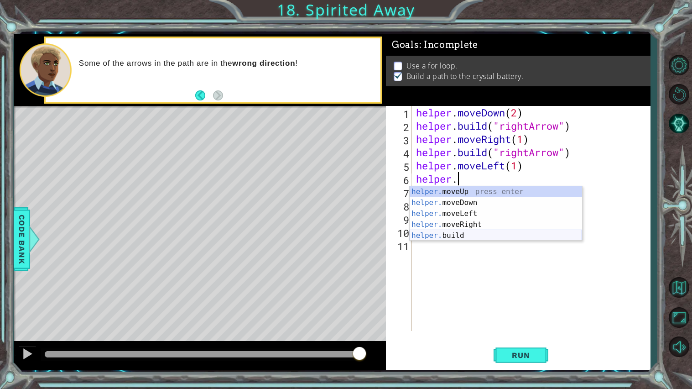
click at [473, 239] on div "helper. moveUp press enter helper. moveDown press enter helper. moveLeft press …" at bounding box center [496, 224] width 172 height 77
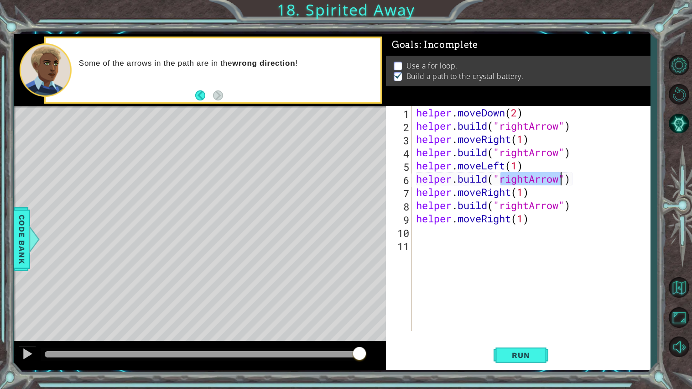
click at [532, 180] on div "helper . moveDown ( 2 ) helper . build ( "rightArrow" ) helper . moveRight ( 1 …" at bounding box center [531, 218] width 234 height 225
click at [513, 195] on div "helper . moveDown ( 2 ) helper . build ( "rightArrow" ) helper . moveRight ( 1 …" at bounding box center [533, 231] width 238 height 251
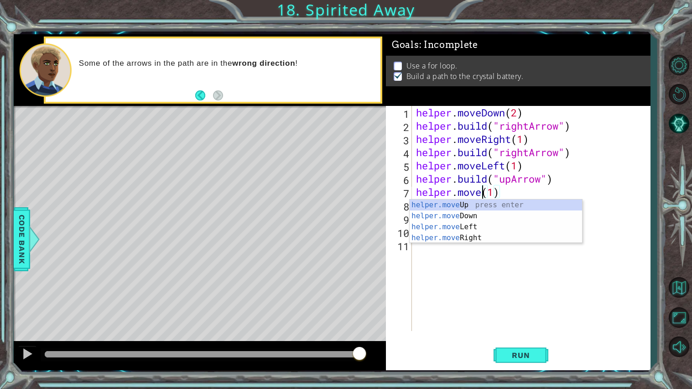
scroll to position [0, 3]
click at [504, 205] on div "helper.move Up press enter helper.move Down press enter helper.move Left press …" at bounding box center [496, 232] width 172 height 66
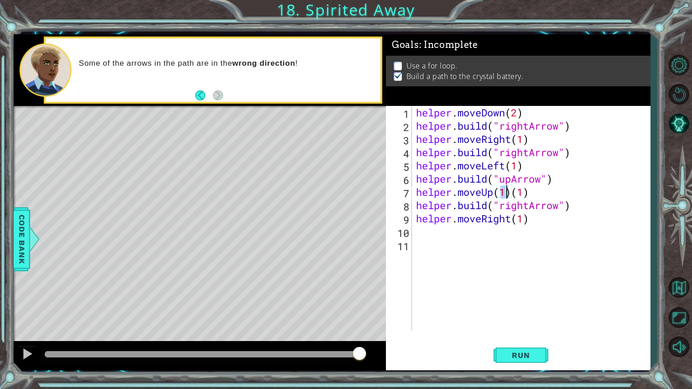
click at [532, 192] on div "helper . moveDown ( 2 ) helper . build ( "rightArrow" ) helper . moveRight ( 1 …" at bounding box center [533, 231] width 238 height 251
click at [531, 206] on div "helper . moveDown ( 2 ) helper . build ( "rightArrow" ) helper . moveRight ( 1 …" at bounding box center [533, 231] width 238 height 251
click at [530, 221] on div "helper . moveDown ( 2 ) helper . build ( "rightArrow" ) helper . moveRight ( 1 …" at bounding box center [533, 231] width 238 height 251
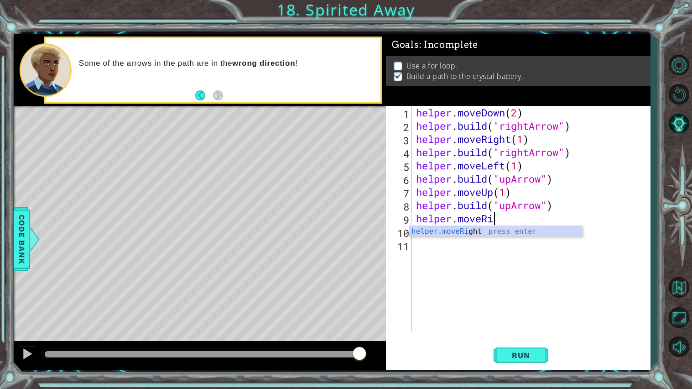
scroll to position [0, 2]
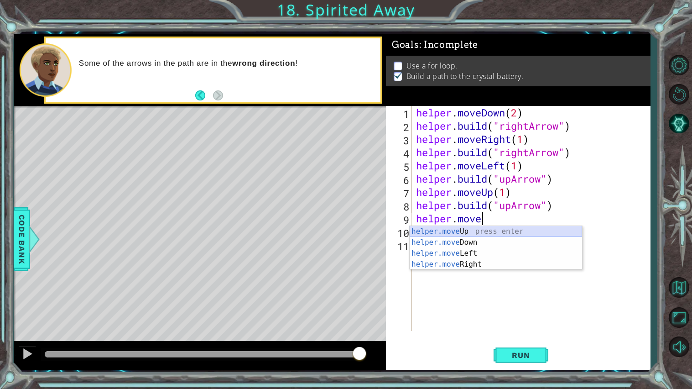
click at [511, 233] on div "helper.move Up press enter helper.move Down press enter helper.move Left press …" at bounding box center [496, 259] width 172 height 66
type textarea "helper.moveUp(1)"
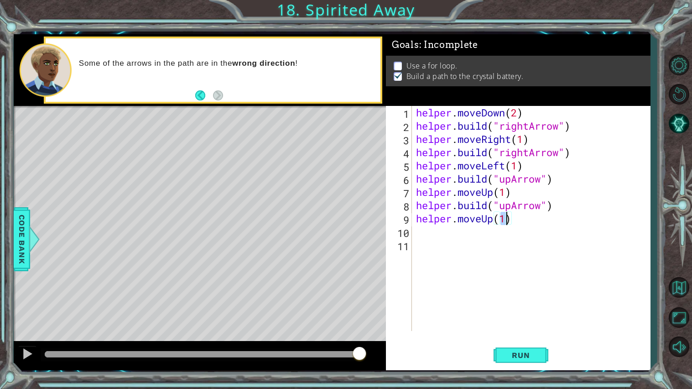
click at [432, 232] on div "helper . moveDown ( 2 ) helper . build ( "rightArrow" ) helper . moveRight ( 1 …" at bounding box center [533, 231] width 238 height 251
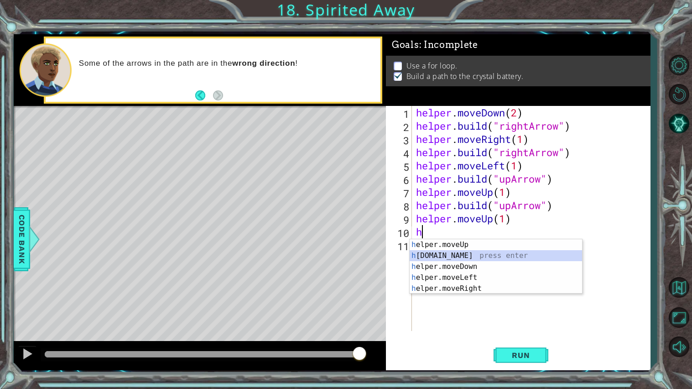
click at [433, 258] on div "h elper.moveUp press enter h [DOMAIN_NAME] press enter h elper.moveDown press e…" at bounding box center [496, 277] width 172 height 77
type textarea "[DOMAIN_NAME]("rightArrow")"
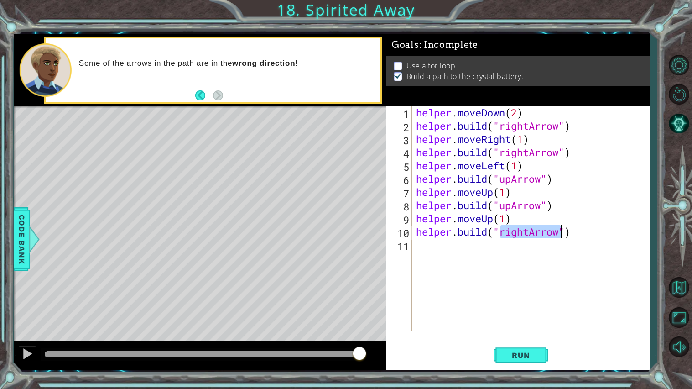
click at [443, 245] on div "helper . moveDown ( 2 ) helper . build ( "rightArrow" ) helper . moveRight ( 1 …" at bounding box center [533, 231] width 238 height 251
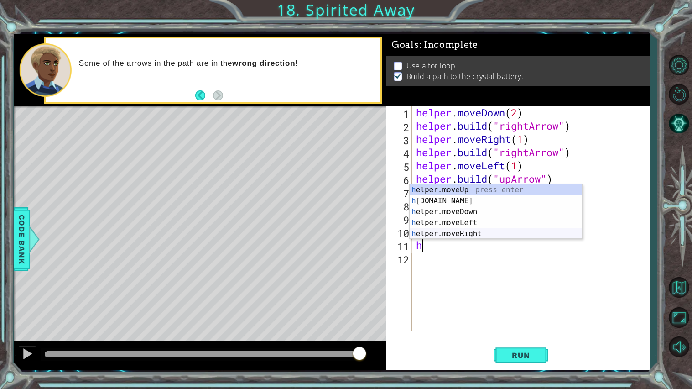
click at [457, 233] on div "h elper.moveUp press enter h [DOMAIN_NAME] press enter h elper.moveDown press e…" at bounding box center [496, 222] width 172 height 77
type textarea "helper.moveRight(1)"
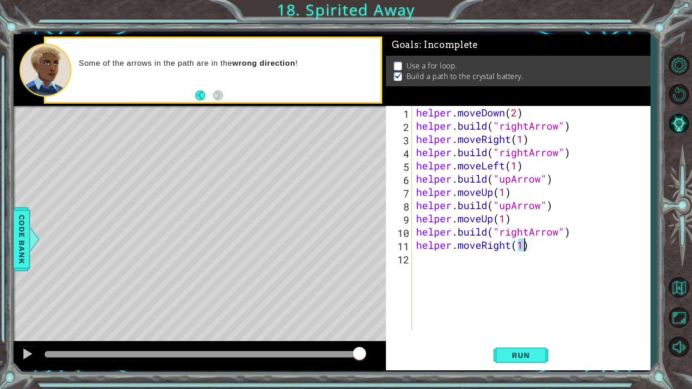
click at [423, 261] on div "helper . moveDown ( 2 ) helper . build ( "rightArrow" ) helper . moveRight ( 1 …" at bounding box center [533, 231] width 238 height 251
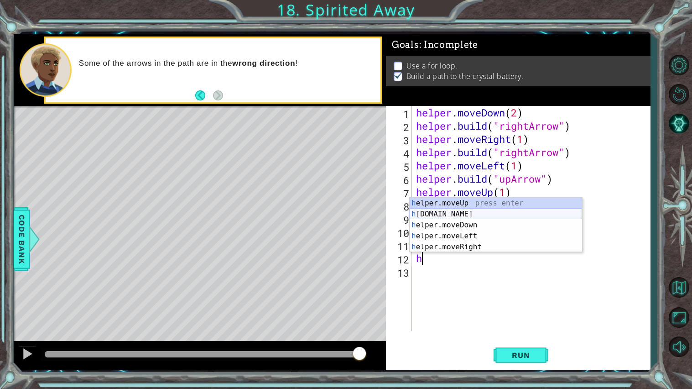
click at [457, 216] on div "h elper.moveUp press enter h [DOMAIN_NAME] press enter h elper.moveDown press e…" at bounding box center [496, 236] width 172 height 77
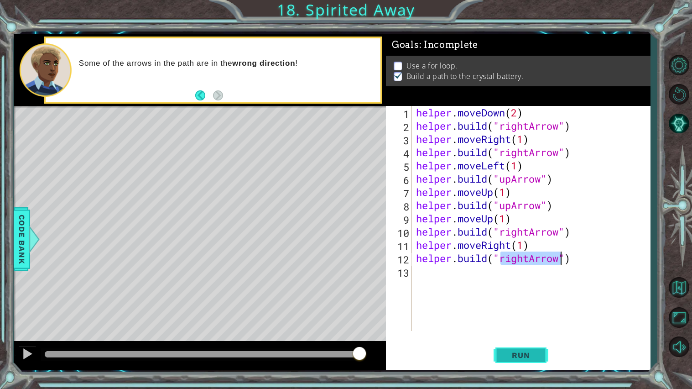
click at [507, 355] on span "Run" at bounding box center [521, 354] width 36 height 9
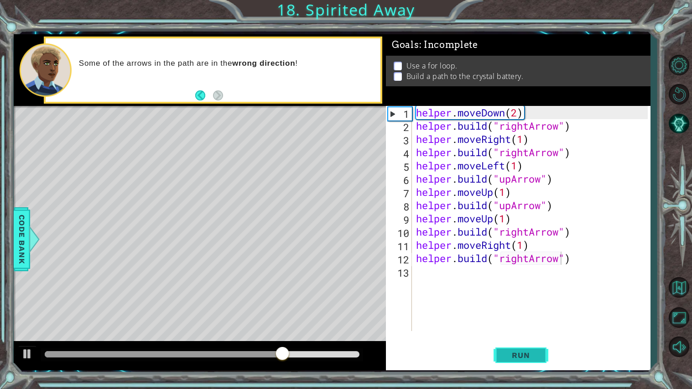
click at [514, 349] on button "Run" at bounding box center [521, 355] width 55 height 26
click at [505, 167] on div "helper . moveDown ( 2 ) helper . build ( "rightArrow" ) helper . moveRight ( 1 …" at bounding box center [533, 231] width 238 height 251
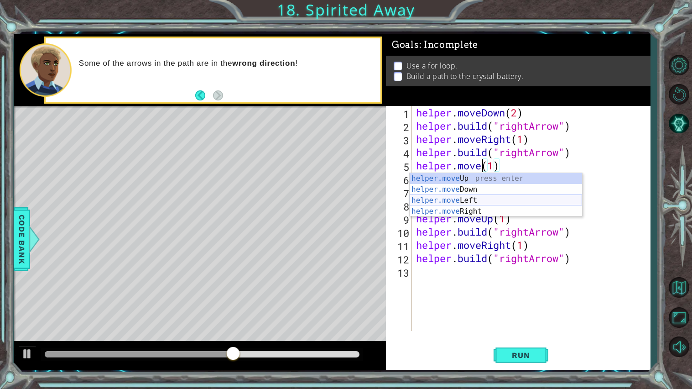
click at [472, 207] on div "helper.move Up press enter helper.move Down press enter helper.move Left press …" at bounding box center [496, 206] width 172 height 66
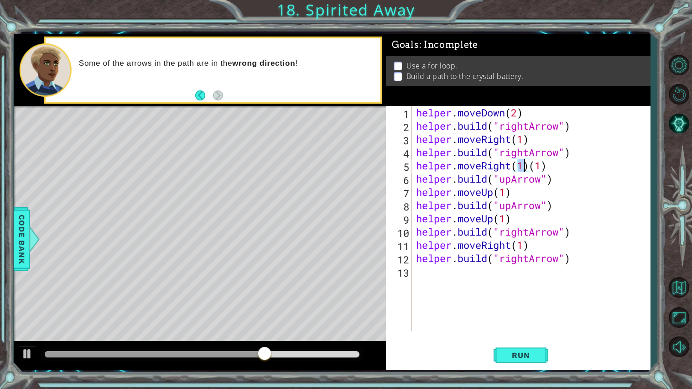
click at [552, 165] on div "helper . moveDown ( 2 ) helper . build ( "rightArrow" ) helper . moveRight ( 1 …" at bounding box center [533, 231] width 238 height 251
click at [507, 357] on span "Run" at bounding box center [521, 354] width 36 height 9
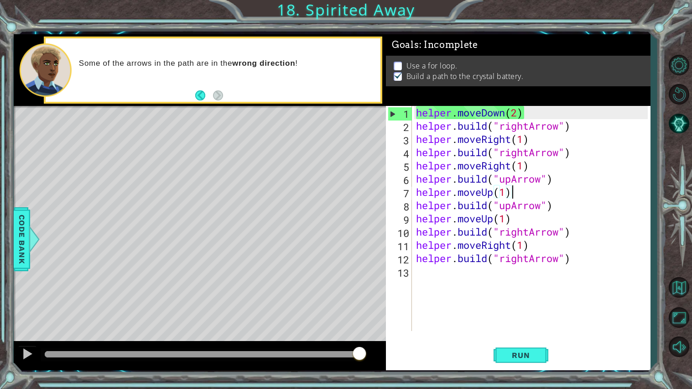
click at [513, 196] on div "helper . moveDown ( 2 ) helper . build ( "rightArrow" ) helper . moveRight ( 1 …" at bounding box center [533, 231] width 238 height 251
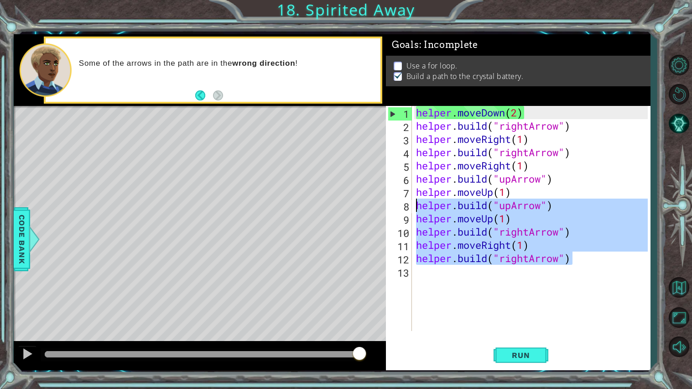
drag, startPoint x: 583, startPoint y: 264, endPoint x: 418, endPoint y: 208, distance: 174.4
click at [418, 208] on div "helper . moveDown ( 2 ) helper . build ( "rightArrow" ) helper . moveRight ( 1 …" at bounding box center [533, 231] width 238 height 251
type textarea "[DOMAIN_NAME]("upArrow") helper.moveUp(1)"
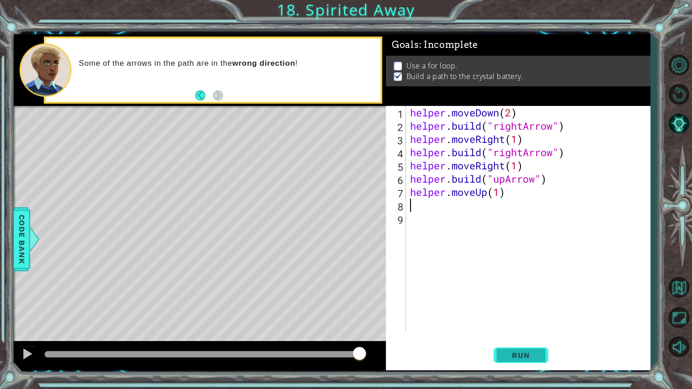
click at [518, 352] on span "Run" at bounding box center [521, 354] width 36 height 9
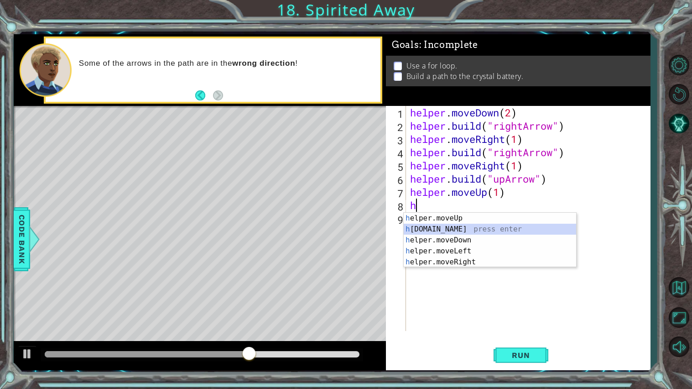
click at [459, 228] on div "h elper.moveUp press enter h [DOMAIN_NAME] press enter h elper.moveDown press e…" at bounding box center [490, 251] width 172 height 77
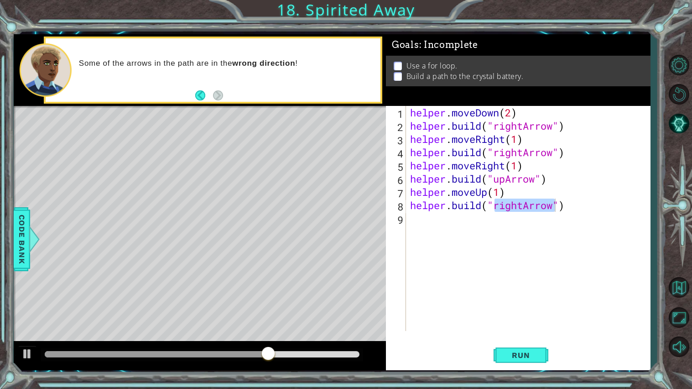
click at [524, 207] on div "helper . moveDown ( 2 ) helper . build ( "rightArrow" ) helper . moveRight ( 1 …" at bounding box center [528, 218] width 240 height 225
type textarea "[DOMAIN_NAME]("upArrow")"
click at [426, 222] on div "helper . moveDown ( 2 ) helper . build ( "rightArrow" ) helper . moveRight ( 1 …" at bounding box center [530, 231] width 244 height 251
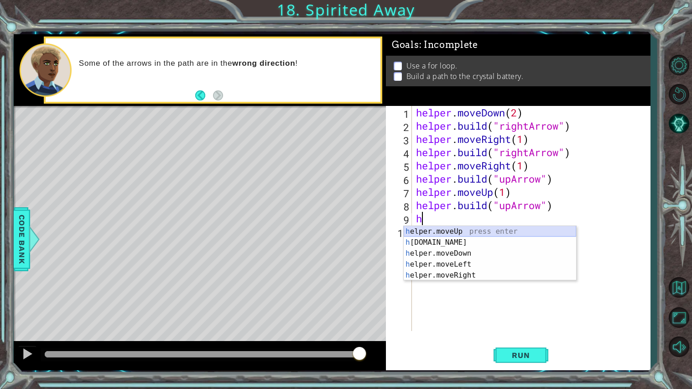
click at [459, 230] on div "h elper.moveUp press enter h [DOMAIN_NAME] press enter h elper.moveDown press e…" at bounding box center [490, 264] width 172 height 77
type textarea "helper.moveUp(1)"
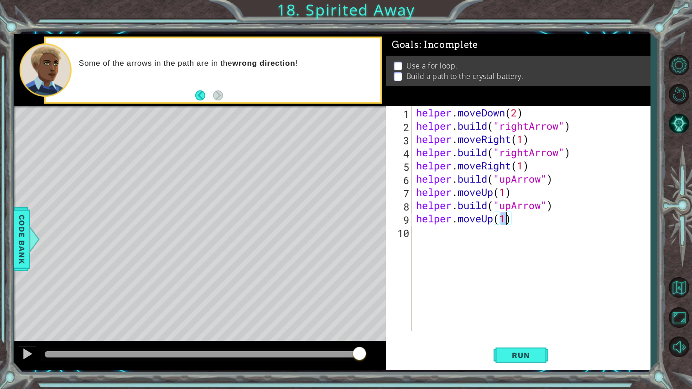
click at [417, 230] on div "helper . moveDown ( 2 ) helper . build ( "rightArrow" ) helper . moveRight ( 1 …" at bounding box center [533, 231] width 238 height 251
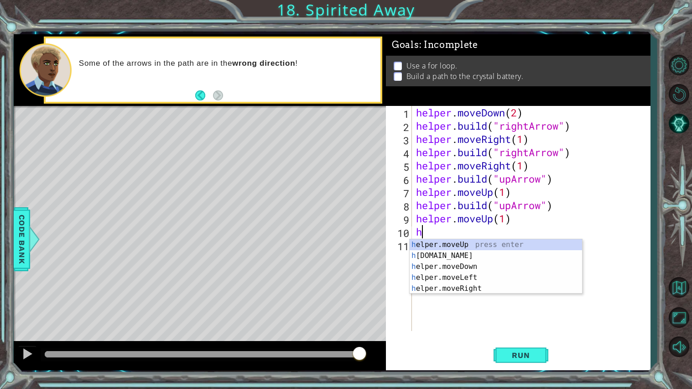
click at [439, 256] on div "h elper.moveUp press enter h [DOMAIN_NAME] press enter h elper.moveDown press e…" at bounding box center [496, 277] width 172 height 77
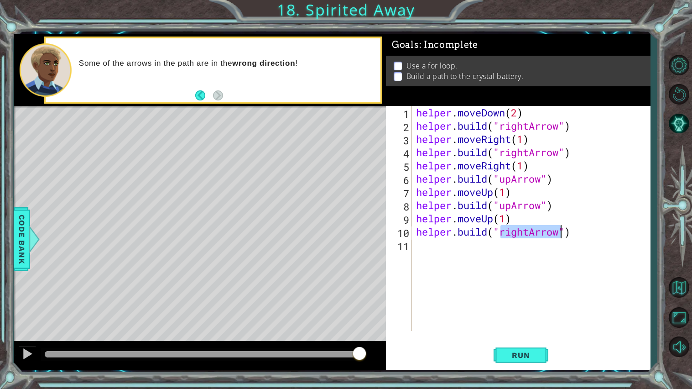
type textarea "[DOMAIN_NAME]("rightArrow")"
click at [425, 251] on div "helper . moveDown ( 2 ) helper . build ( "rightArrow" ) helper . moveRight ( 1 …" at bounding box center [533, 231] width 238 height 251
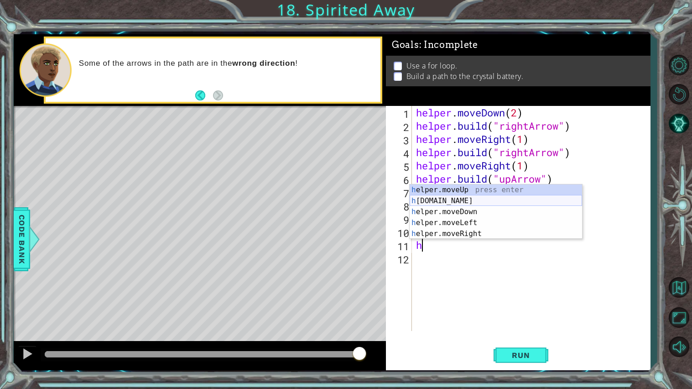
click at [468, 201] on div "h elper.moveUp press enter h [DOMAIN_NAME] press enter h elper.moveDown press e…" at bounding box center [496, 222] width 172 height 77
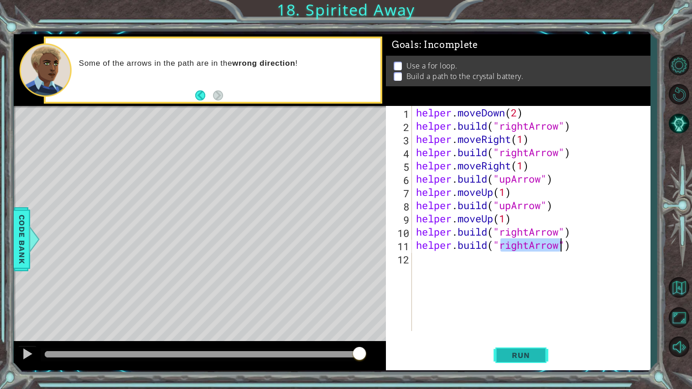
click at [525, 349] on button "Run" at bounding box center [521, 355] width 55 height 26
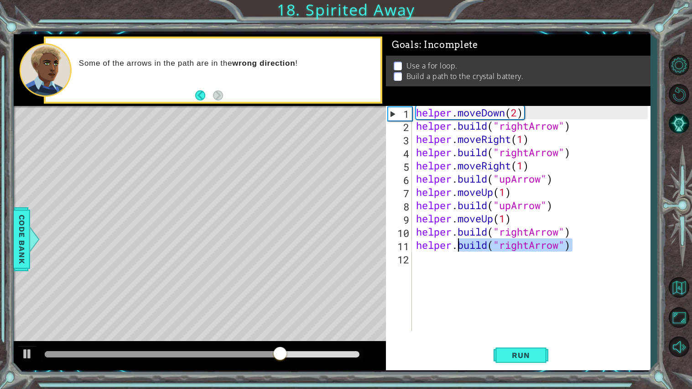
drag, startPoint x: 573, startPoint y: 250, endPoint x: 458, endPoint y: 246, distance: 115.5
click at [458, 246] on div "helper . moveDown ( 2 ) helper . build ( "rightArrow" ) helper . moveRight ( 1 …" at bounding box center [533, 231] width 238 height 251
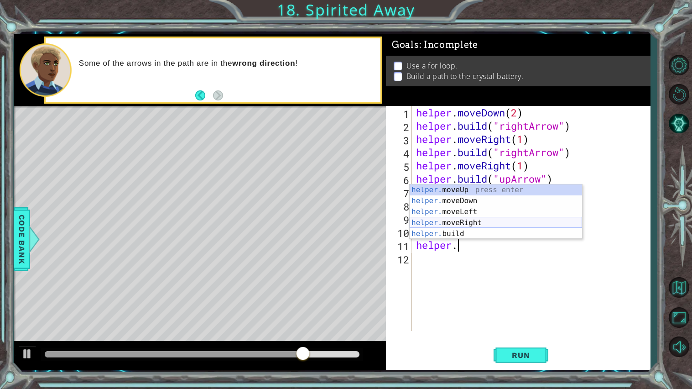
click at [462, 224] on div "helper. moveUp press enter helper. moveDown press enter helper. moveLeft press …" at bounding box center [496, 222] width 172 height 77
type textarea "helper.moveRight(1)"
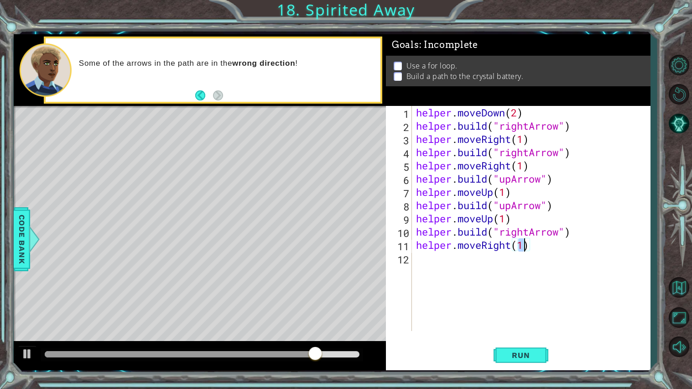
click at [422, 262] on div "helper . moveDown ( 2 ) helper . build ( "rightArrow" ) helper . moveRight ( 1 …" at bounding box center [533, 231] width 238 height 251
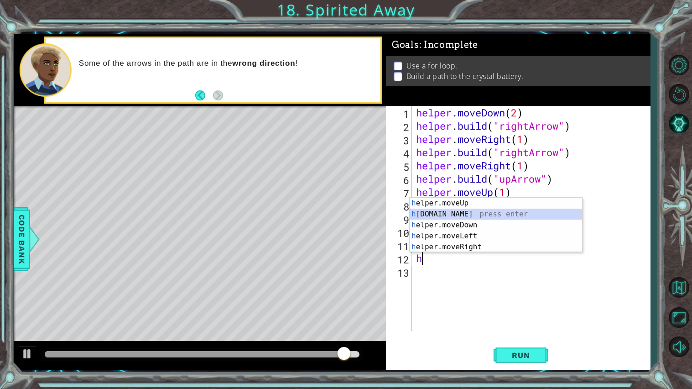
click at [465, 212] on div "h elper.moveUp press enter h [DOMAIN_NAME] press enter h elper.moveDown press e…" at bounding box center [496, 236] width 172 height 77
type textarea "[DOMAIN_NAME]("rightArrow")"
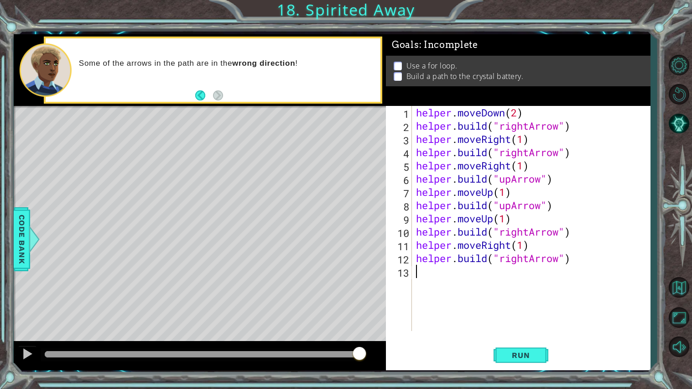
click at [417, 273] on div "helper . moveDown ( 2 ) helper . build ( "rightArrow" ) helper . moveRight ( 1 …" at bounding box center [533, 231] width 238 height 251
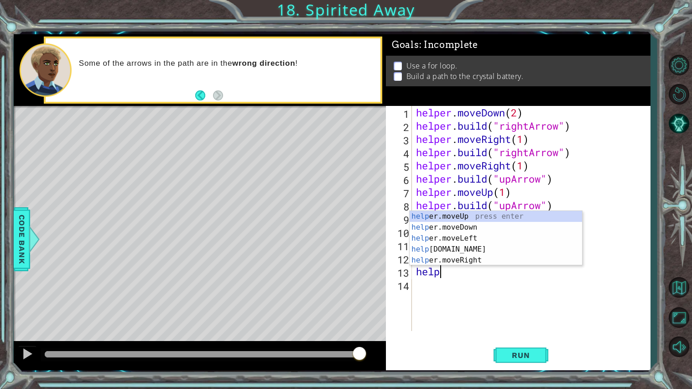
scroll to position [0, 1]
click at [443, 213] on div "helper .moveUp press enter helper .moveDown press enter helper .moveLeft press …" at bounding box center [496, 249] width 172 height 77
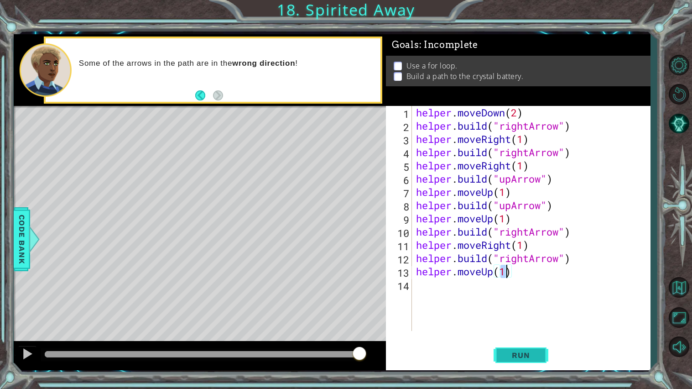
click at [521, 359] on span "Run" at bounding box center [521, 354] width 36 height 9
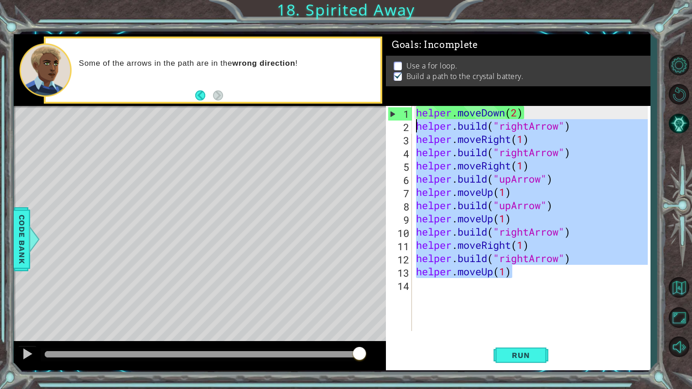
drag, startPoint x: 531, startPoint y: 272, endPoint x: 417, endPoint y: 127, distance: 184.3
click at [417, 127] on div "helper . moveDown ( 2 ) helper . build ( "rightArrow" ) helper . moveRight ( 1 …" at bounding box center [533, 231] width 238 height 251
type textarea "[DOMAIN_NAME]("rightArrow") helper.moveRight(1)"
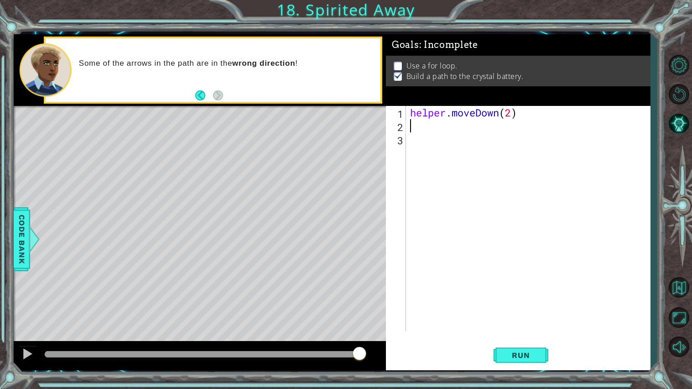
type textarea "helper.moveDown(2)"
click at [452, 134] on div "helper . moveDown ( 2 )" at bounding box center [530, 231] width 244 height 251
click at [446, 128] on div "helper . moveDown ( 2 )" at bounding box center [530, 231] width 244 height 251
type textarea "for i in range(4):"
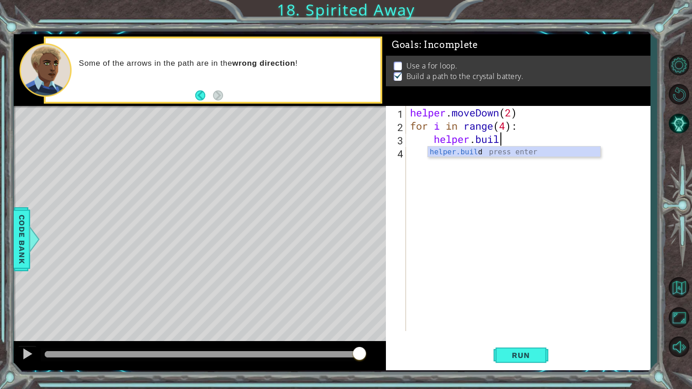
type textarea "[DOMAIN_NAME]("rightArrow")"
click at [607, 141] on div "helper . moveDown ( 2 ) for i in range ( 4 ) : helper . build ( "rightArrow" )" at bounding box center [530, 231] width 244 height 251
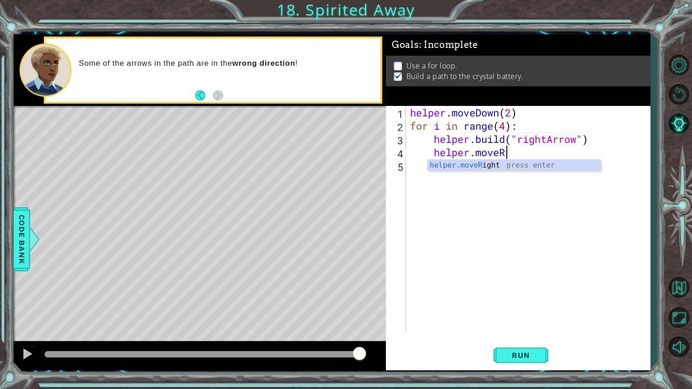
scroll to position [0, 4]
type textarea "helper.moveRight()"
type textarea "[DOMAIN_NAME]("upArrow")"
click at [557, 166] on div "helper . moveDown ( 2 ) for i in range ( 4 ) : helper . build ( "rightArrow" ) …" at bounding box center [530, 231] width 244 height 251
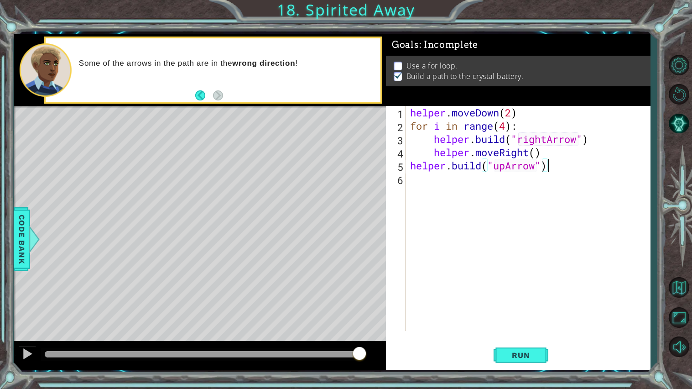
scroll to position [0, 0]
click at [519, 355] on span "Run" at bounding box center [521, 354] width 36 height 9
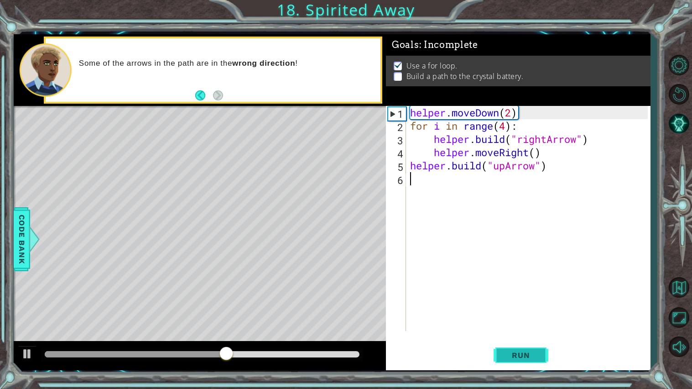
click at [519, 355] on span "Run" at bounding box center [521, 354] width 36 height 9
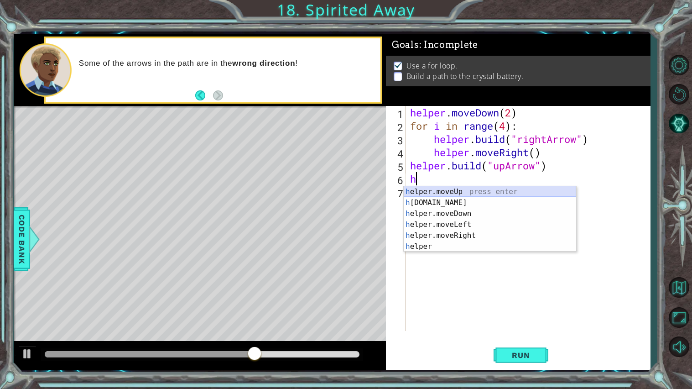
click at [493, 193] on div "h elper.moveUp press enter h [DOMAIN_NAME] press enter h elper.moveDown press e…" at bounding box center [490, 230] width 172 height 88
type textarea "helper.moveUp(1)"
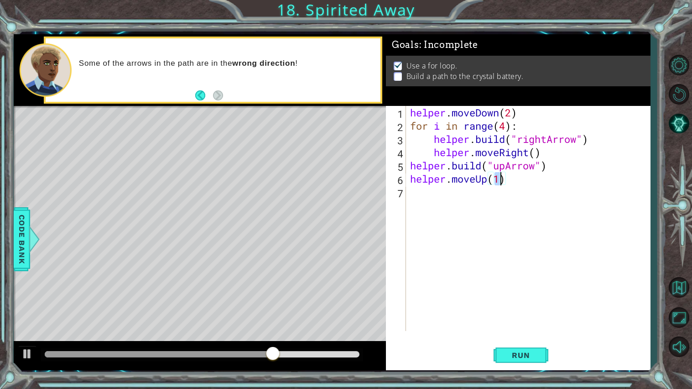
click at [410, 201] on div "helper . moveDown ( 2 ) for i in range ( 4 ) : helper . build ( "rightArrow" ) …" at bounding box center [530, 231] width 244 height 251
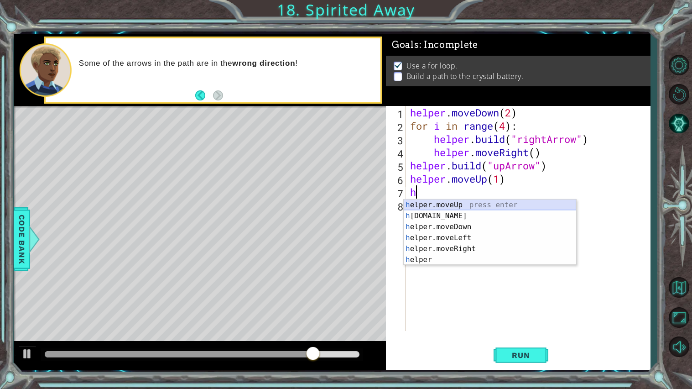
click at [445, 210] on div "h elper.moveUp press enter h [DOMAIN_NAME] press enter h elper.moveDown press e…" at bounding box center [490, 243] width 172 height 88
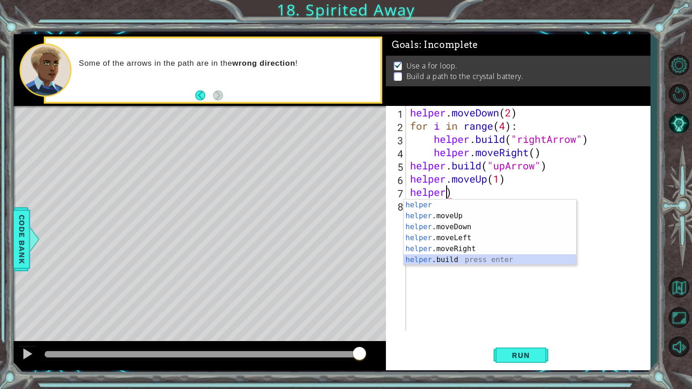
click at [447, 258] on div "helper press enter helper .moveUp press enter helper .moveDown press enter help…" at bounding box center [490, 243] width 172 height 88
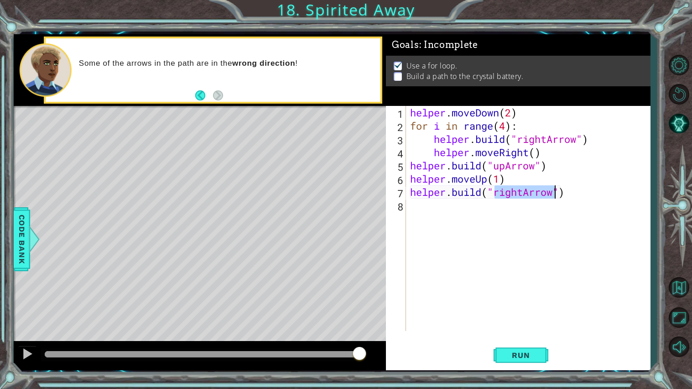
click at [525, 192] on div "helper . moveDown ( 2 ) for i in range ( 4 ) : helper . build ( "rightArrow" ) …" at bounding box center [528, 218] width 240 height 225
click at [508, 357] on span "Run" at bounding box center [521, 354] width 36 height 9
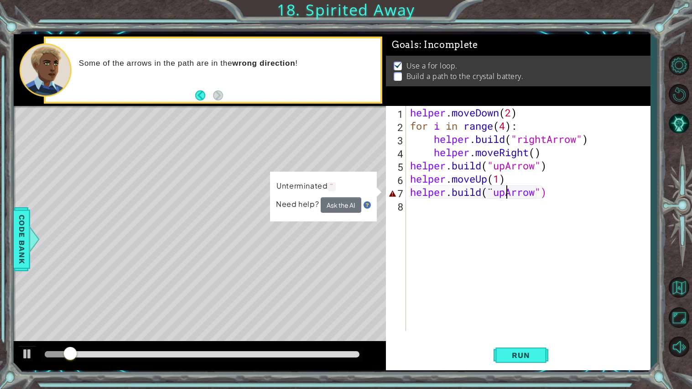
click at [547, 189] on div "helper . moveDown ( 2 ) for i in range ( 4 ) : helper . build ( "rightArrow" ) …" at bounding box center [530, 231] width 244 height 251
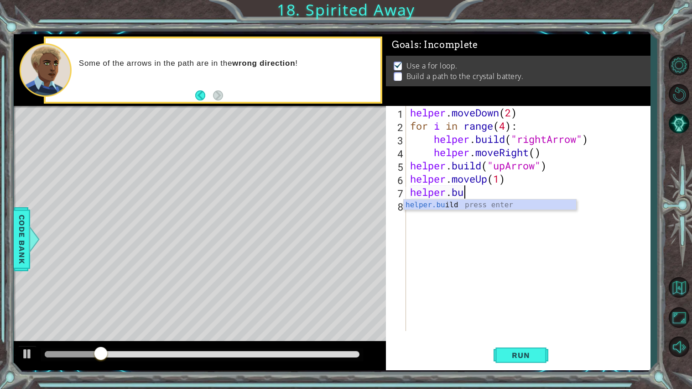
scroll to position [0, 1]
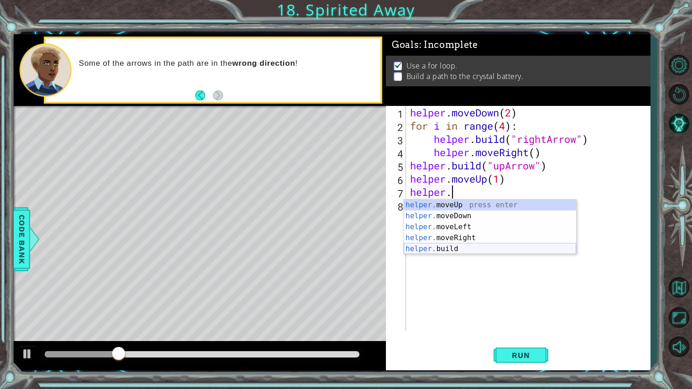
click at [484, 247] on div "helper. moveUp press enter helper. moveDown press enter helper. moveLeft press …" at bounding box center [490, 237] width 172 height 77
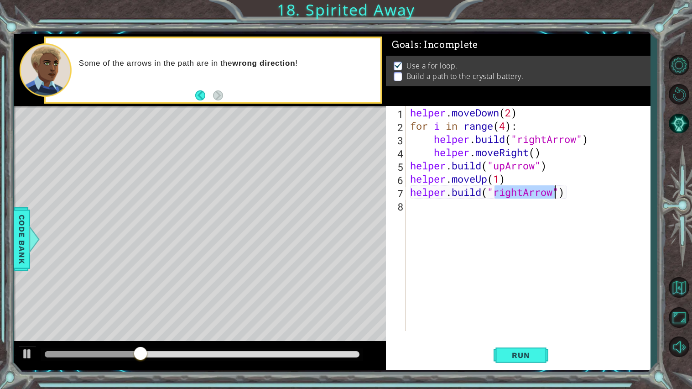
click at [524, 193] on div "helper . moveDown ( 2 ) for i in range ( 4 ) : helper . build ( "rightArrow" ) …" at bounding box center [528, 218] width 240 height 225
type textarea "[DOMAIN_NAME]("upArrow")"
click at [525, 358] on span "Run" at bounding box center [521, 354] width 36 height 9
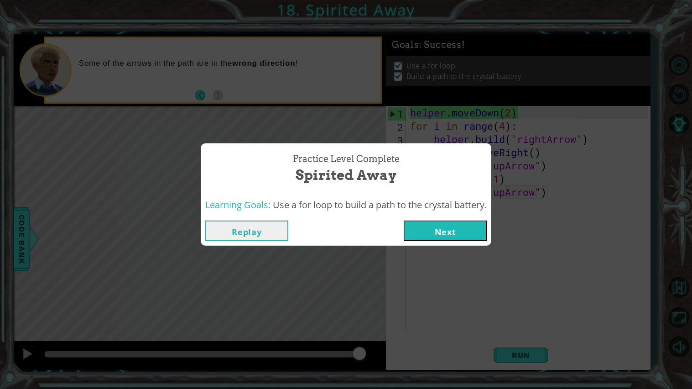
click at [471, 225] on button "Next" at bounding box center [445, 230] width 83 height 21
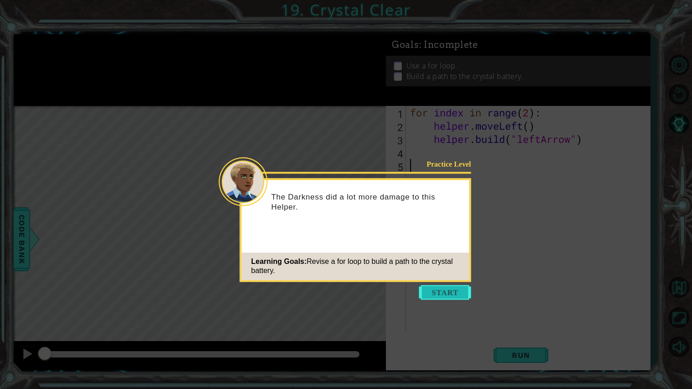
click at [447, 294] on button "Start" at bounding box center [445, 292] width 52 height 15
